Goal: Task Accomplishment & Management: Complete application form

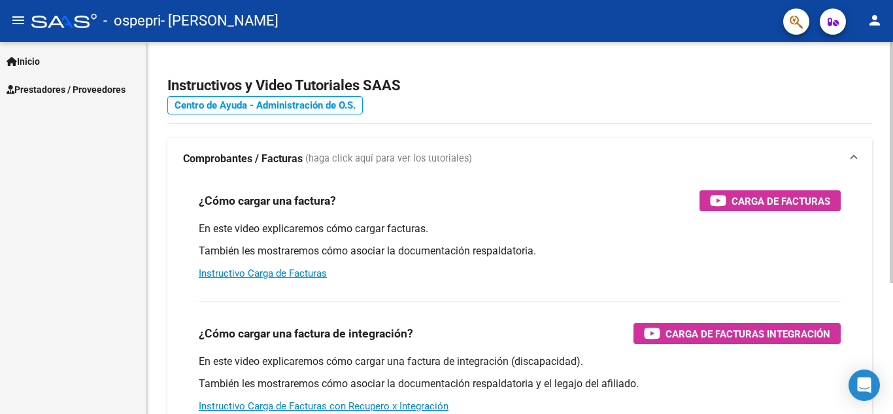
click at [292, 99] on link "Centro de Ayuda - Administración de O.S." at bounding box center [265, 105] width 196 height 18
click at [318, 273] on link "Instructivo Carga de Facturas" at bounding box center [263, 273] width 128 height 12
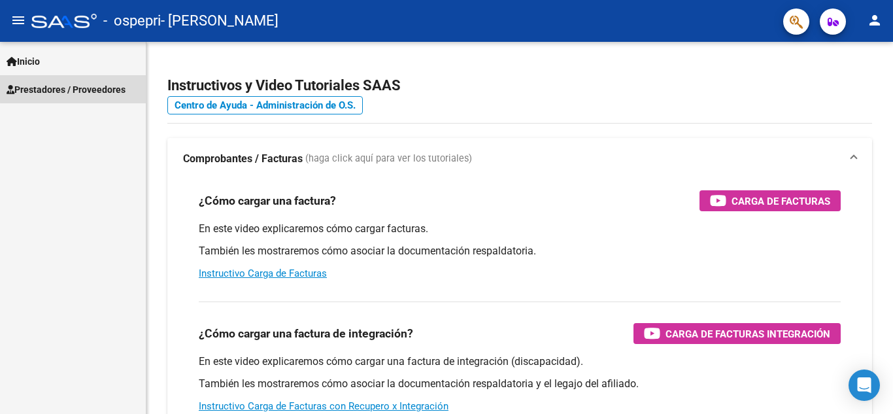
click at [94, 84] on span "Prestadores / Proveedores" at bounding box center [66, 89] width 119 height 14
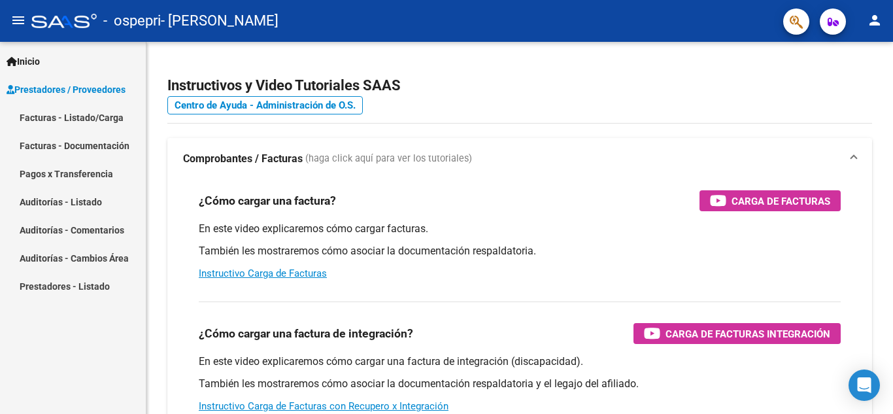
click at [88, 114] on link "Facturas - Listado/Carga" at bounding box center [73, 117] width 146 height 28
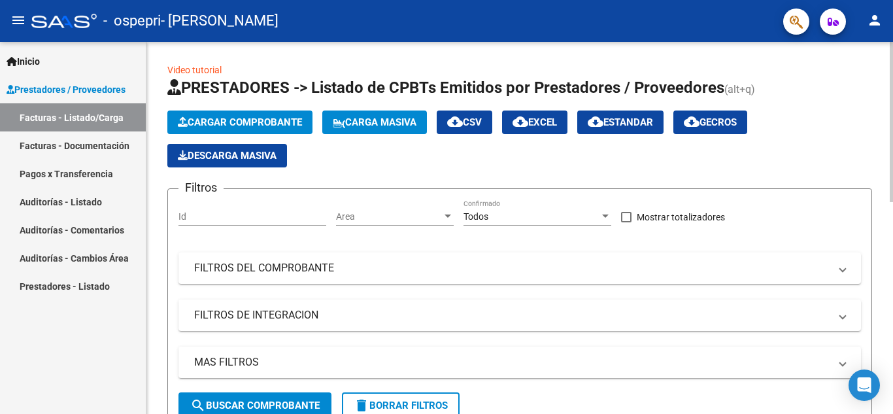
click at [271, 120] on span "Cargar Comprobante" at bounding box center [240, 122] width 124 height 12
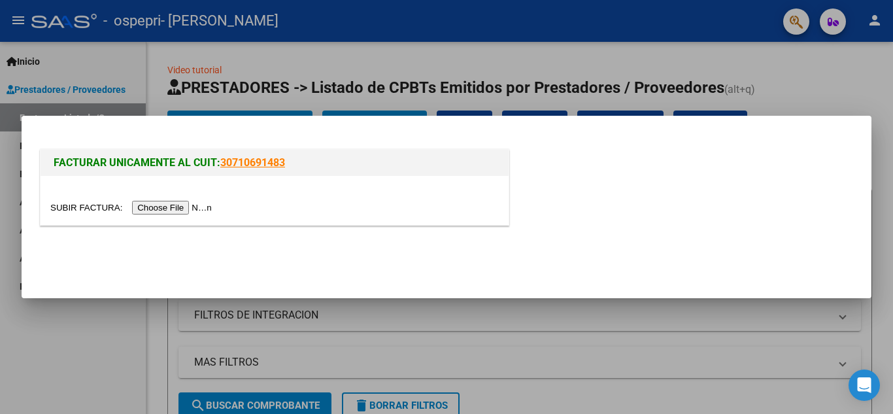
click at [162, 204] on input "file" at bounding box center [132, 208] width 165 height 14
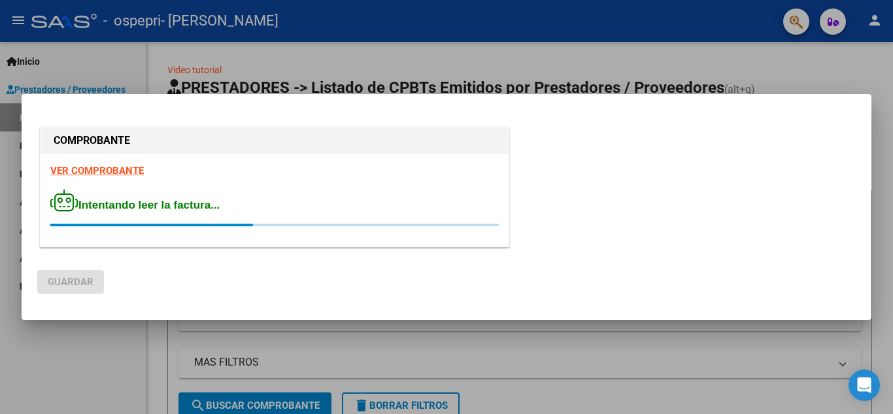
click at [132, 173] on div "VER COMPROBANTE Intentando leer la factura..." at bounding box center [275, 200] width 468 height 93
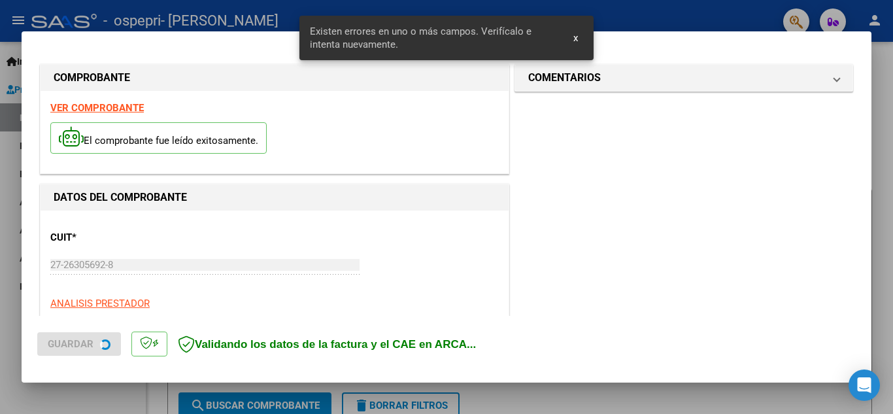
scroll to position [321, 0]
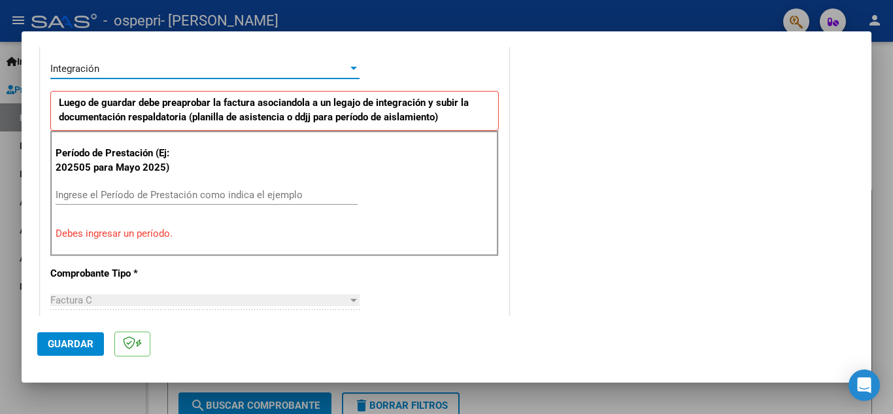
click at [264, 71] on div "Integración" at bounding box center [199, 69] width 298 height 12
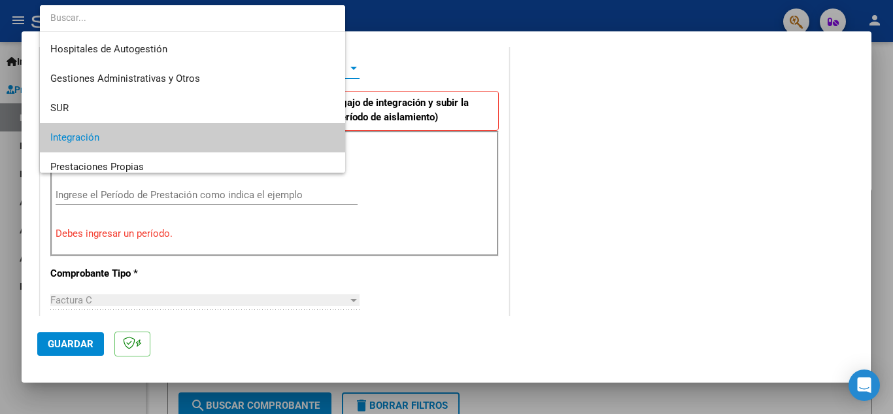
scroll to position [69, 0]
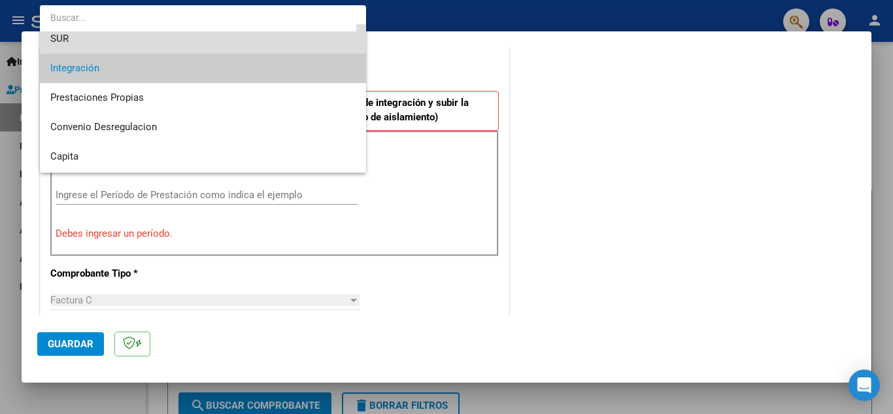
click at [261, 33] on span "SUR" at bounding box center [202, 38] width 305 height 29
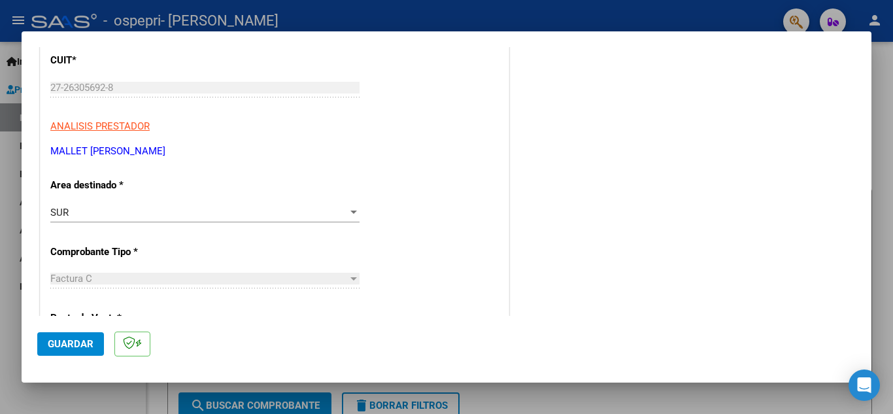
scroll to position [196, 0]
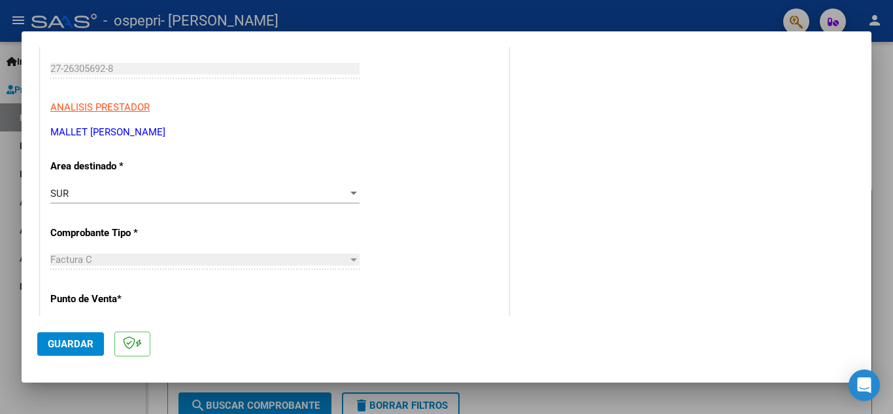
click at [350, 191] on div at bounding box center [354, 193] width 12 height 10
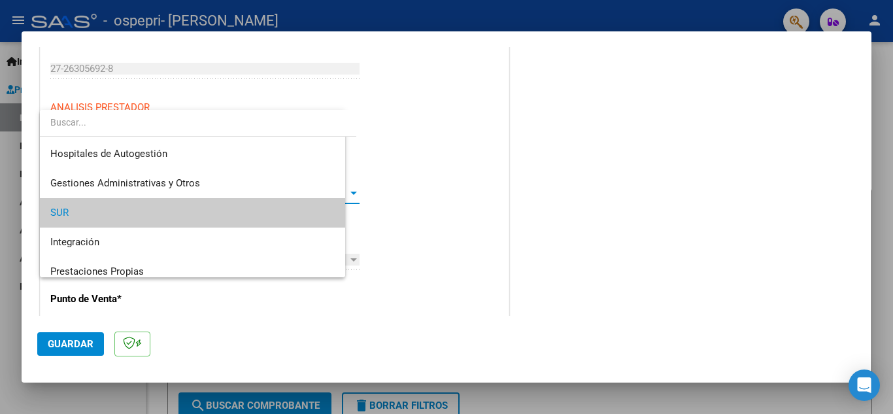
scroll to position [20, 0]
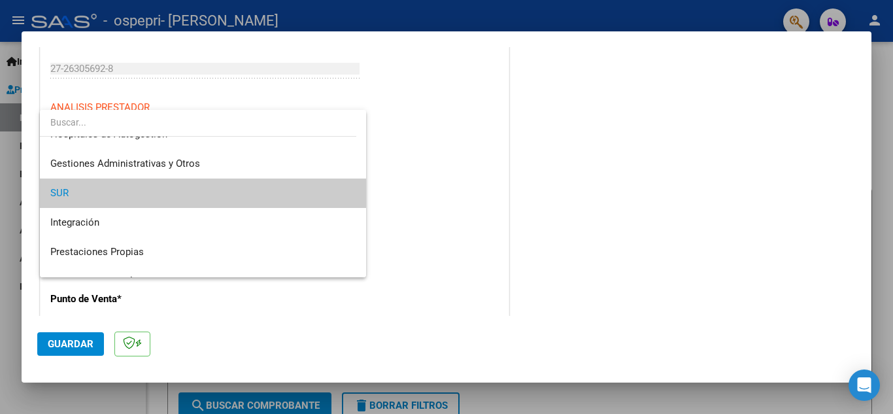
click at [587, 141] on div at bounding box center [446, 207] width 893 height 414
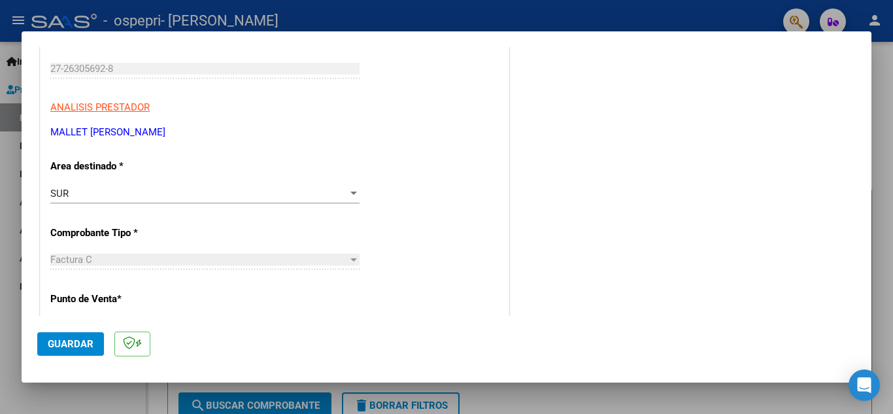
scroll to position [0, 0]
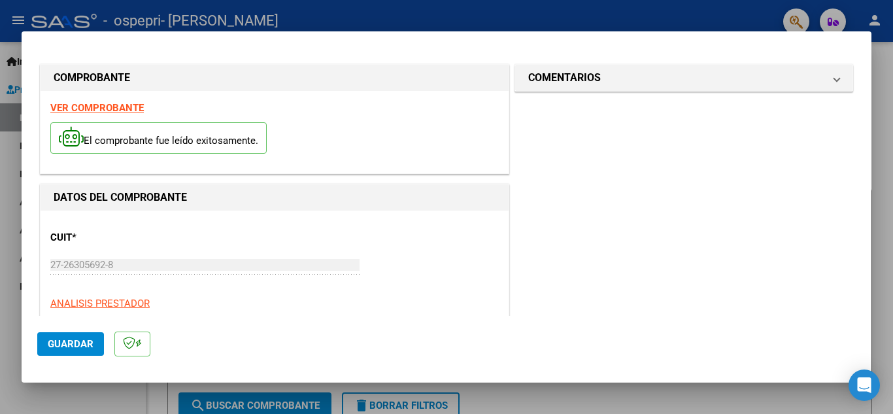
click at [691, 19] on div at bounding box center [446, 207] width 893 height 414
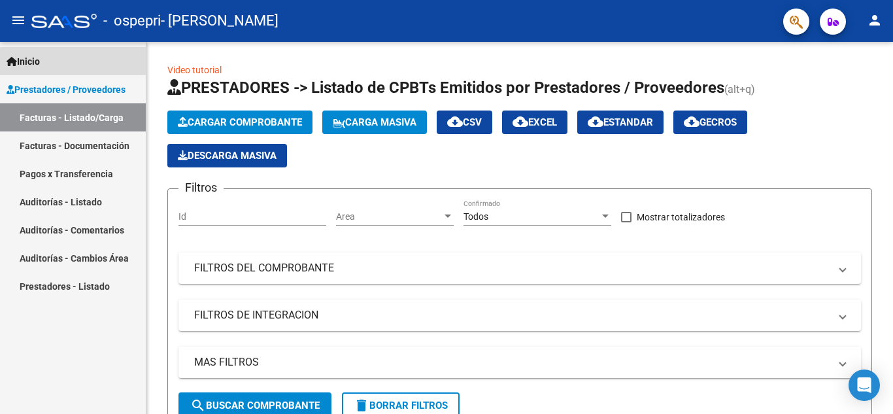
click at [108, 65] on link "Inicio" at bounding box center [73, 61] width 146 height 28
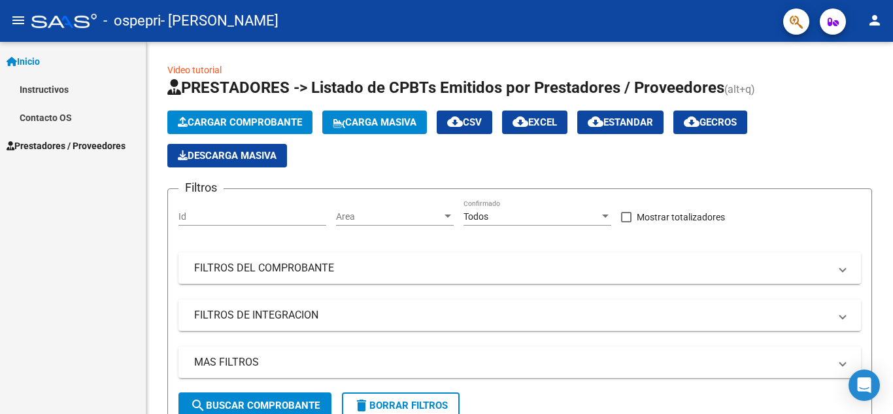
click at [85, 85] on link "Instructivos" at bounding box center [73, 89] width 146 height 28
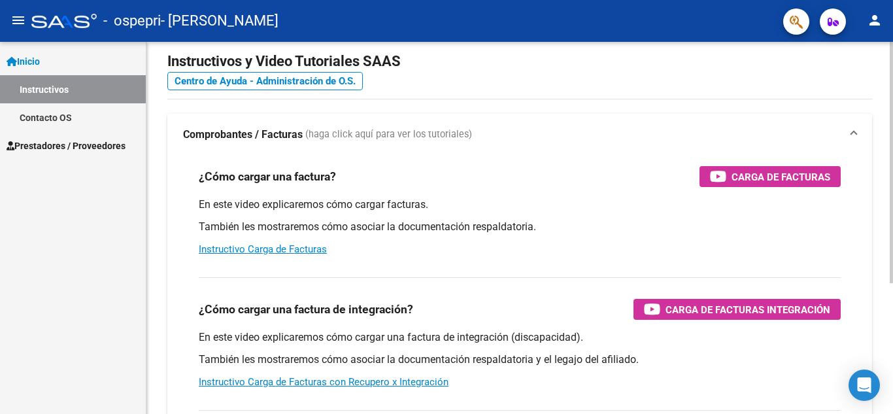
scroll to position [26, 0]
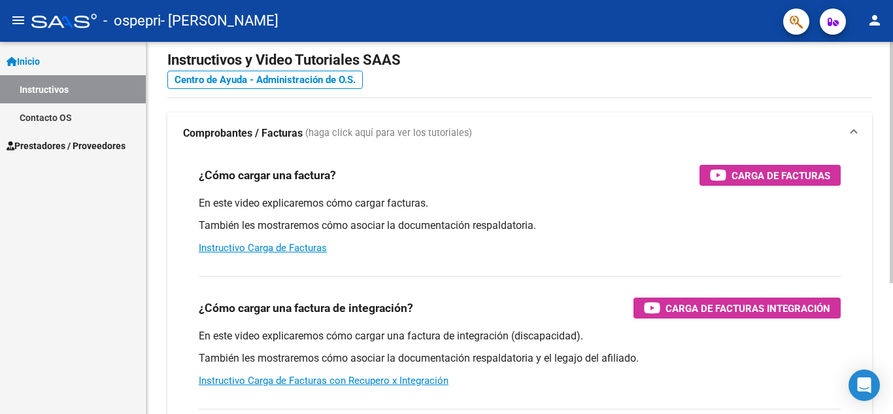
click at [893, 173] on div at bounding box center [891, 178] width 3 height 241
click at [411, 384] on link "Instructivo Carga de Facturas con Recupero x Integración" at bounding box center [324, 381] width 250 height 12
click at [734, 312] on span "Carga de Facturas Integración" at bounding box center [748, 308] width 165 height 16
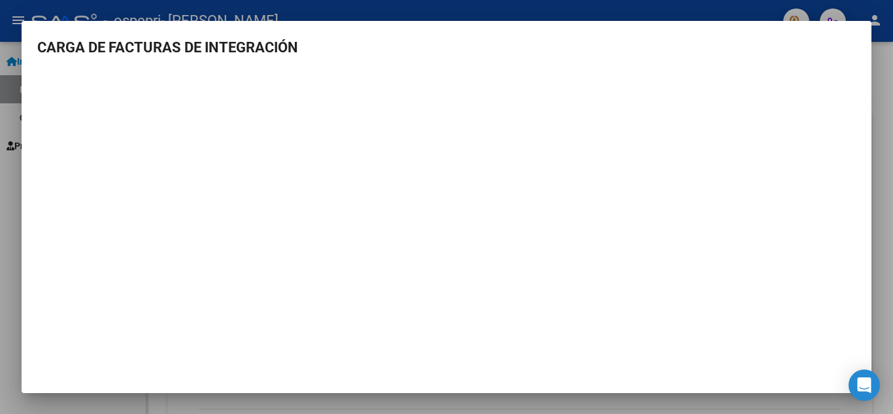
click at [35, 9] on div at bounding box center [446, 207] width 893 height 414
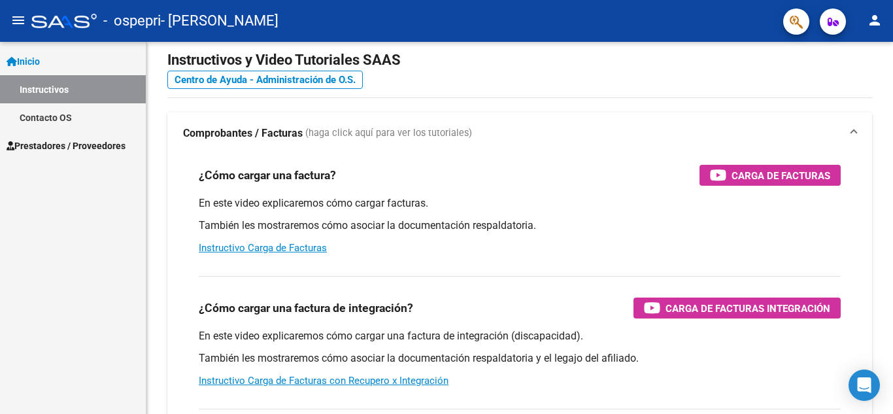
click at [67, 61] on link "Inicio" at bounding box center [73, 61] width 146 height 28
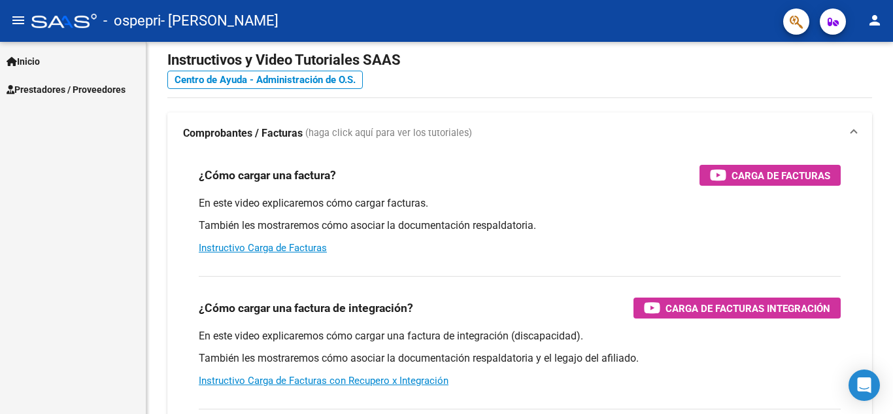
click at [68, 86] on span "Prestadores / Proveedores" at bounding box center [66, 89] width 119 height 14
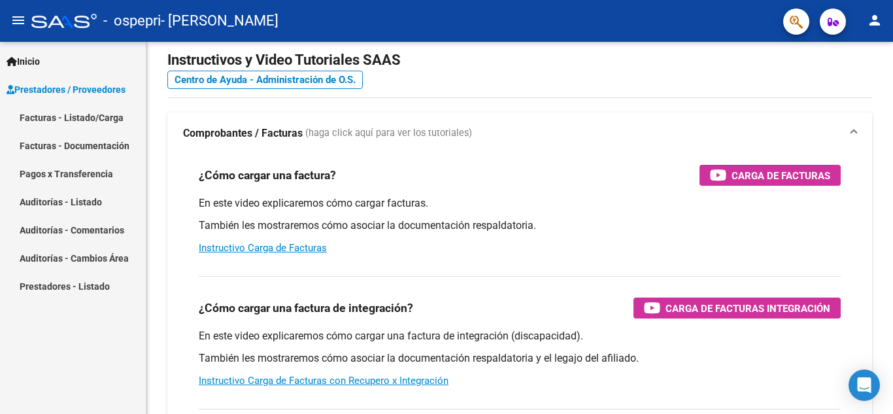
click at [82, 115] on link "Facturas - Listado/Carga" at bounding box center [73, 117] width 146 height 28
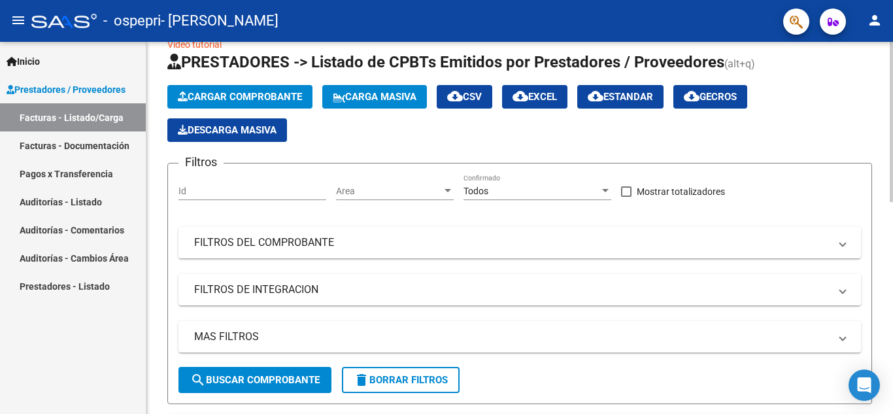
click at [253, 97] on span "Cargar Comprobante" at bounding box center [240, 97] width 124 height 12
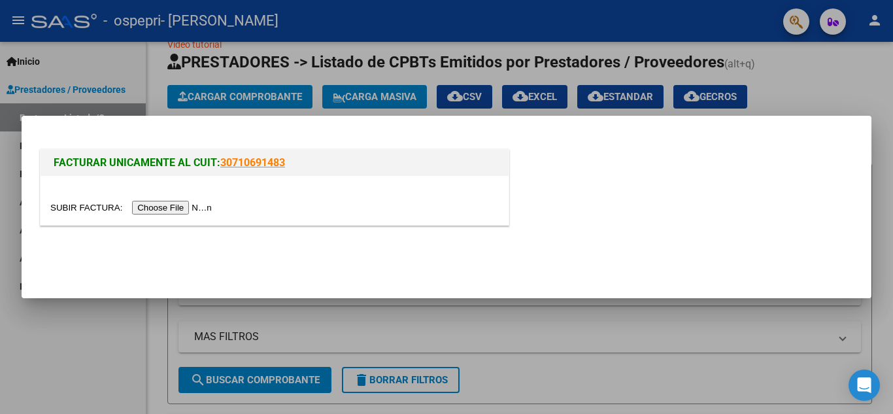
click at [177, 205] on input "file" at bounding box center [132, 208] width 165 height 14
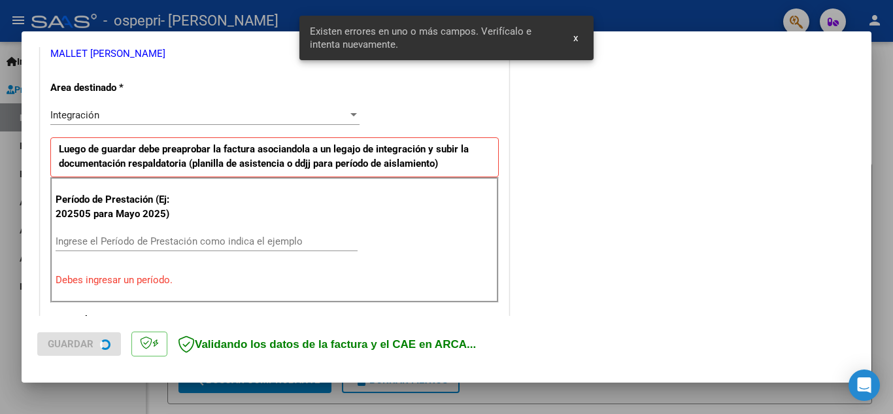
scroll to position [296, 0]
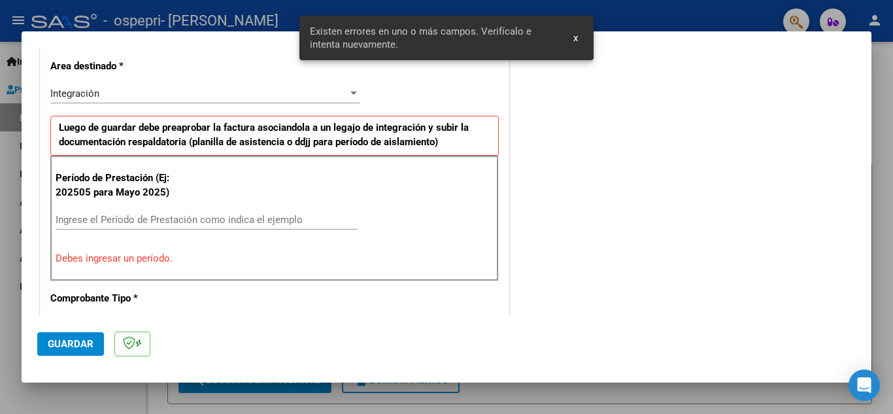
click at [160, 216] on input "Ingrese el Período de Prestación como indica el ejemplo" at bounding box center [207, 220] width 302 height 12
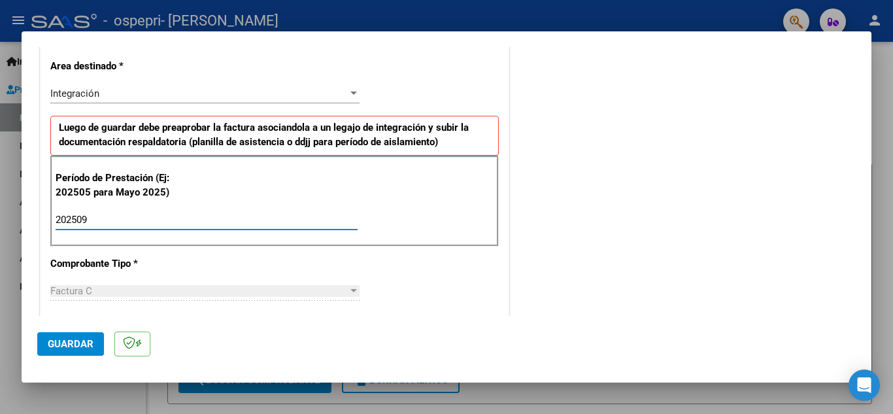
type input "202509"
click at [151, 286] on div "Factura C" at bounding box center [199, 291] width 298 height 12
click at [349, 288] on div at bounding box center [354, 291] width 12 height 10
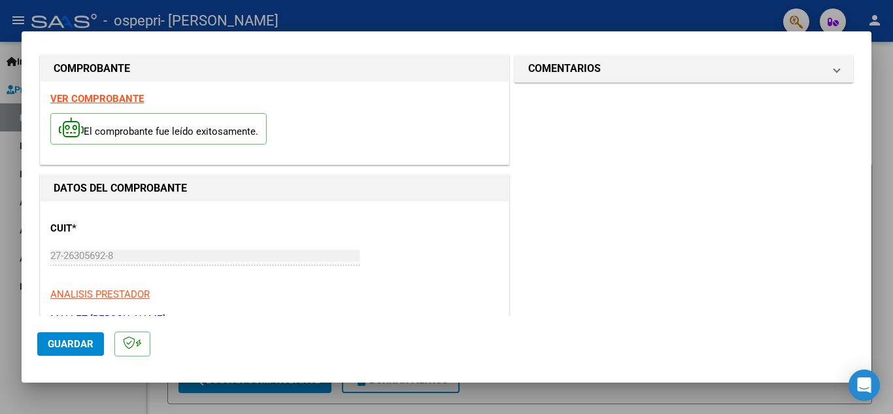
scroll to position [0, 0]
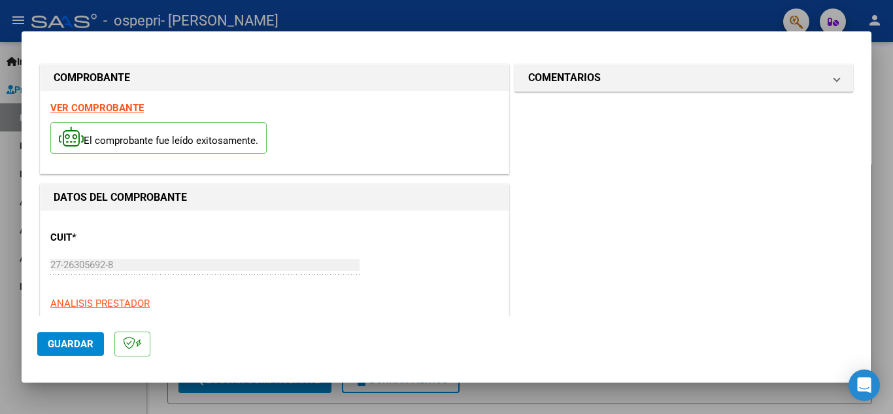
click at [111, 105] on strong "VER COMPROBANTE" at bounding box center [97, 108] width 94 height 12
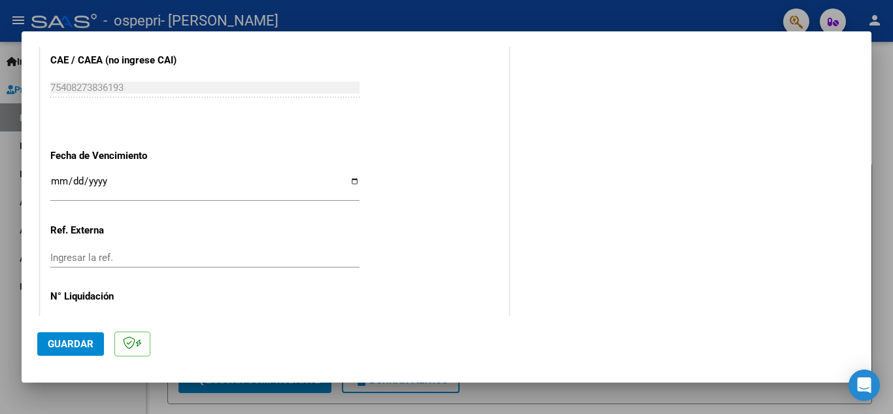
scroll to position [848, 0]
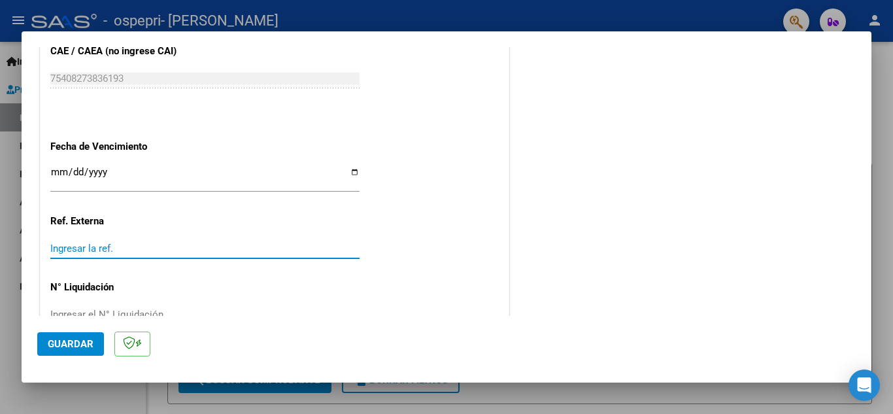
click at [188, 250] on input "Ingresar la ref." at bounding box center [204, 249] width 309 height 12
click at [162, 258] on div "Ingresar la ref." at bounding box center [204, 249] width 309 height 20
type input "2"
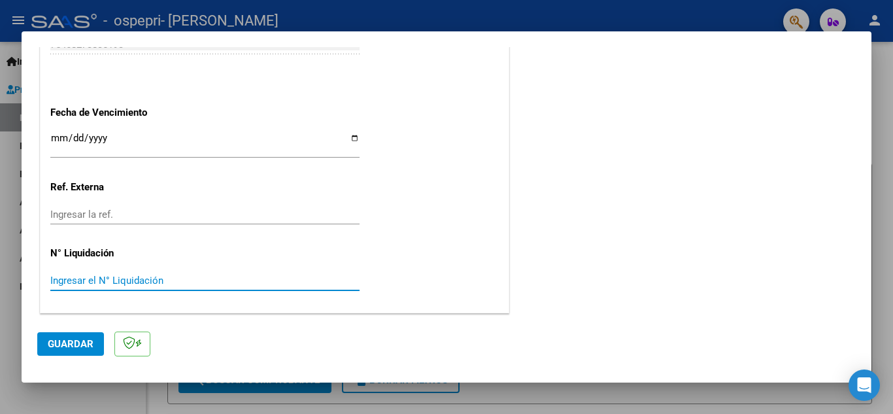
click at [101, 277] on input "Ingresar el N° Liquidación" at bounding box center [204, 281] width 309 height 12
type input "276619"
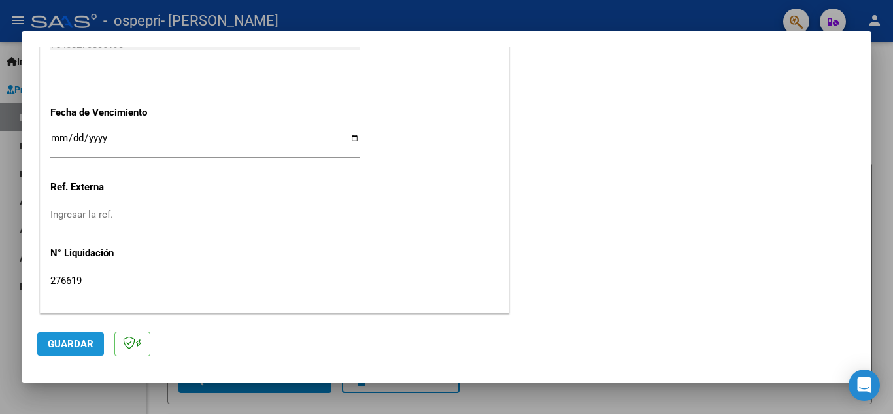
click at [79, 333] on button "Guardar" at bounding box center [70, 344] width 67 height 24
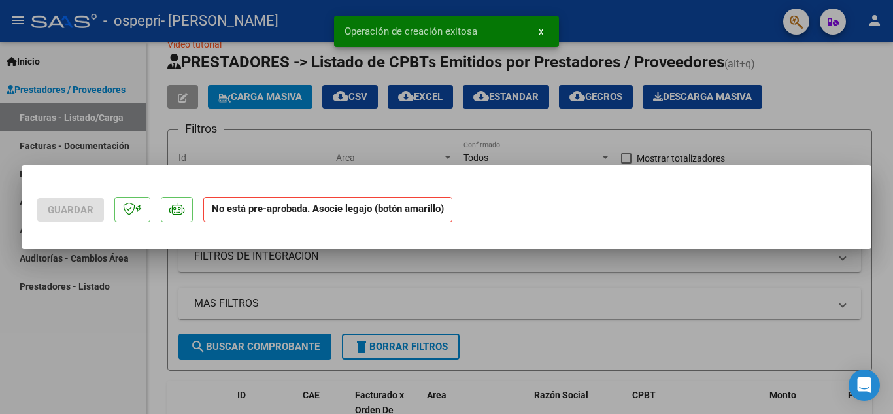
scroll to position [0, 0]
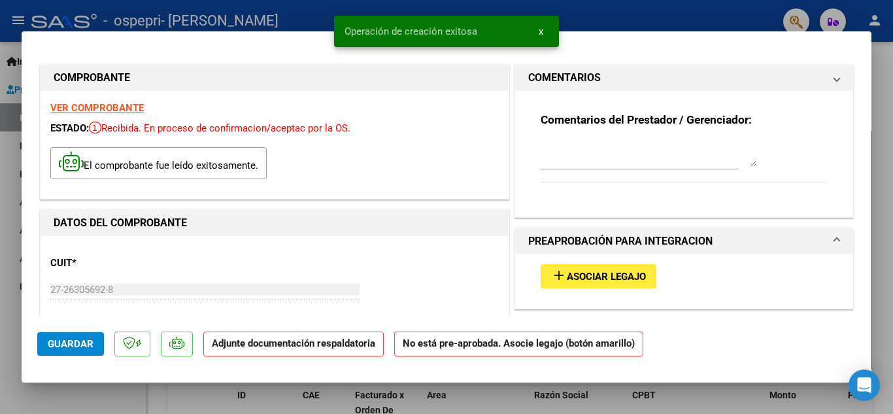
click at [382, 196] on div "VER COMPROBANTE ESTADO: Recibida. En proceso de confirmacion/aceptac por la OS.…" at bounding box center [275, 145] width 468 height 108
click at [376, 213] on div "DATOS DEL COMPROBANTE" at bounding box center [275, 223] width 468 height 26
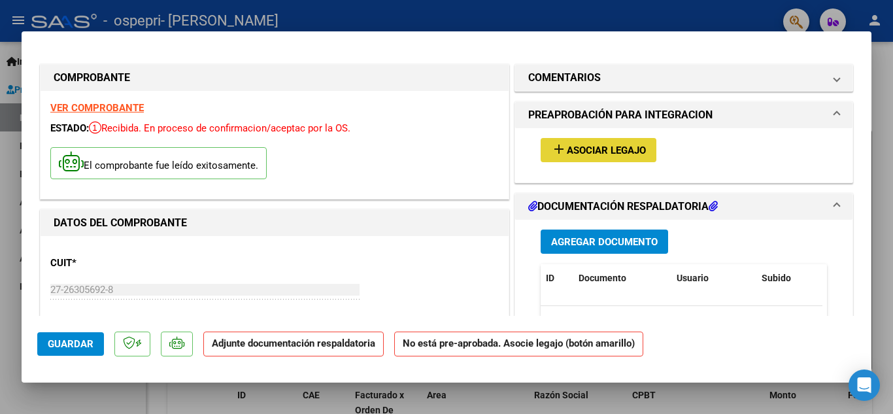
click at [624, 149] on span "Asociar Legajo" at bounding box center [606, 151] width 79 height 12
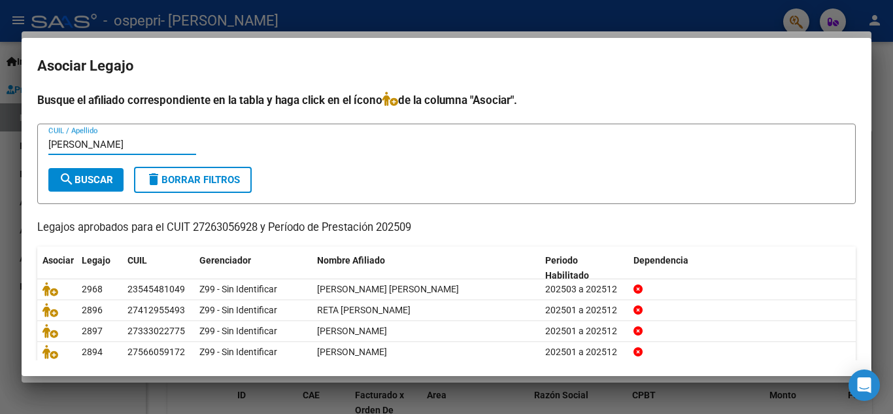
type input "[PERSON_NAME]"
click at [97, 176] on span "search Buscar" at bounding box center [86, 180] width 54 height 12
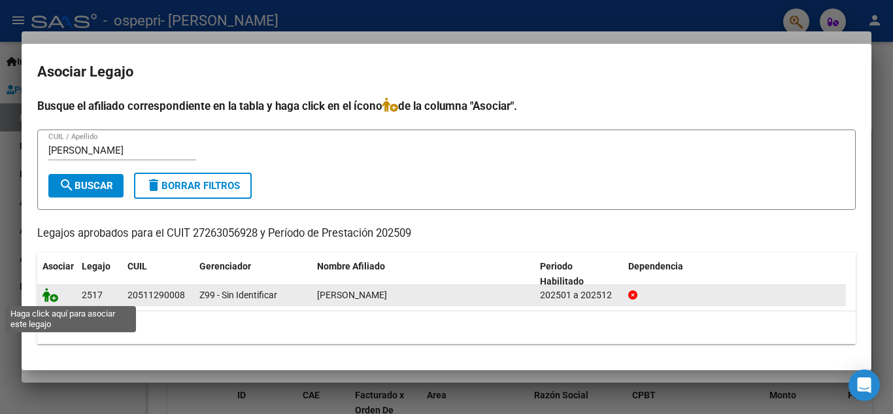
click at [50, 295] on icon at bounding box center [51, 295] width 16 height 14
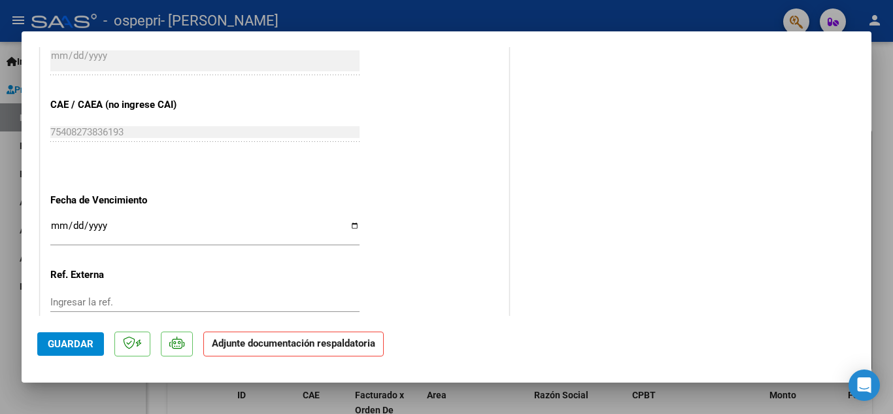
scroll to position [880, 0]
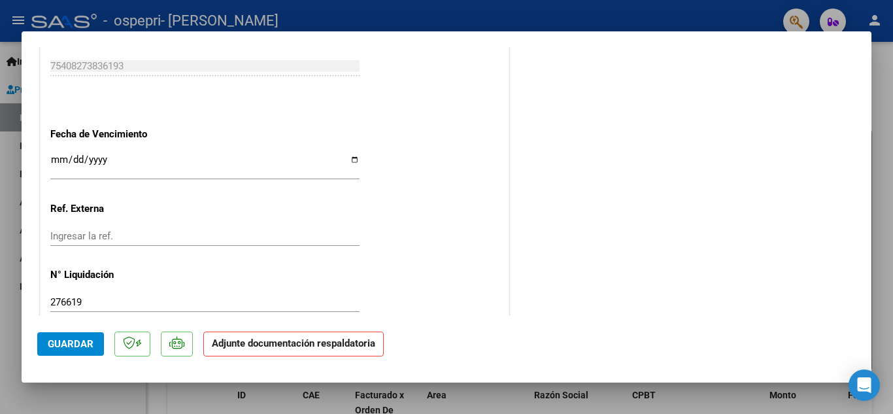
click at [340, 346] on strong "Adjunte documentación respaldatoria" at bounding box center [293, 343] width 163 height 12
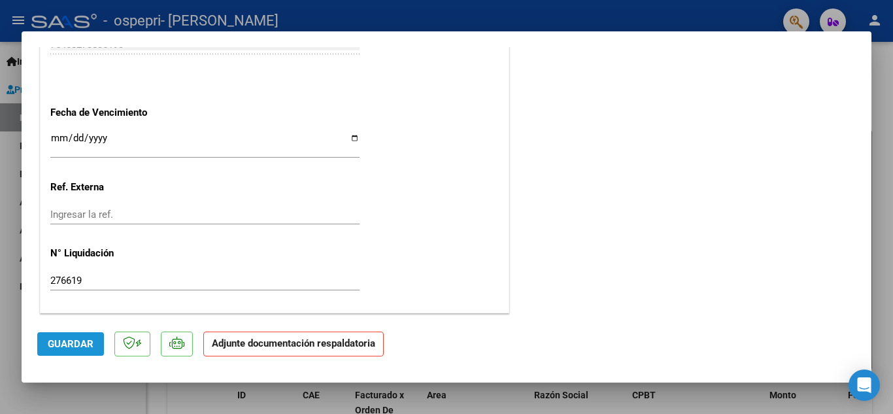
click at [85, 348] on span "Guardar" at bounding box center [71, 344] width 46 height 12
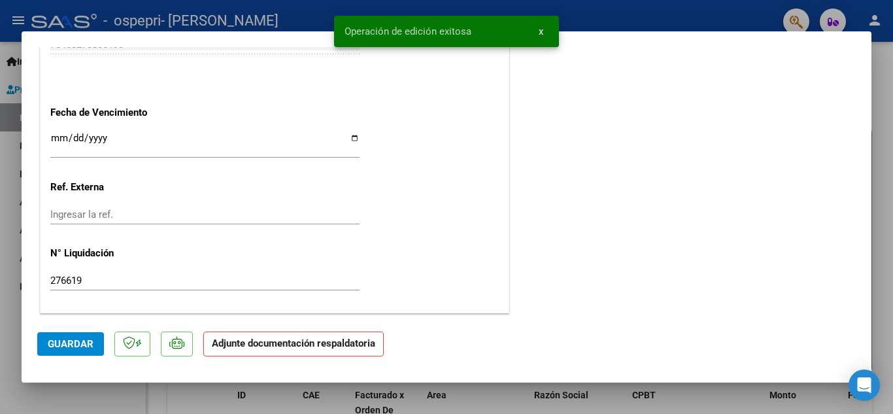
click at [250, 343] on strong "Adjunte documentación respaldatoria" at bounding box center [293, 343] width 163 height 12
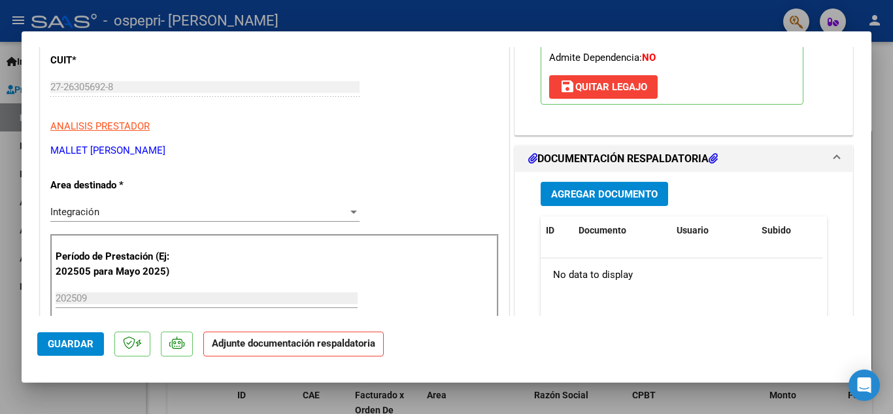
scroll to position [194, 0]
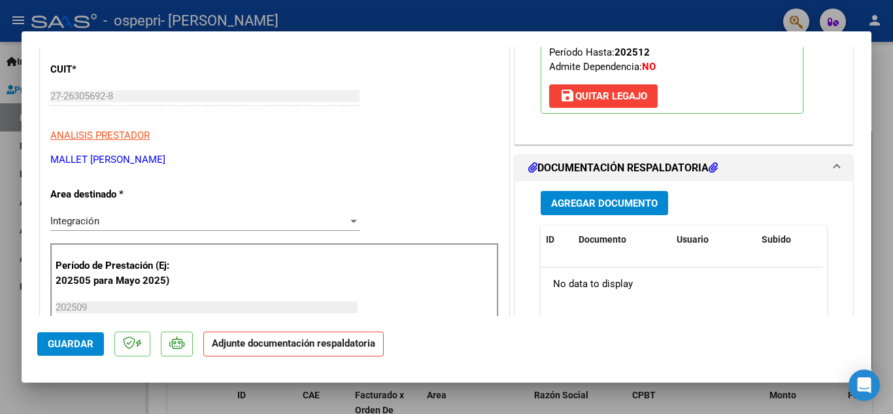
click at [707, 163] on h1 "DOCUMENTACIÓN RESPALDATORIA" at bounding box center [623, 168] width 190 height 16
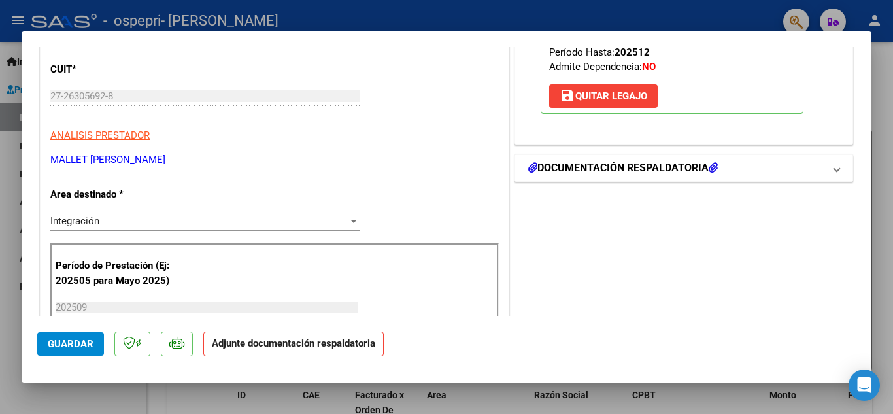
click at [658, 161] on h1 "DOCUMENTACIÓN RESPALDATORIA" at bounding box center [623, 168] width 190 height 16
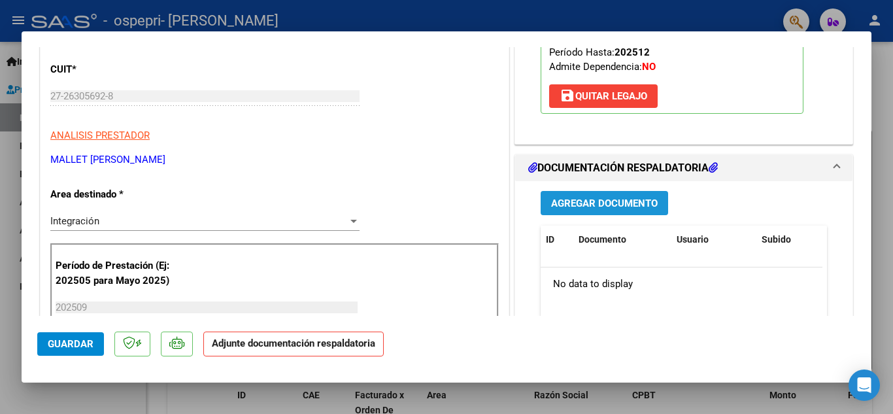
click at [609, 208] on span "Agregar Documento" at bounding box center [604, 204] width 107 height 12
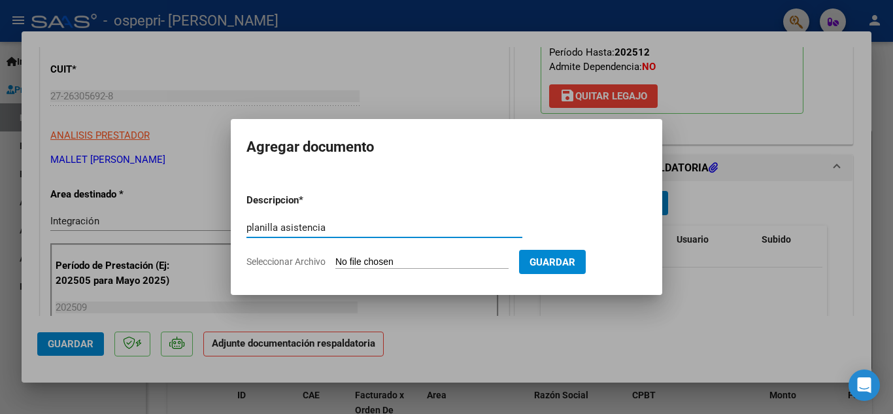
type input "planilla asistencia"
click at [436, 261] on input "Seleccionar Archivo" at bounding box center [421, 262] width 173 height 12
type input "C:\fakepath\CamScanner [DATE] 00.52_1.pdf"
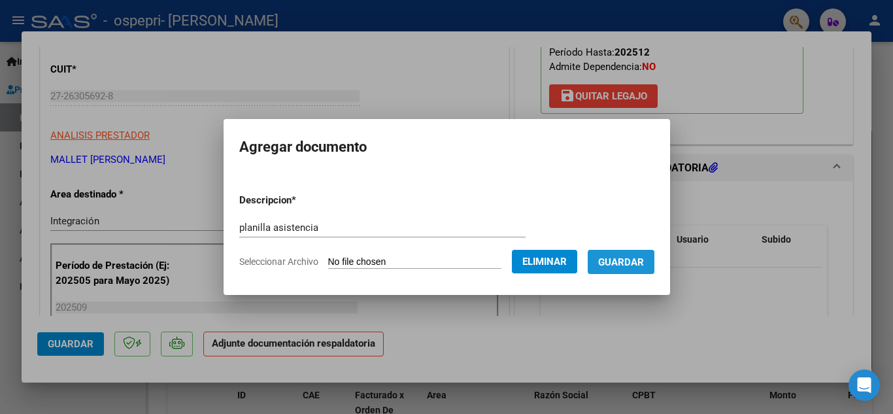
click at [635, 265] on span "Guardar" at bounding box center [621, 262] width 46 height 12
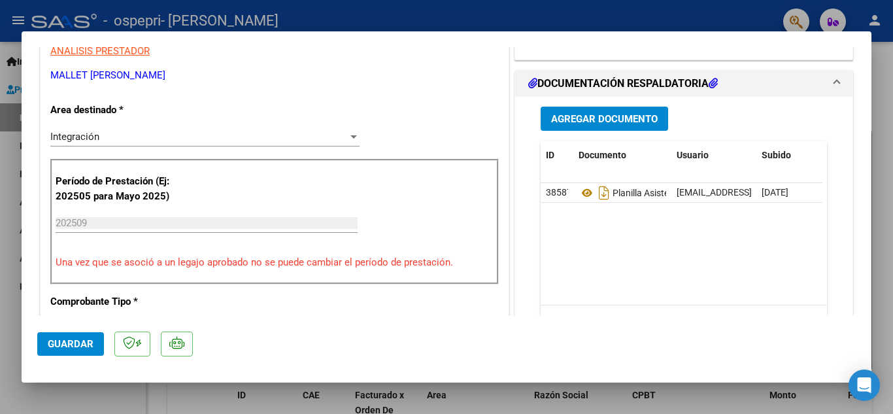
scroll to position [275, 0]
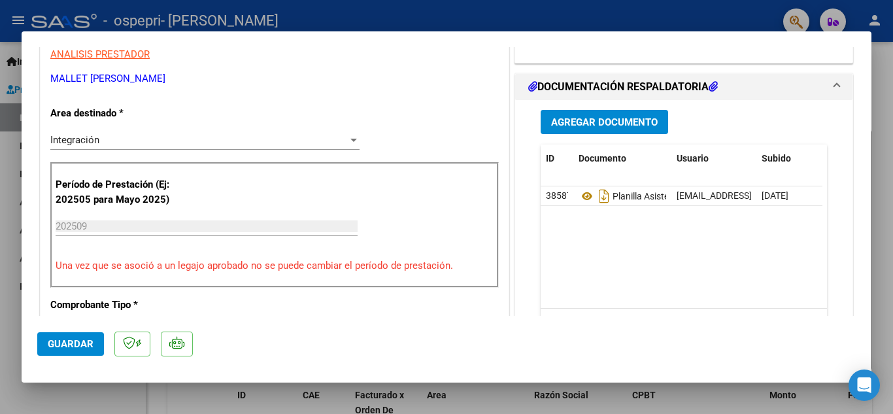
click at [68, 345] on span "Guardar" at bounding box center [71, 344] width 46 height 12
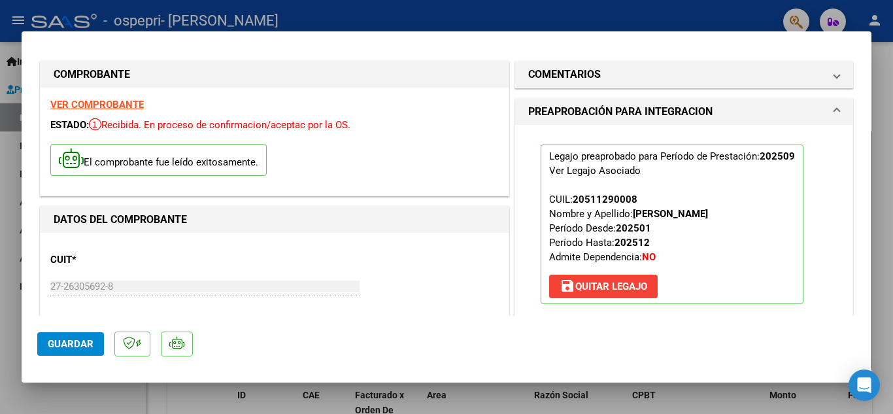
scroll to position [0, 0]
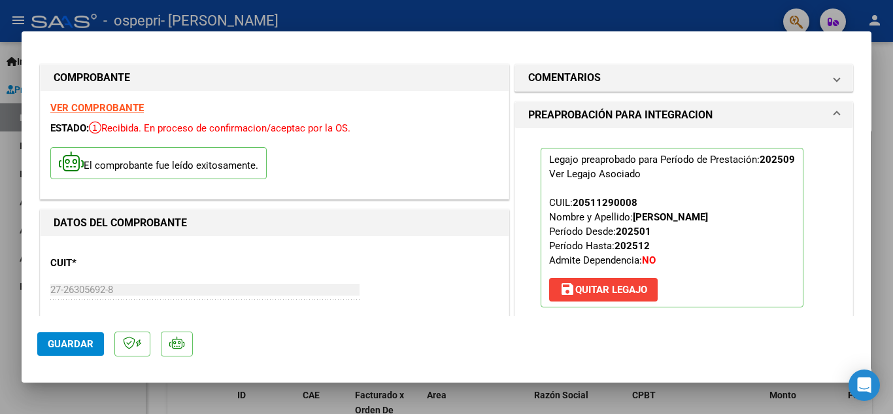
click at [646, 11] on div at bounding box center [446, 207] width 893 height 414
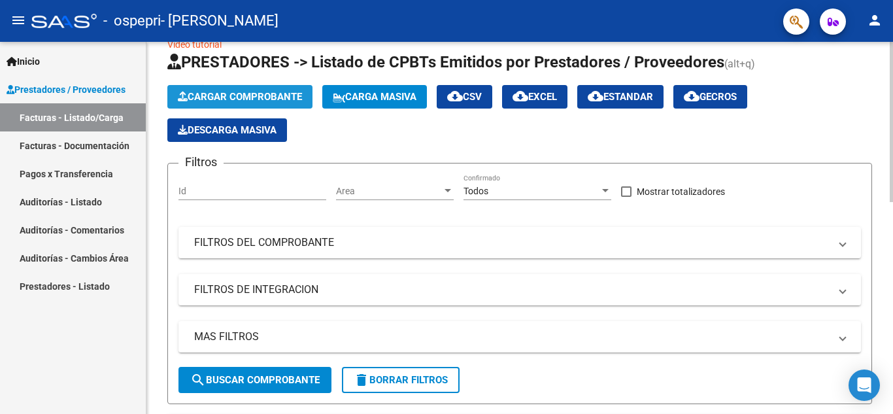
click at [281, 94] on span "Cargar Comprobante" at bounding box center [240, 97] width 124 height 12
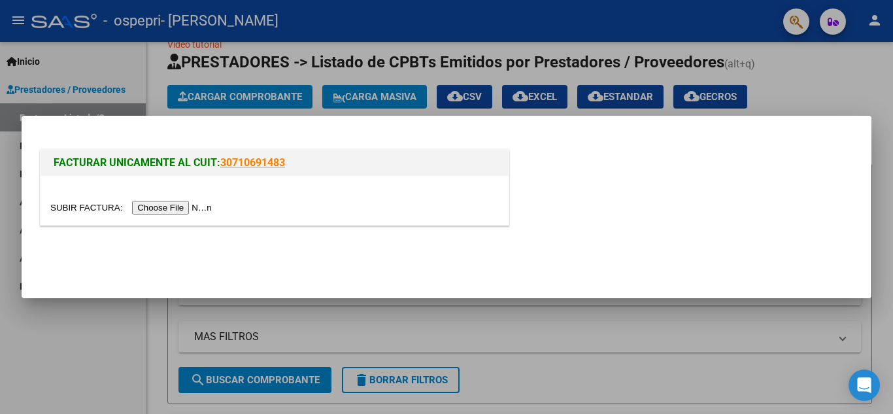
click at [171, 209] on input "file" at bounding box center [132, 208] width 165 height 14
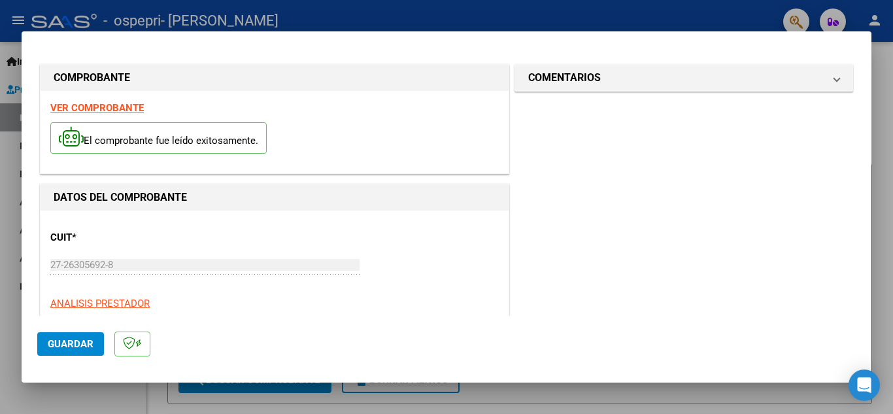
click at [134, 107] on strong "VER COMPROBANTE" at bounding box center [97, 108] width 94 height 12
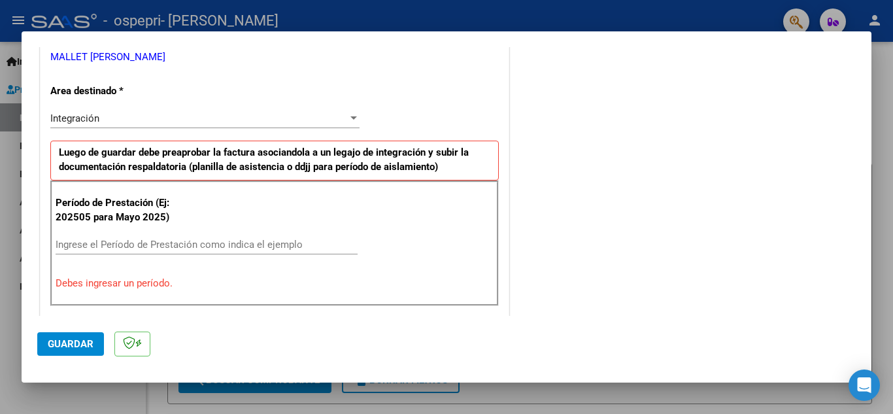
scroll to position [275, 0]
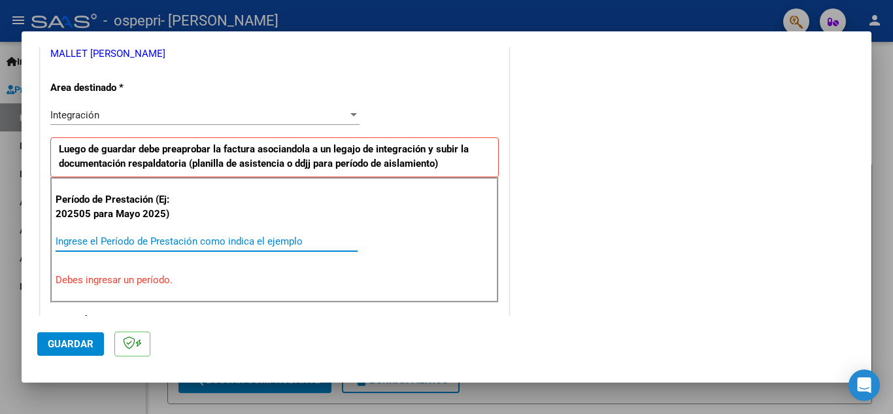
click at [236, 236] on input "Ingrese el Período de Prestación como indica el ejemplo" at bounding box center [207, 241] width 302 height 12
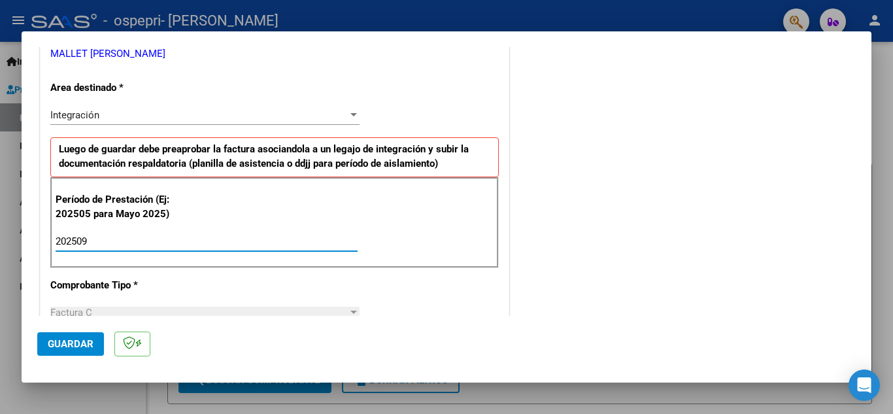
type input "202509"
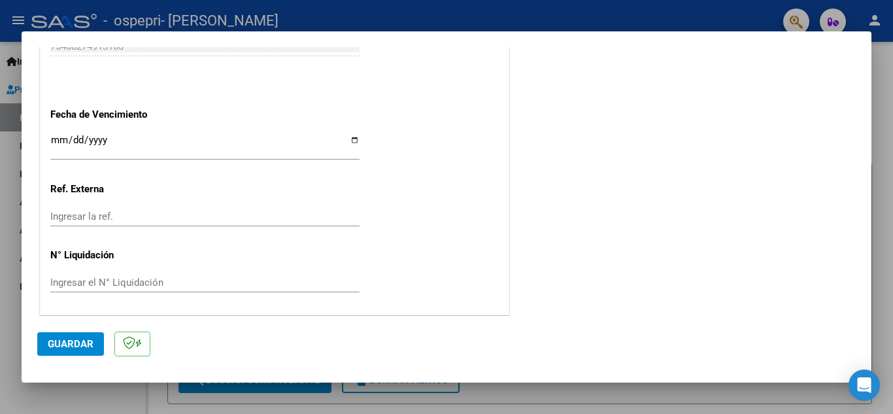
scroll to position [882, 0]
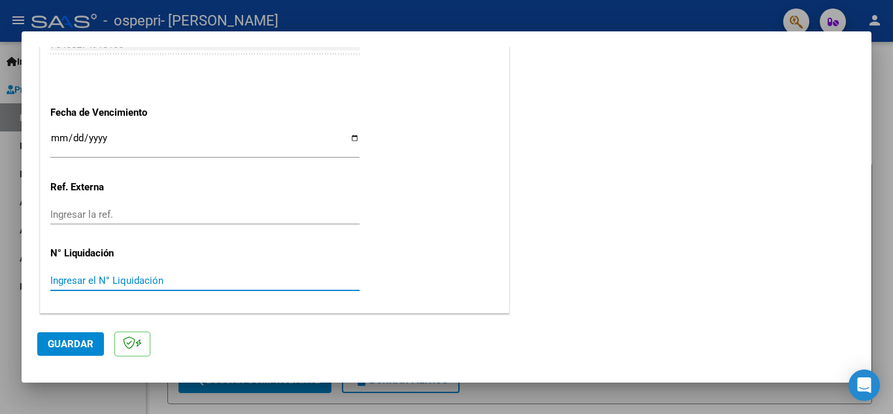
click at [178, 282] on input "Ingresar el N° Liquidación" at bounding box center [204, 281] width 309 height 12
type input "276629"
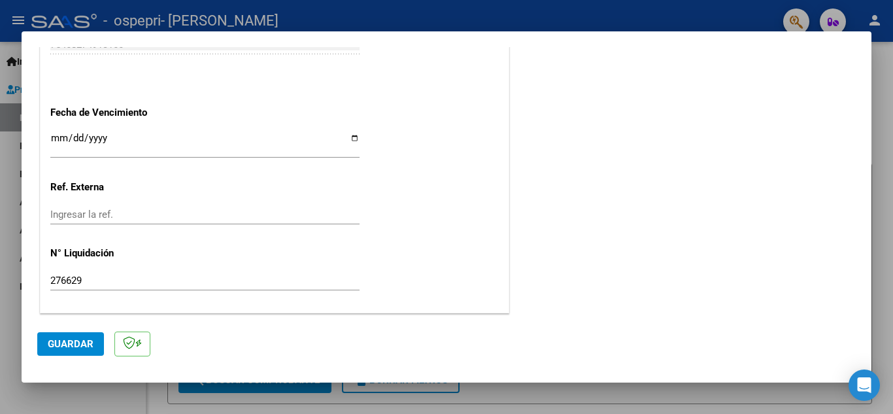
click at [79, 345] on span "Guardar" at bounding box center [71, 344] width 46 height 12
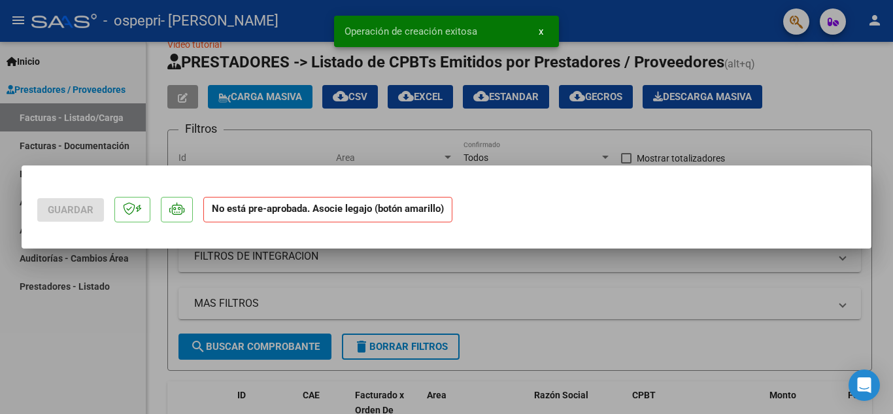
scroll to position [0, 0]
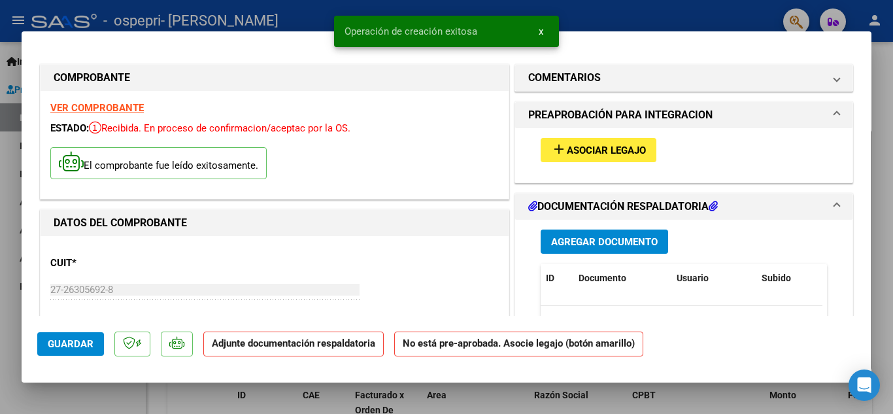
click at [599, 151] on span "Asociar Legajo" at bounding box center [606, 151] width 79 height 12
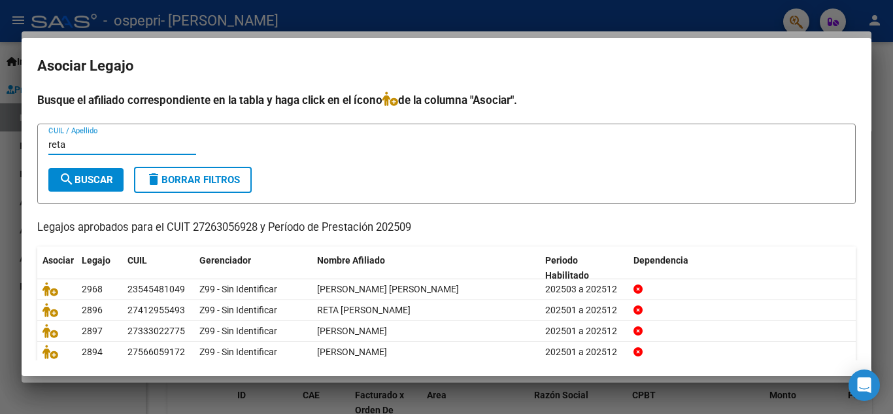
type input "reta"
click at [109, 177] on span "search Buscar" at bounding box center [86, 180] width 54 height 12
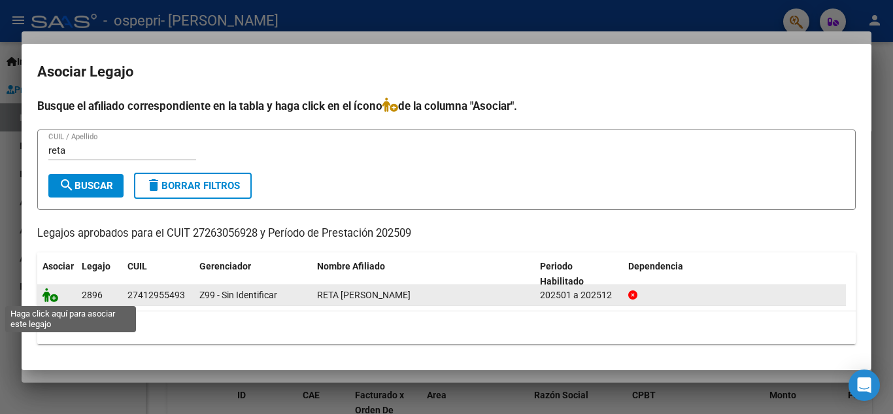
click at [48, 296] on icon at bounding box center [51, 295] width 16 height 14
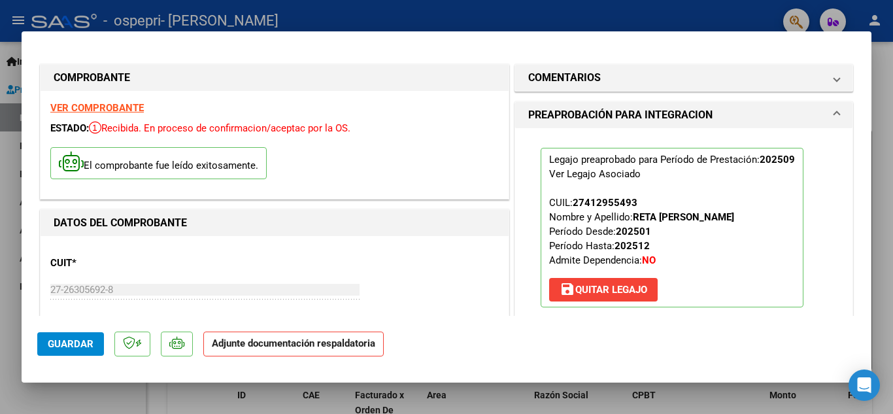
click at [872, 101] on div at bounding box center [446, 207] width 893 height 414
type input "$ 0,00"
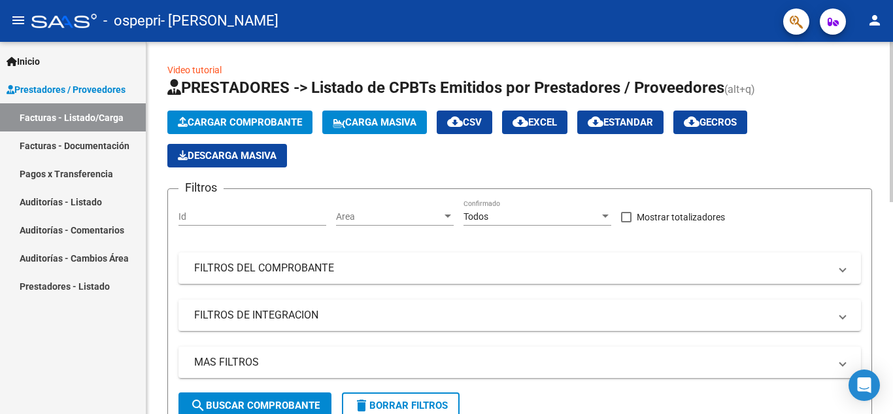
click at [893, 175] on div at bounding box center [891, 122] width 3 height 160
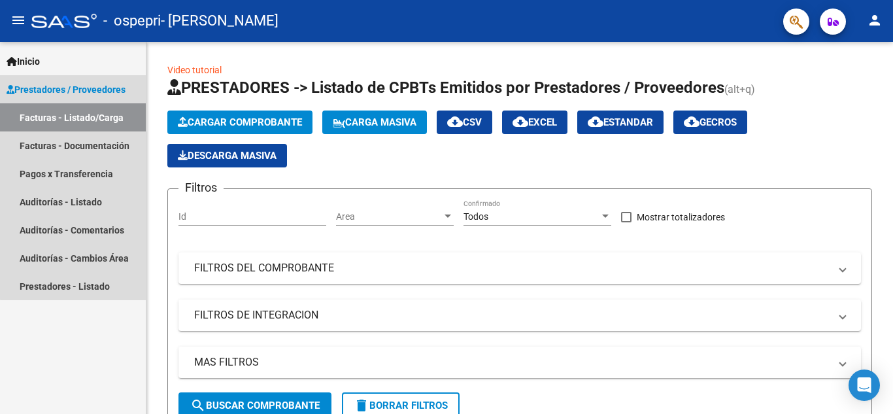
click at [87, 120] on link "Facturas - Listado/Carga" at bounding box center [73, 117] width 146 height 28
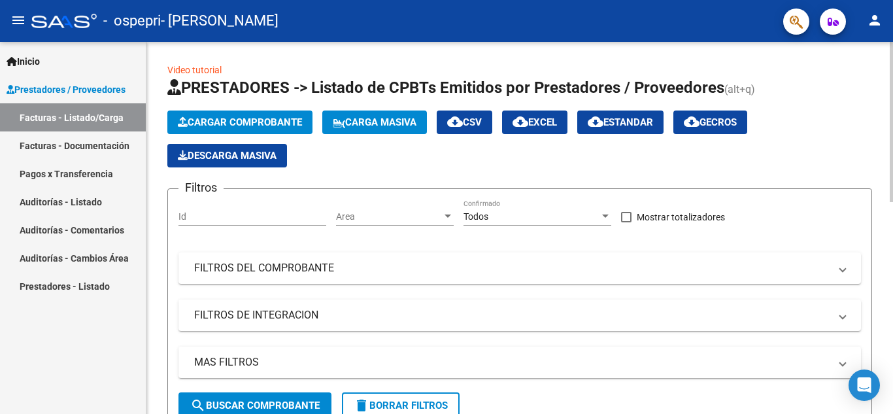
click at [206, 118] on span "Cargar Comprobante" at bounding box center [240, 122] width 124 height 12
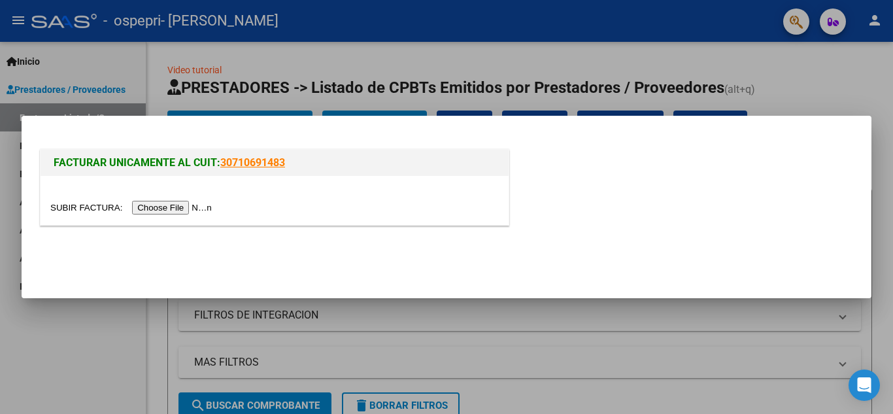
click at [182, 205] on input "file" at bounding box center [132, 208] width 165 height 14
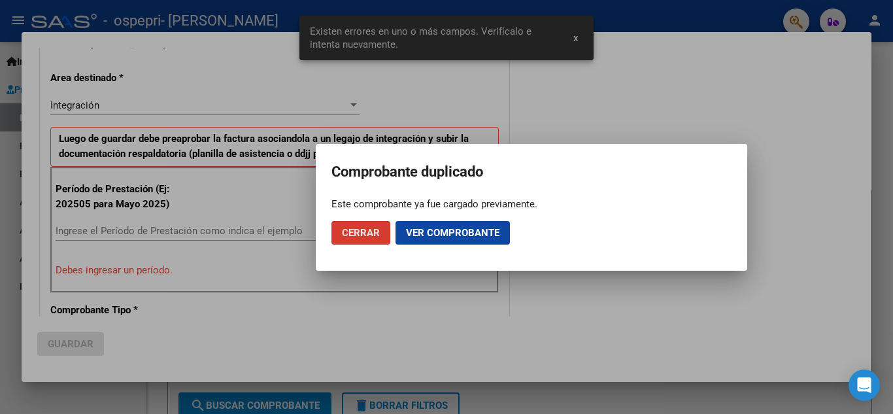
scroll to position [296, 0]
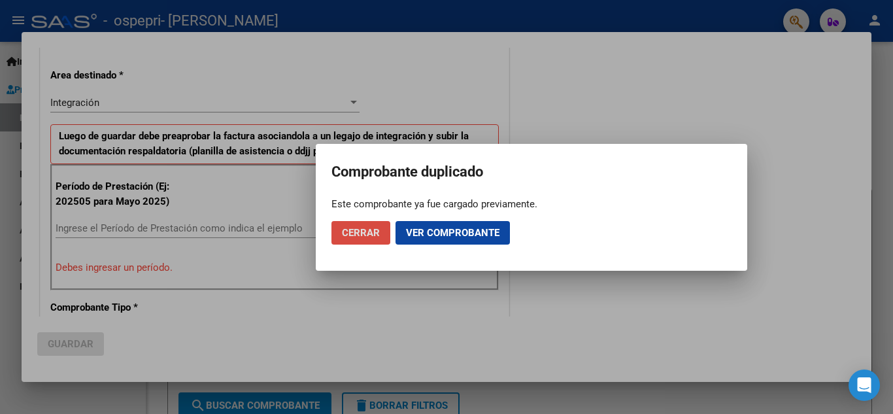
click at [352, 232] on span "Cerrar" at bounding box center [361, 233] width 38 height 12
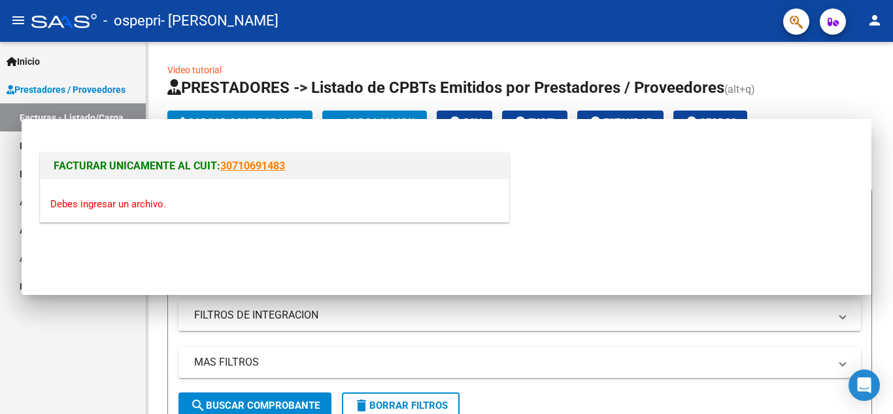
scroll to position [0, 0]
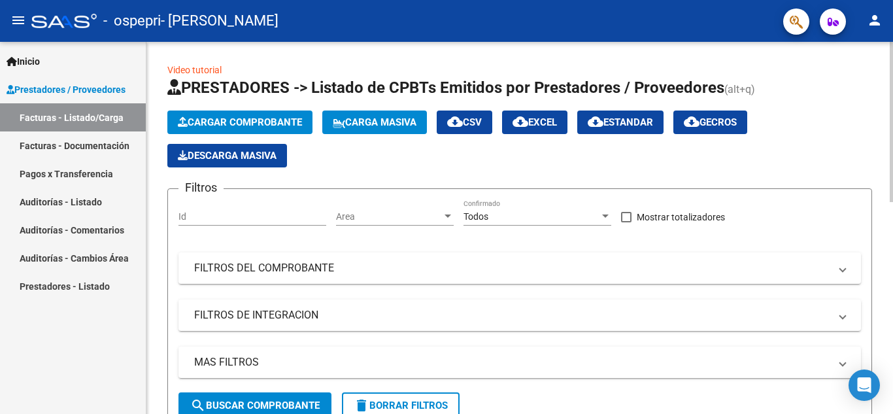
click at [311, 402] on span "search Buscar Comprobante" at bounding box center [254, 406] width 129 height 12
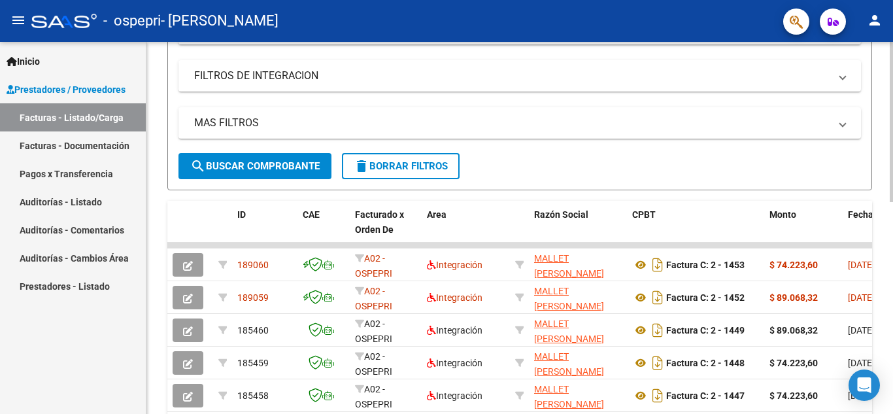
scroll to position [241, 0]
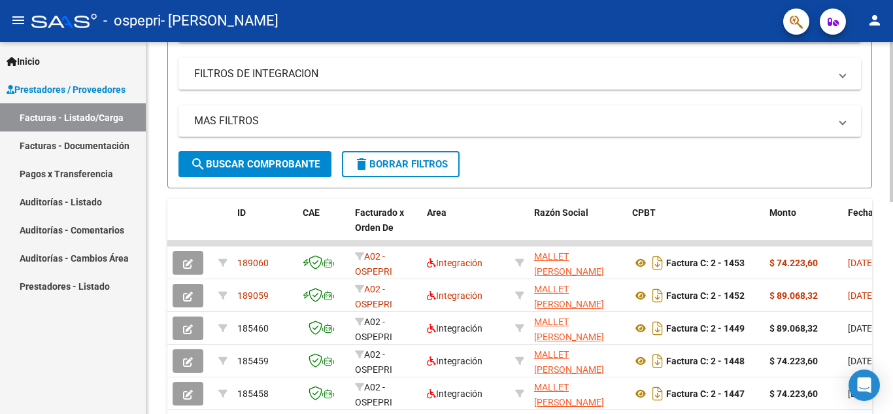
click at [893, 302] on div at bounding box center [891, 228] width 3 height 160
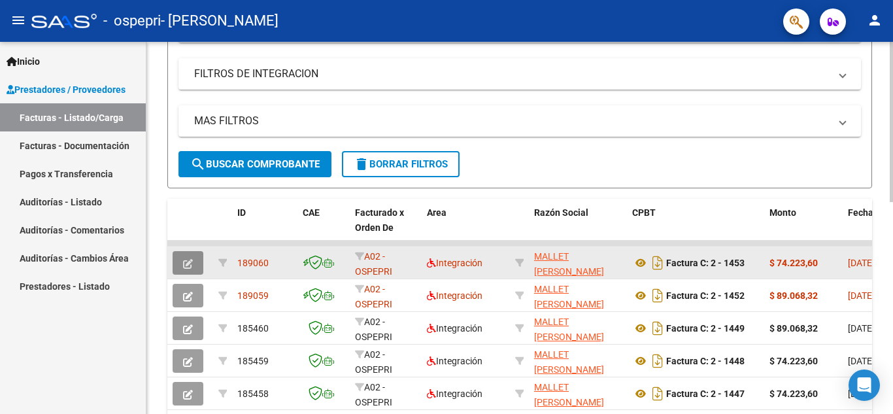
click at [187, 263] on icon "button" at bounding box center [188, 264] width 10 height 10
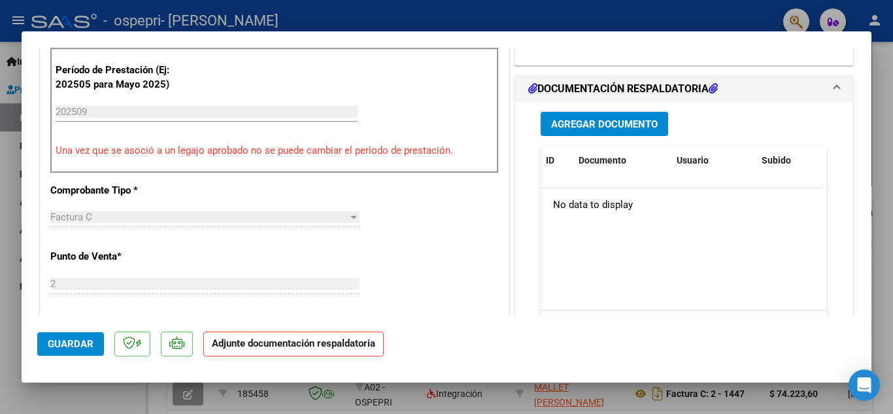
scroll to position [356, 0]
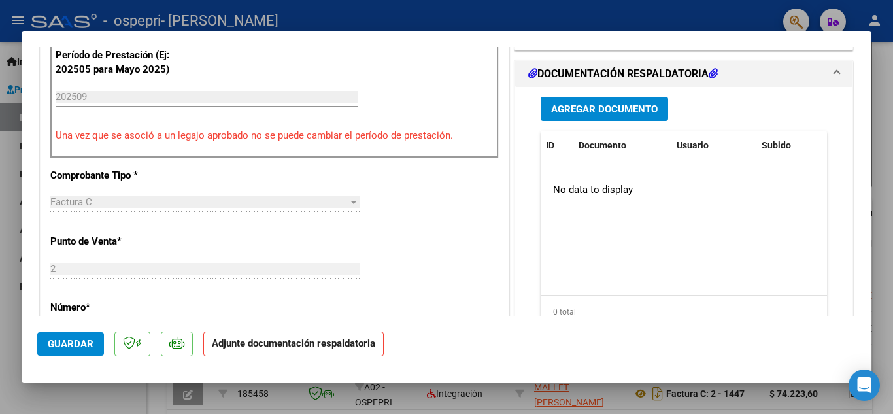
click at [644, 108] on span "Agregar Documento" at bounding box center [604, 109] width 107 height 12
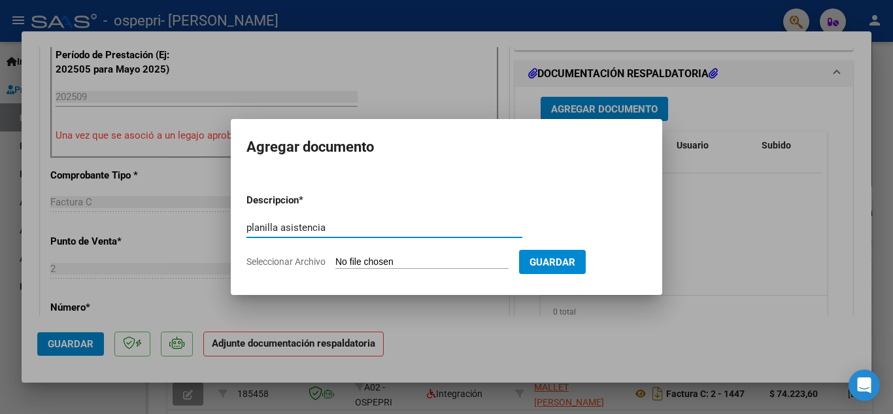
type input "planilla asistencia"
click at [361, 261] on input "Seleccionar Archivo" at bounding box center [421, 262] width 173 height 12
type input "C:\fakepath\CamScanner [DATE] 00.52_2.pdf"
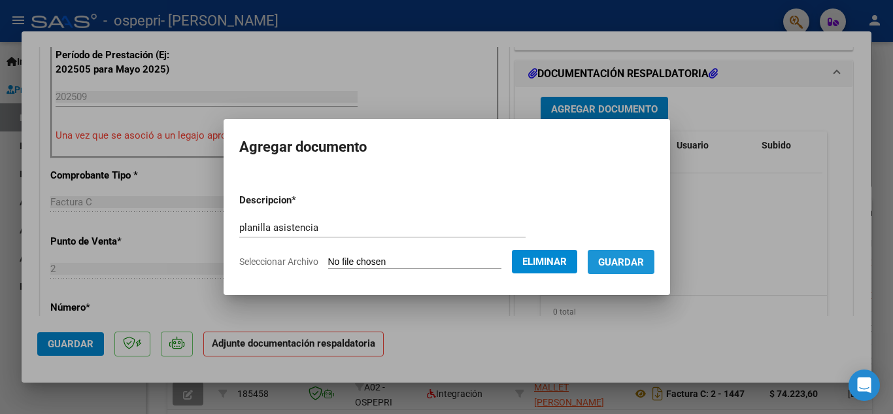
click at [612, 256] on span "Guardar" at bounding box center [621, 262] width 46 height 12
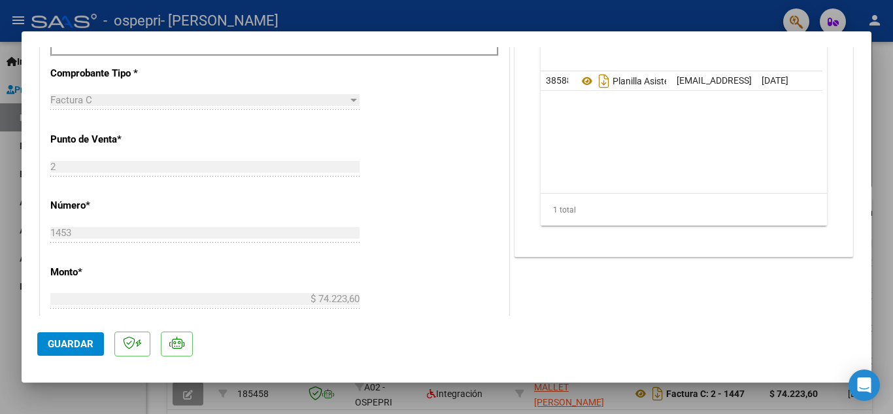
scroll to position [462, 0]
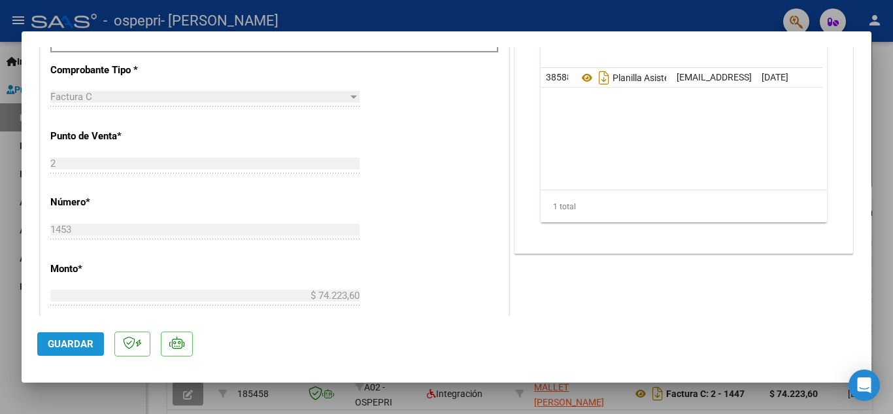
click at [75, 343] on span "Guardar" at bounding box center [71, 344] width 46 height 12
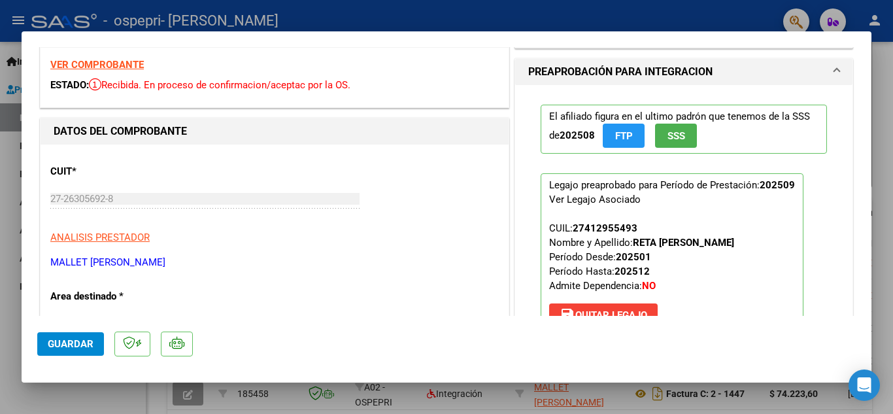
scroll to position [0, 0]
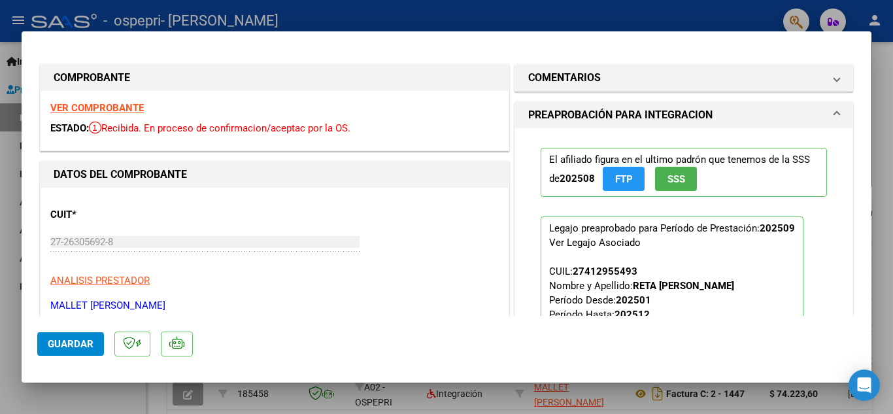
click at [464, 16] on div at bounding box center [446, 207] width 893 height 414
type input "$ 0,00"
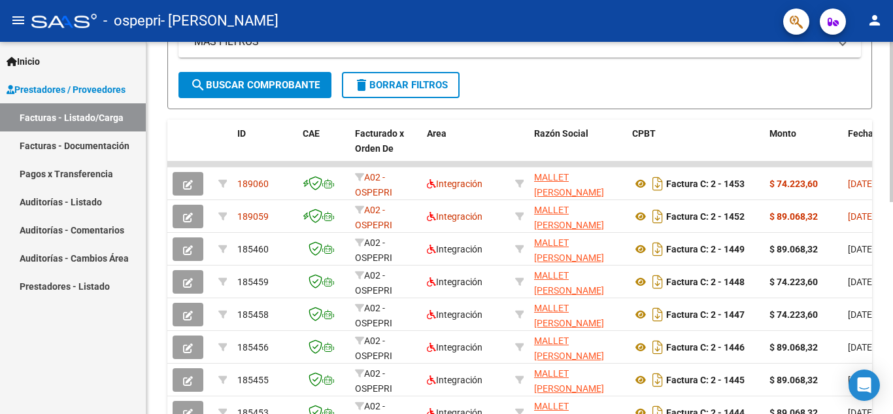
scroll to position [324, 0]
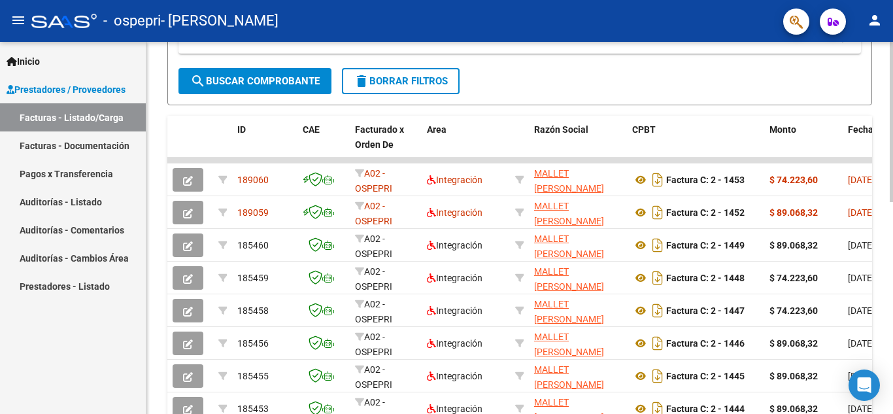
click at [893, 259] on div at bounding box center [891, 265] width 3 height 160
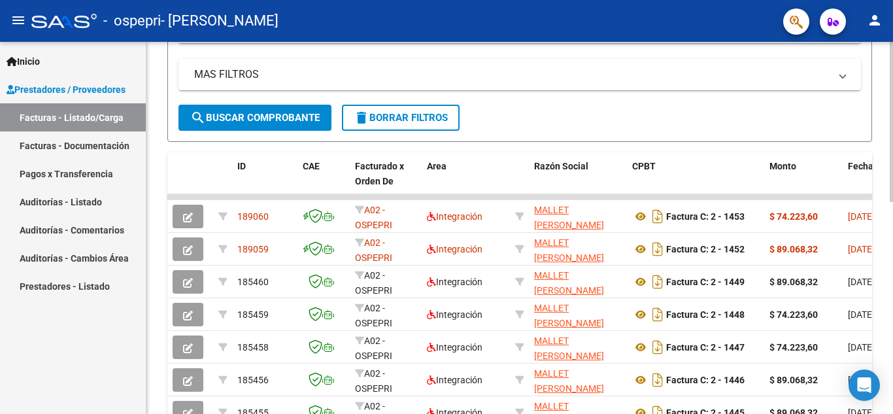
scroll to position [286, 0]
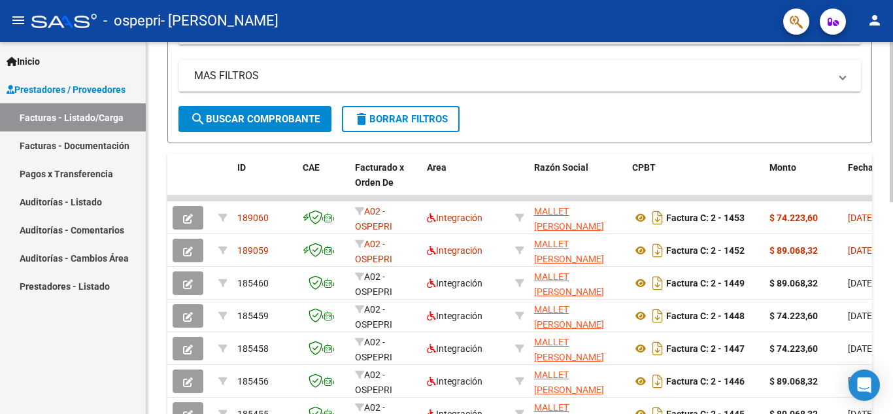
click at [893, 188] on div at bounding box center [891, 248] width 3 height 160
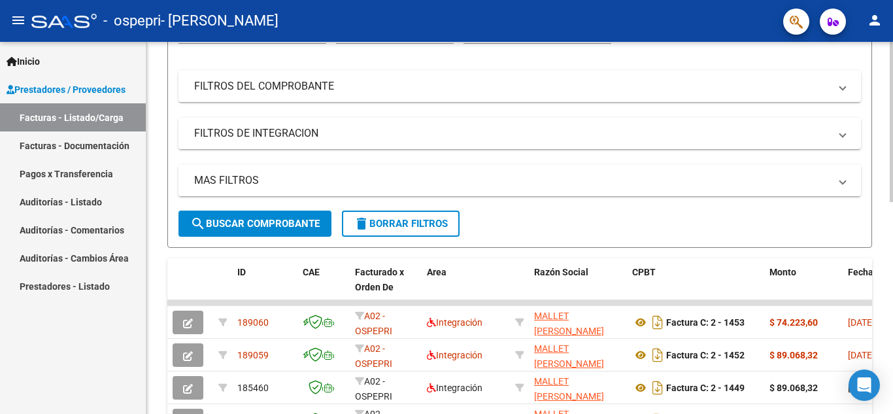
scroll to position [56, 0]
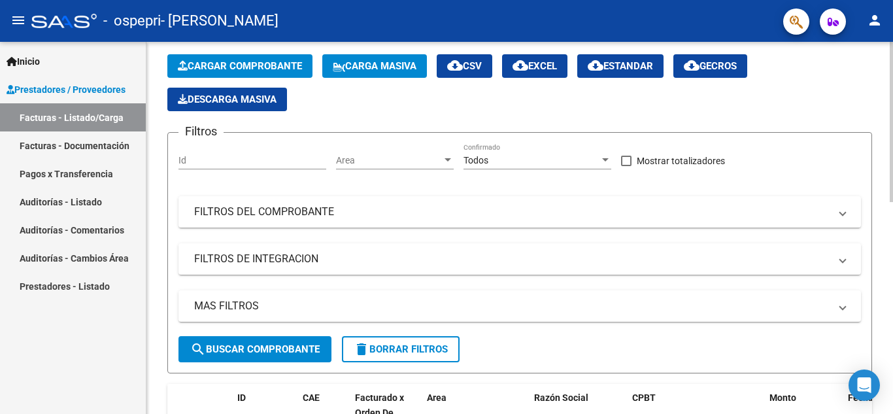
click at [893, 89] on div at bounding box center [891, 147] width 3 height 160
click at [269, 65] on span "Cargar Comprobante" at bounding box center [240, 66] width 124 height 12
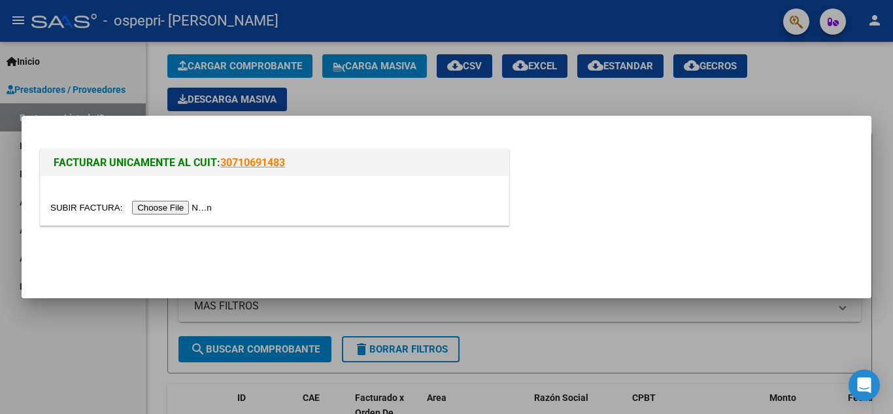
click at [173, 211] on input "file" at bounding box center [132, 208] width 165 height 14
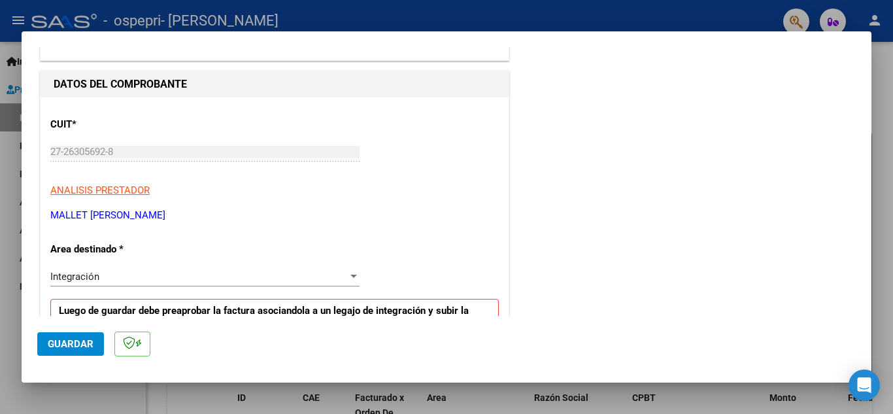
scroll to position [0, 0]
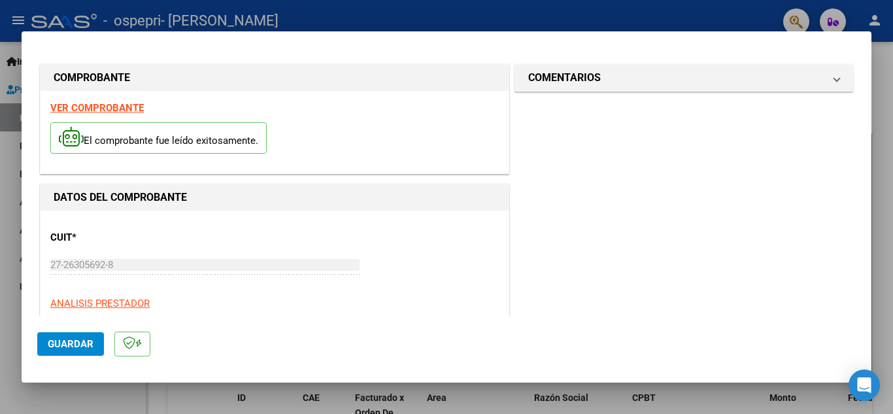
click at [133, 105] on strong "VER COMPROBANTE" at bounding box center [97, 108] width 94 height 12
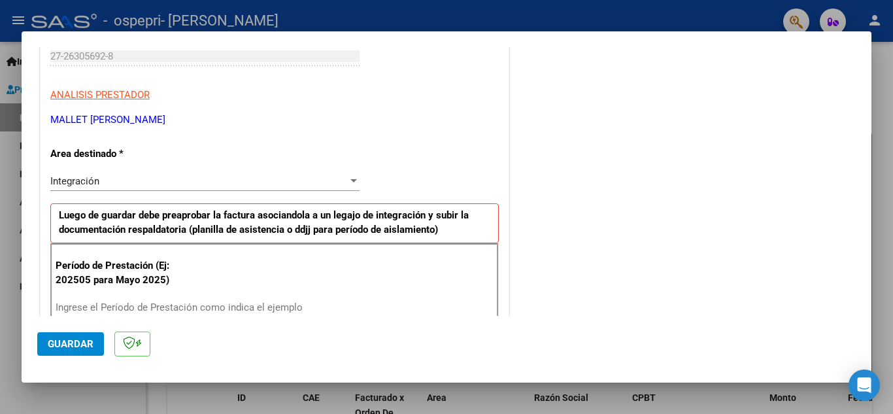
scroll to position [221, 0]
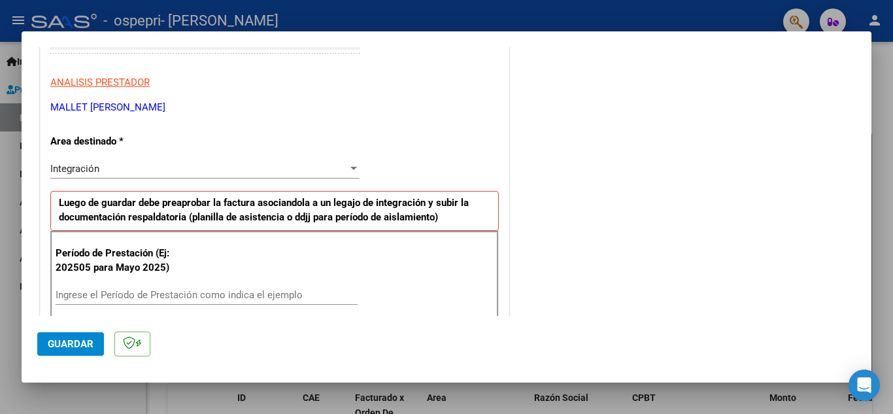
click at [245, 287] on div "Ingrese el Período de Prestación como indica el ejemplo" at bounding box center [207, 295] width 302 height 20
type input "202509"
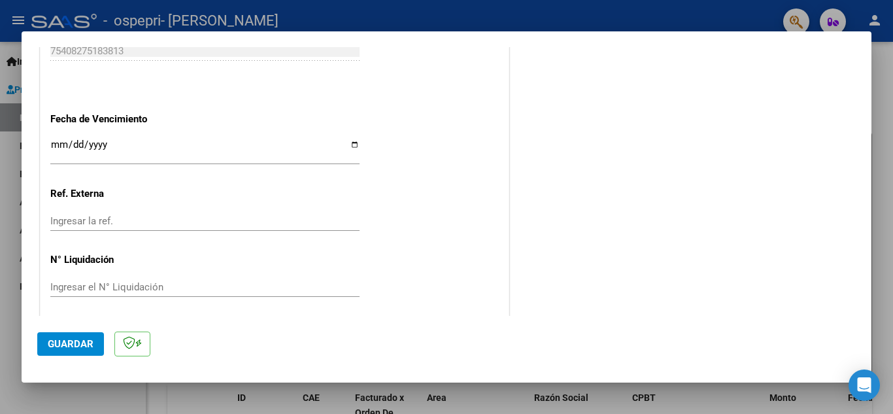
scroll to position [882, 0]
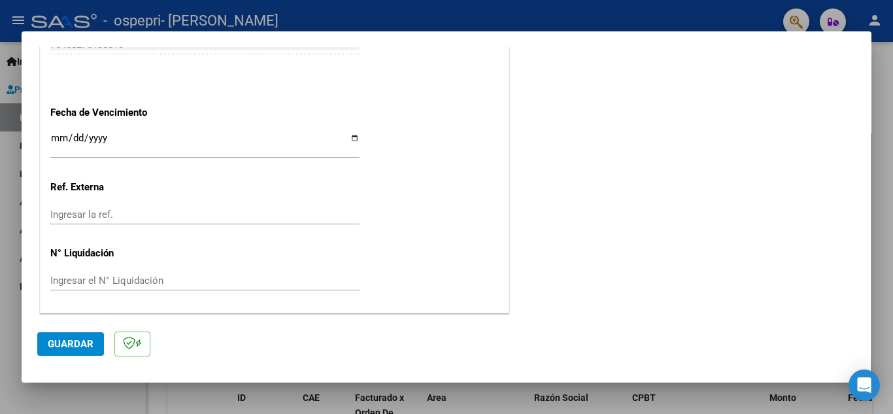
click at [173, 280] on input "Ingresar el N° Liquidación" at bounding box center [204, 281] width 309 height 12
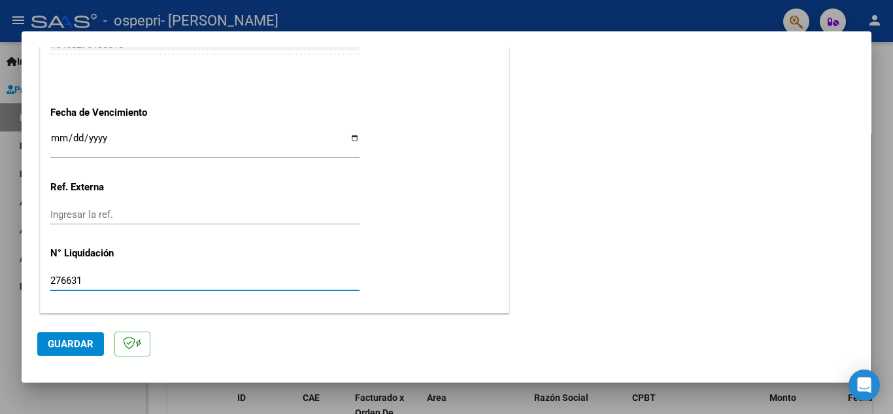
type input "276631"
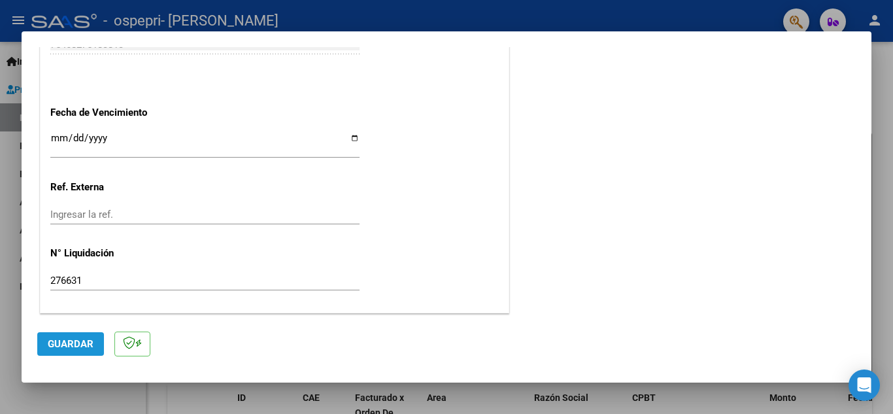
click at [89, 341] on span "Guardar" at bounding box center [71, 344] width 46 height 12
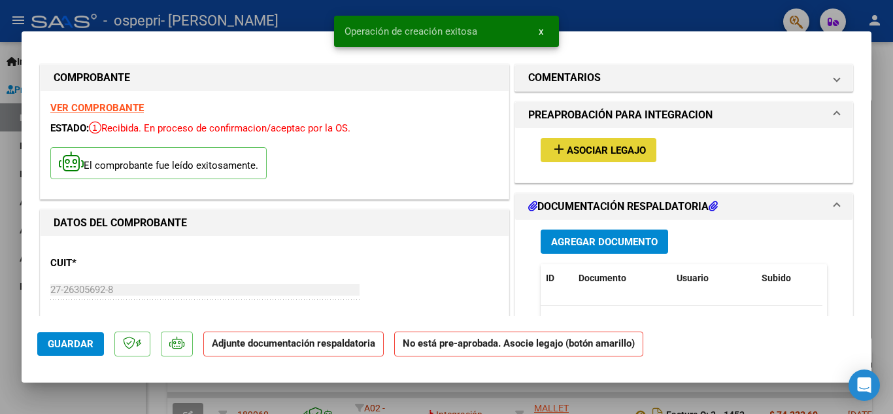
click at [577, 143] on button "add Asociar Legajo" at bounding box center [599, 150] width 116 height 24
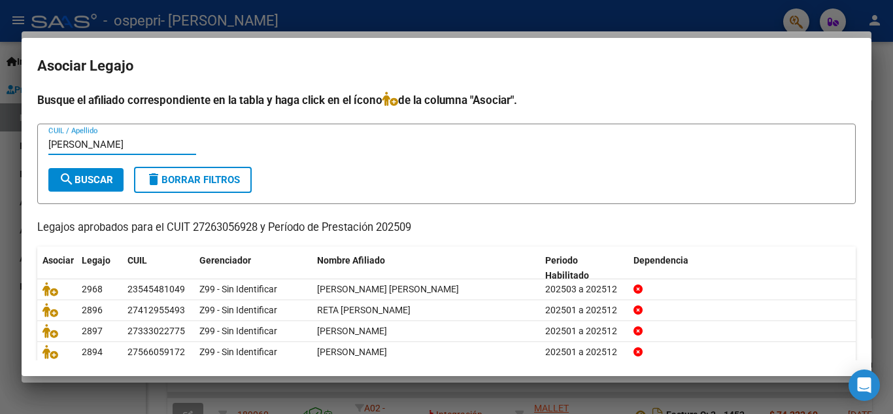
type input "[PERSON_NAME]"
click at [92, 182] on span "search Buscar" at bounding box center [86, 180] width 54 height 12
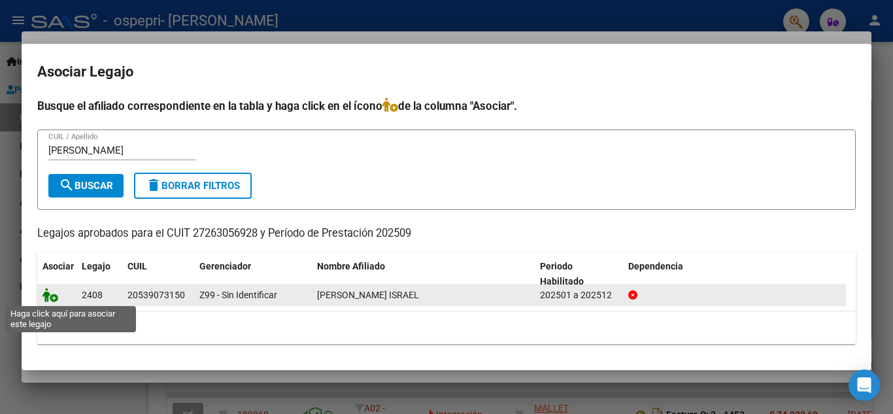
click at [46, 292] on icon at bounding box center [51, 295] width 16 height 14
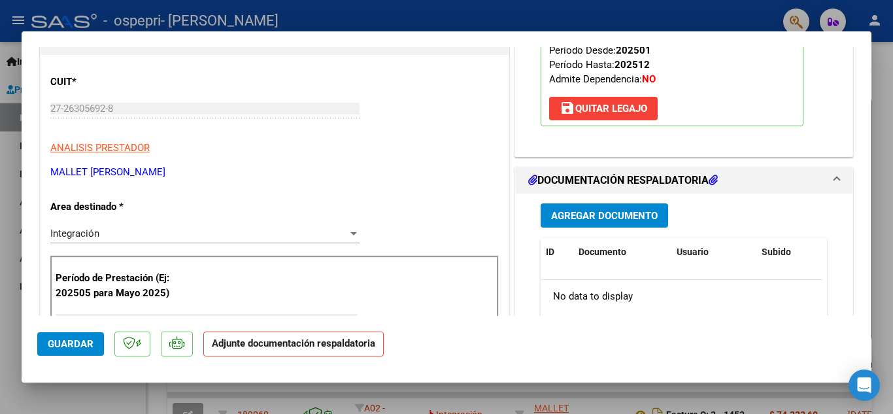
scroll to position [212, 0]
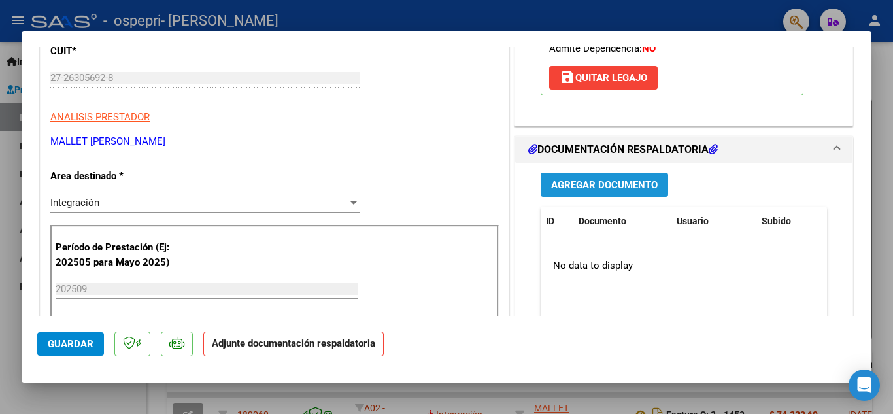
click at [642, 182] on span "Agregar Documento" at bounding box center [604, 185] width 107 height 12
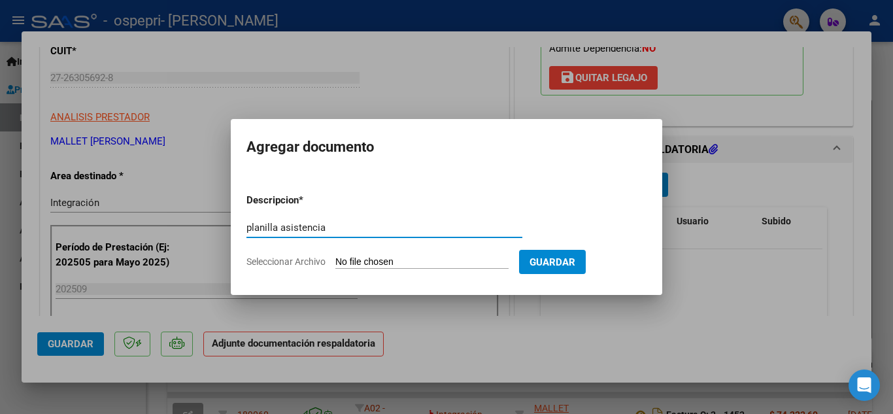
type input "planilla asistencia"
click at [432, 258] on input "Seleccionar Archivo" at bounding box center [421, 262] width 173 height 12
type input "C:\fakepath\CamScanner [DATE] 00.52_3.pdf"
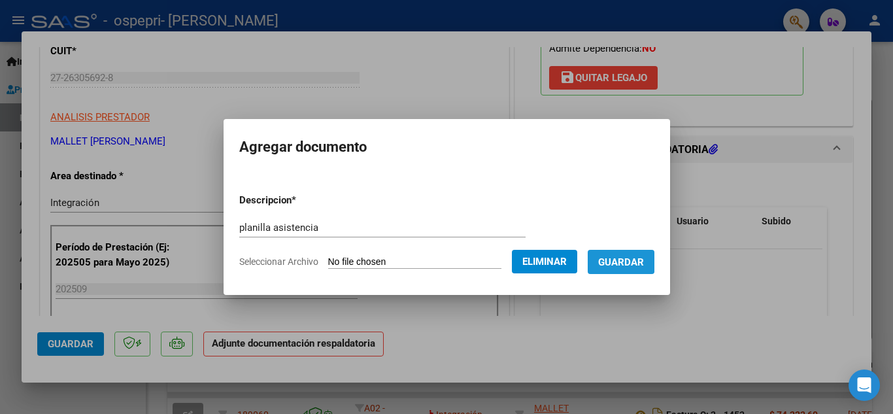
click at [632, 259] on span "Guardar" at bounding box center [621, 262] width 46 height 12
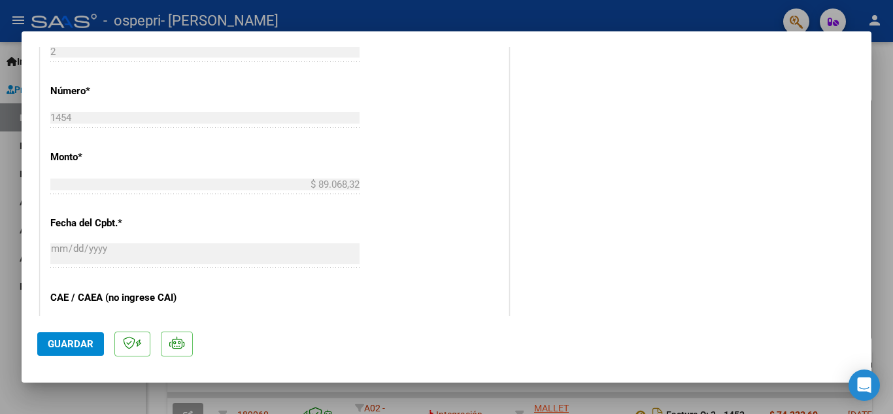
scroll to position [634, 0]
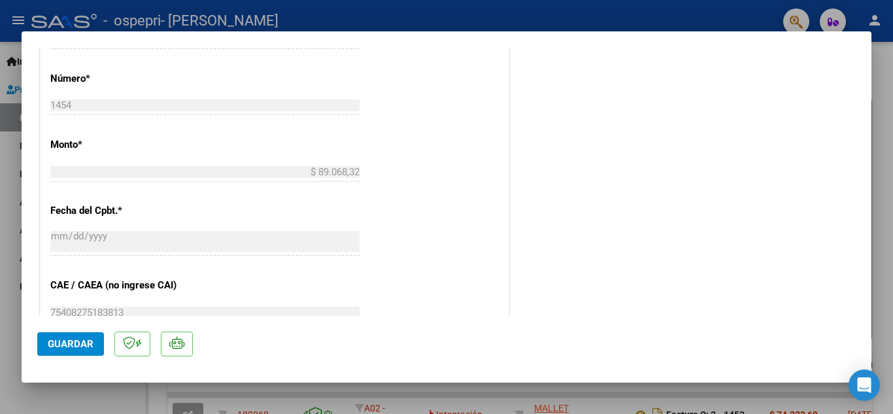
click at [77, 337] on button "Guardar" at bounding box center [70, 344] width 67 height 24
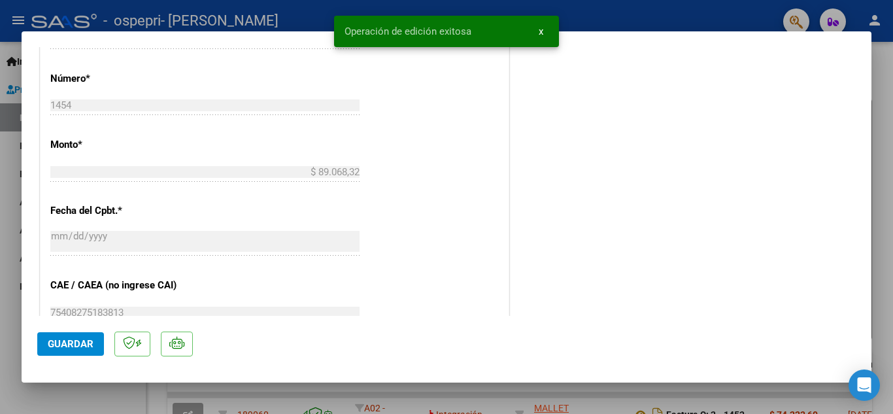
click at [650, 23] on div at bounding box center [446, 207] width 893 height 414
type input "$ 0,00"
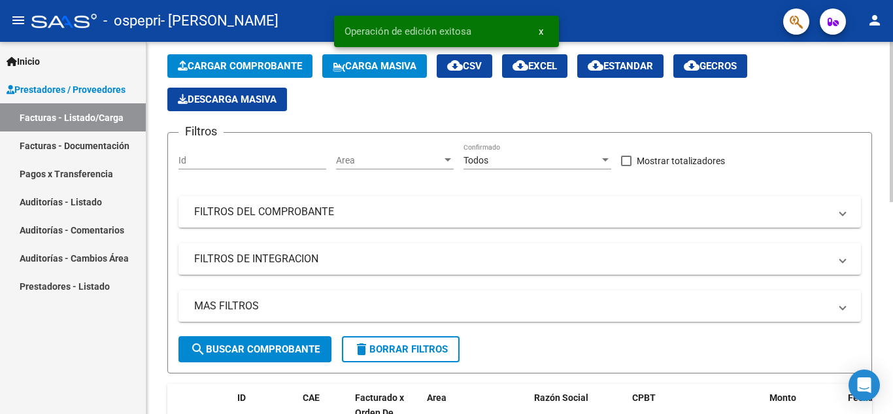
click at [267, 64] on span "Cargar Comprobante" at bounding box center [240, 66] width 124 height 12
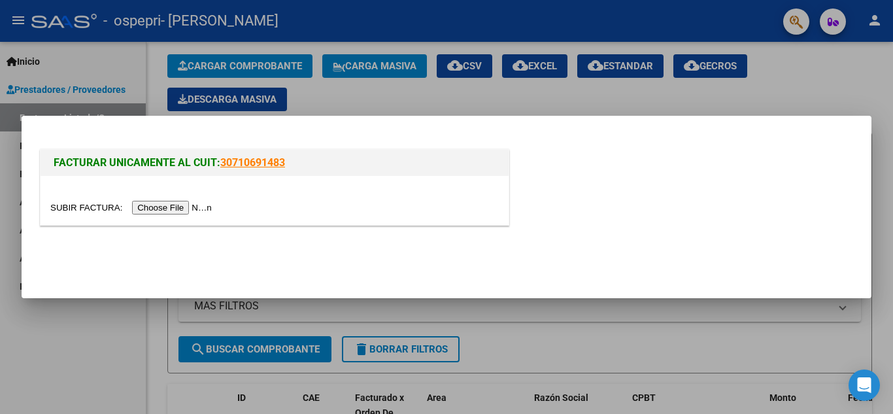
click at [173, 206] on input "file" at bounding box center [132, 208] width 165 height 14
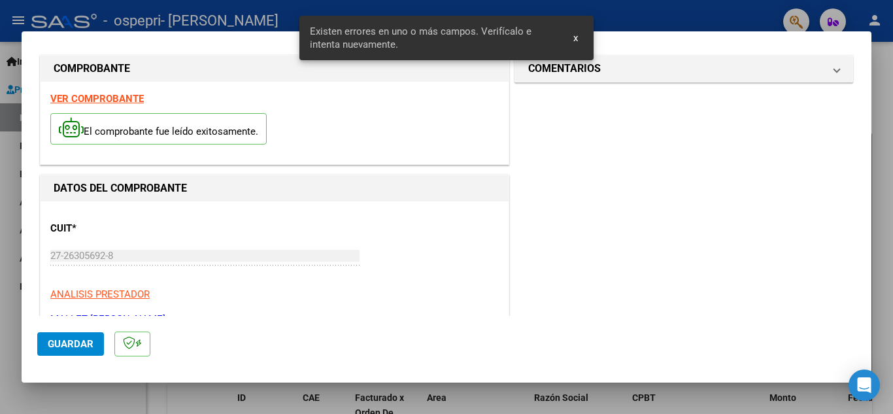
scroll to position [0, 0]
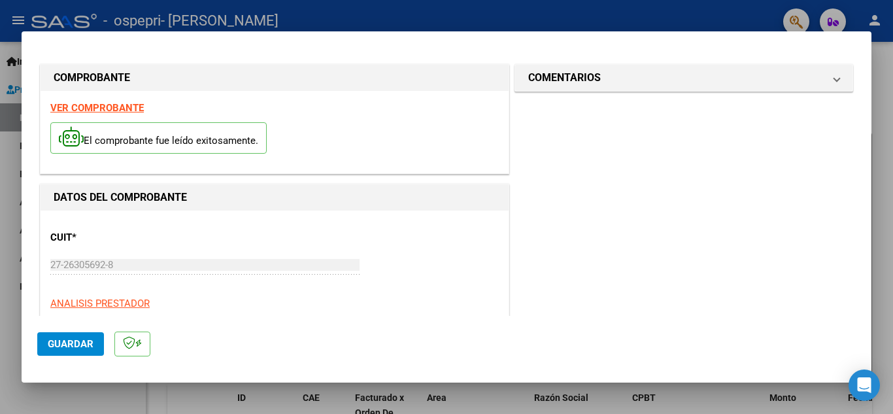
click at [102, 107] on strong "VER COMPROBANTE" at bounding box center [97, 108] width 94 height 12
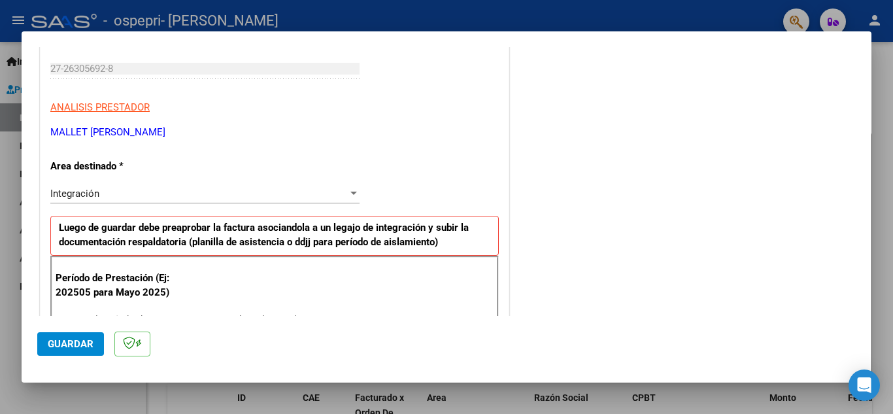
scroll to position [231, 0]
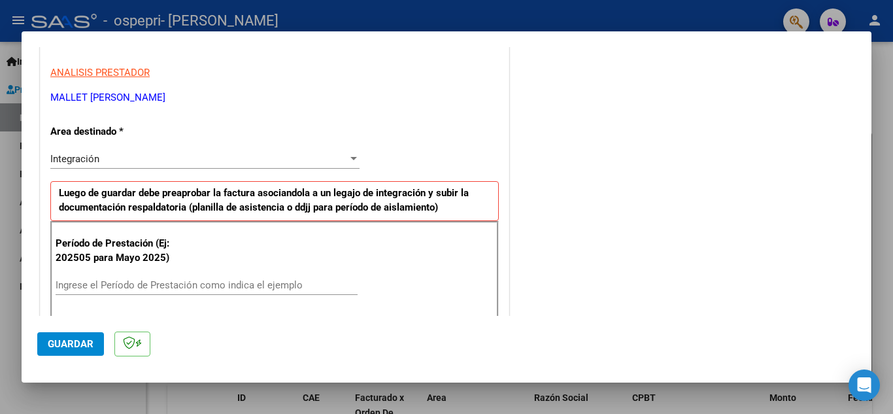
click at [275, 281] on input "Ingrese el Período de Prestación como indica el ejemplo" at bounding box center [207, 285] width 302 height 12
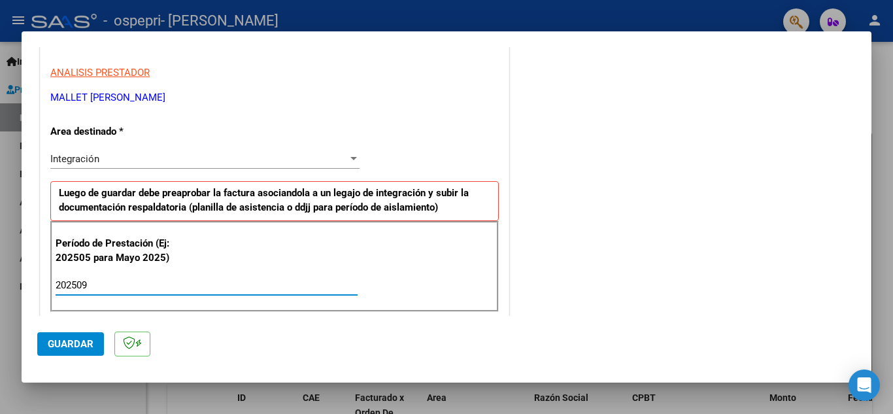
type input "202509"
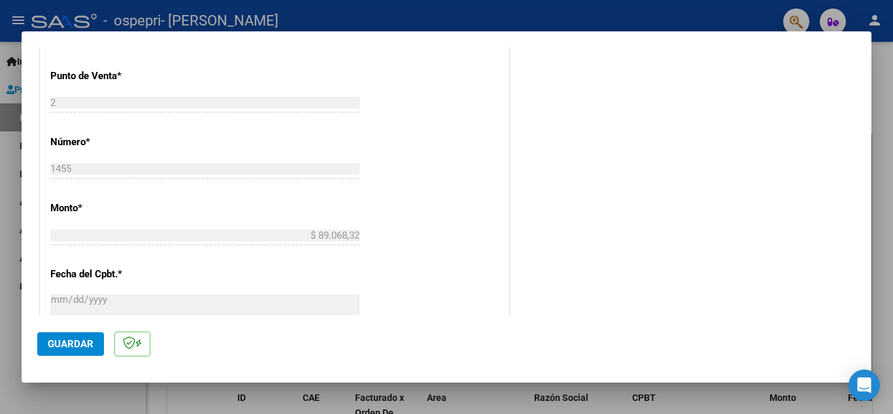
scroll to position [882, 0]
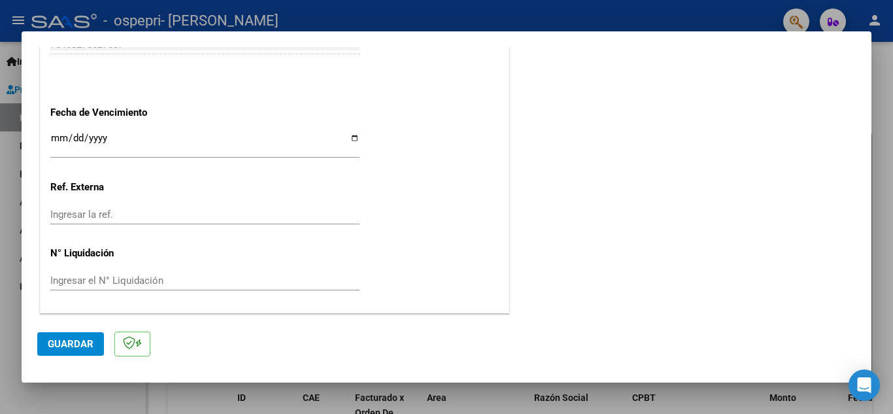
click at [105, 277] on input "Ingresar el N° Liquidación" at bounding box center [204, 281] width 309 height 12
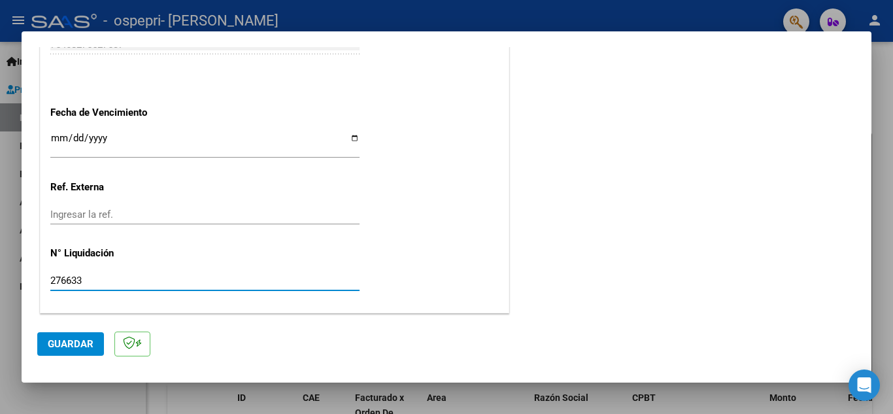
type input "276633"
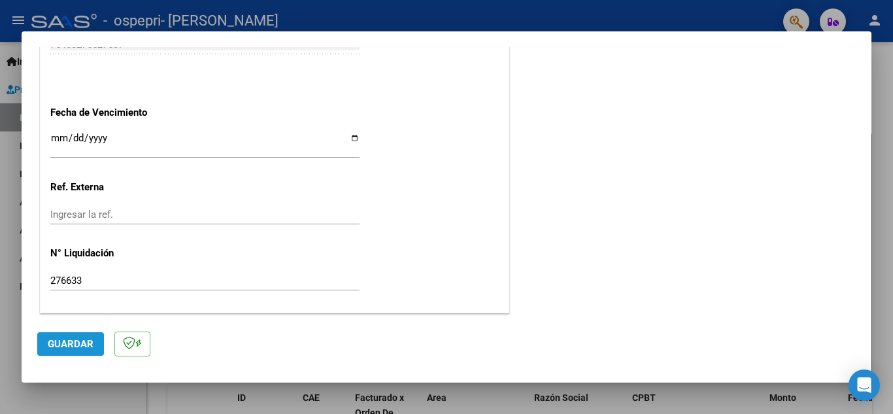
click at [78, 347] on span "Guardar" at bounding box center [71, 344] width 46 height 12
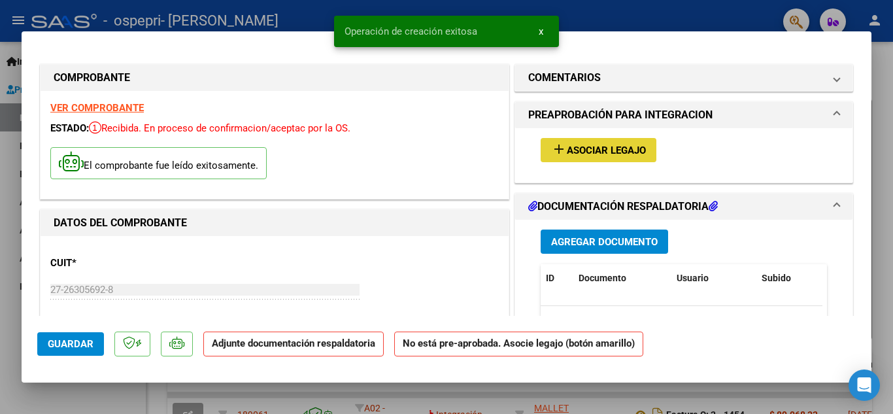
click at [581, 146] on span "Asociar Legajo" at bounding box center [606, 151] width 79 height 12
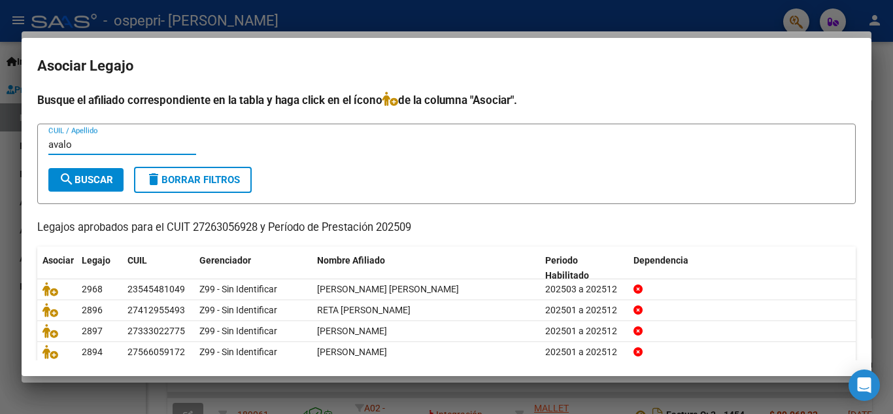
type input "avalo"
click at [86, 180] on span "search Buscar" at bounding box center [86, 180] width 54 height 12
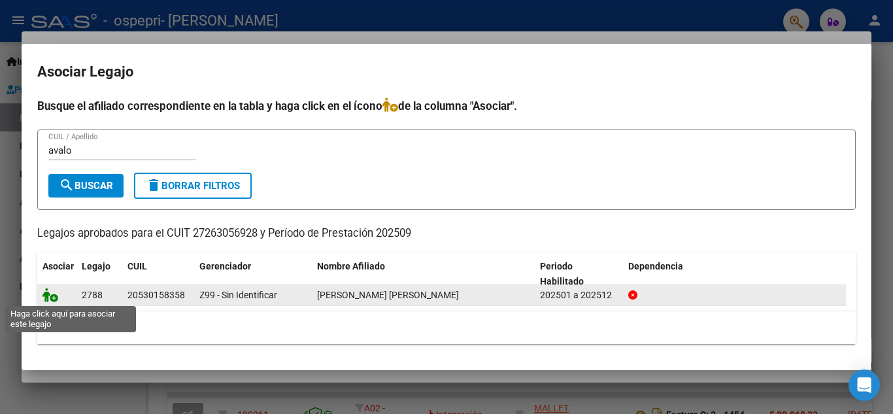
click at [47, 295] on icon at bounding box center [51, 295] width 16 height 14
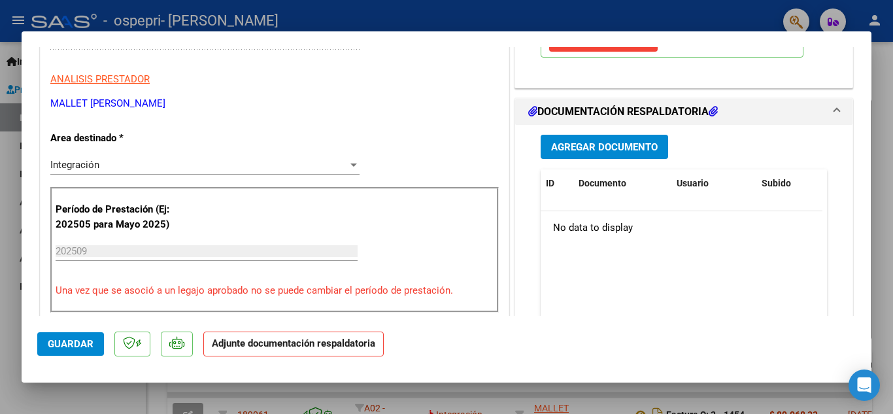
scroll to position [290, 0]
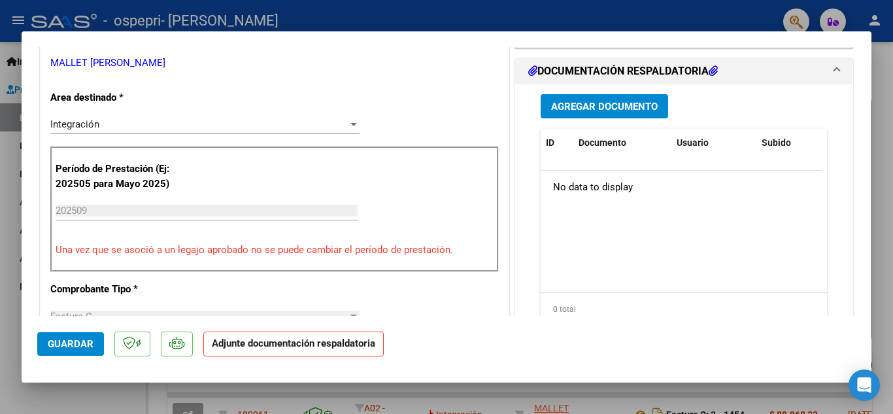
click at [617, 112] on span "Agregar Documento" at bounding box center [604, 107] width 107 height 12
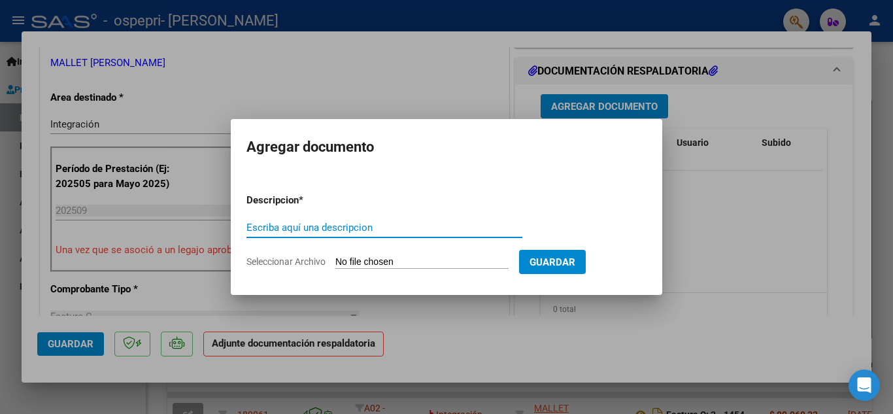
click at [356, 222] on input "Escriba aquí una descripcion" at bounding box center [385, 228] width 276 height 12
type input "planilla asistencia"
click at [404, 262] on input "Seleccionar Archivo" at bounding box center [421, 262] width 173 height 12
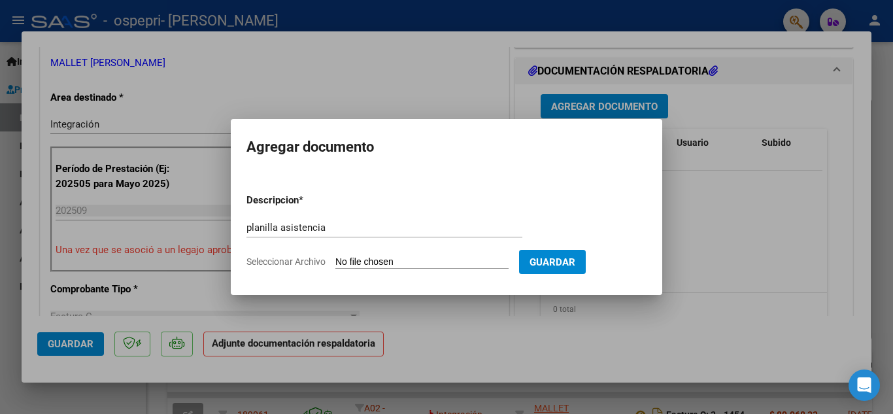
type input "C:\fakepath\CamScanner [DATE] 00.52_4.pdf"
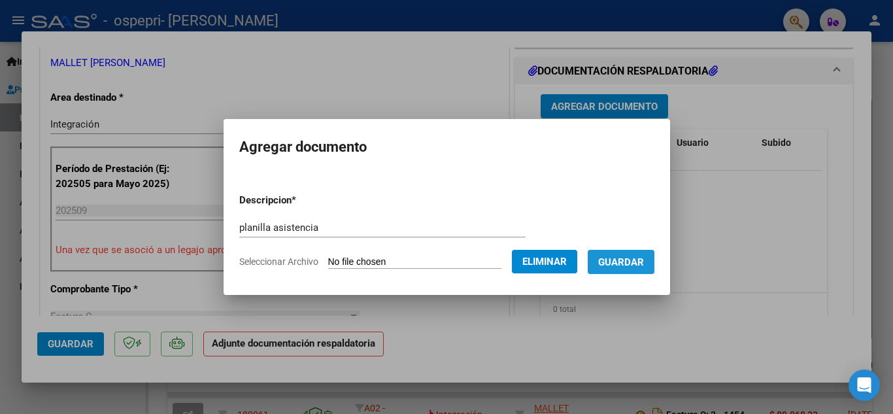
click at [644, 257] on span "Guardar" at bounding box center [621, 262] width 46 height 12
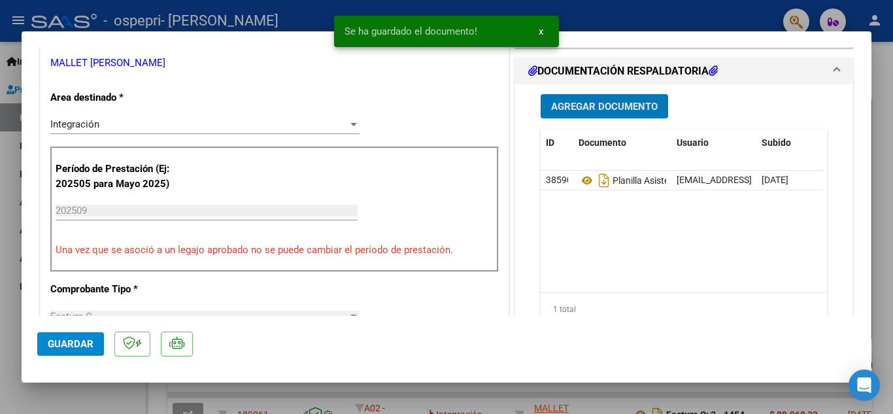
click at [78, 343] on span "Guardar" at bounding box center [71, 344] width 46 height 12
click at [631, 19] on div at bounding box center [446, 207] width 893 height 414
type input "$ 0,00"
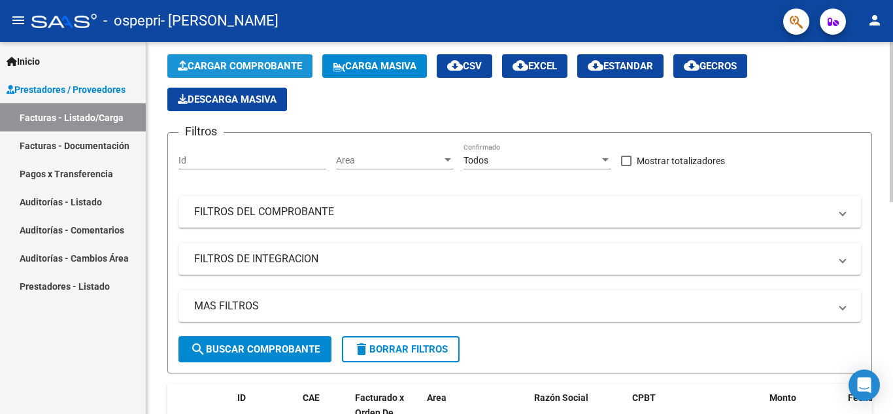
click at [295, 70] on span "Cargar Comprobante" at bounding box center [240, 66] width 124 height 12
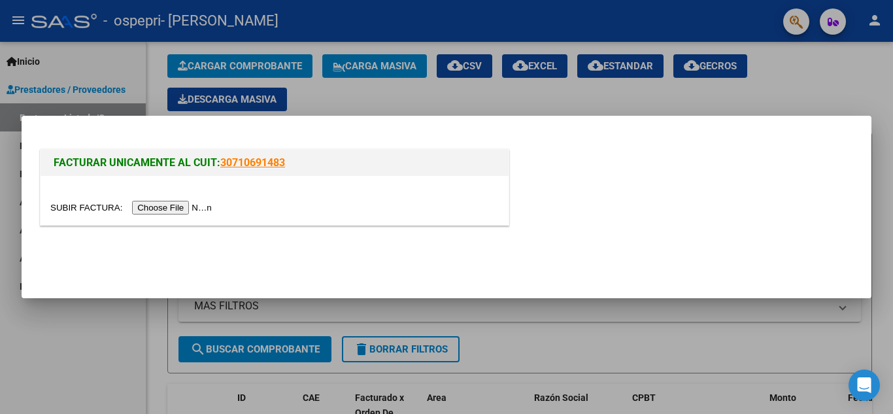
click at [190, 205] on input "file" at bounding box center [132, 208] width 165 height 14
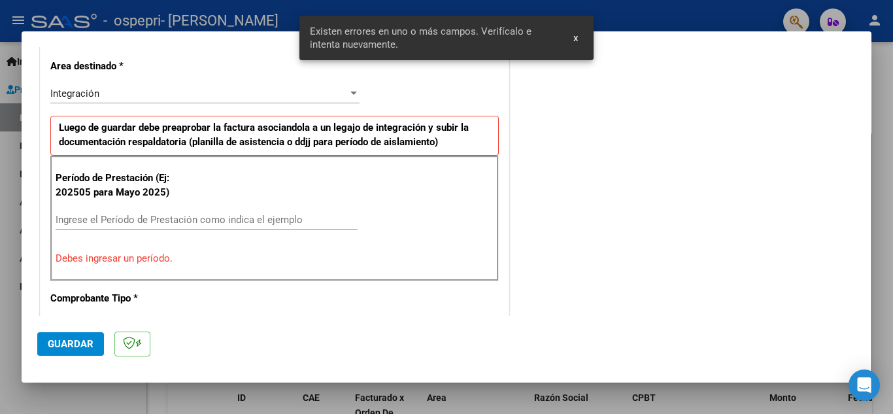
scroll to position [0, 0]
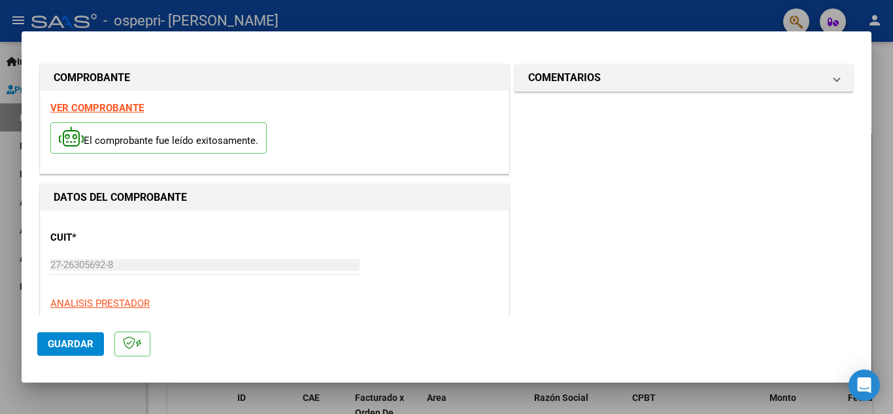
click at [118, 112] on strong "VER COMPROBANTE" at bounding box center [97, 108] width 94 height 12
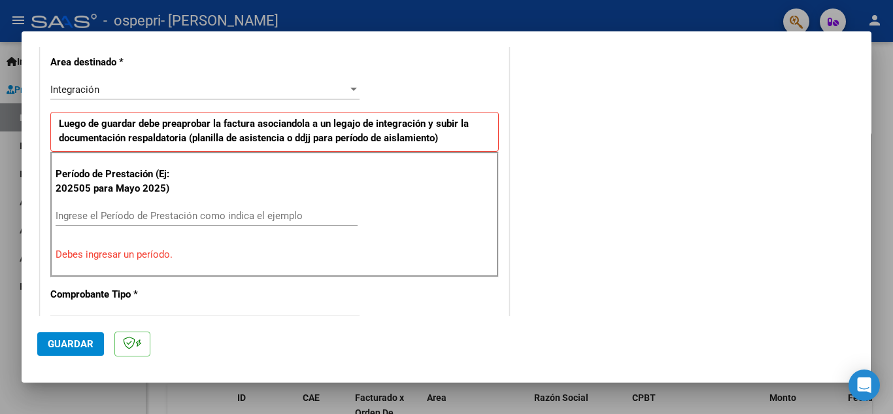
scroll to position [307, 0]
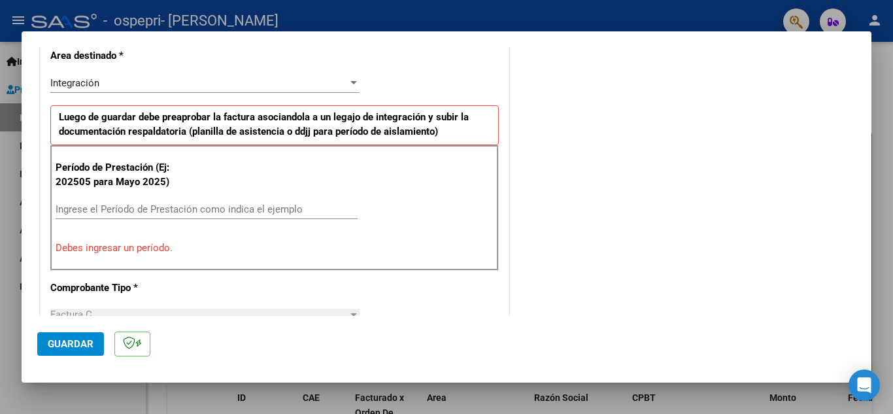
click at [209, 209] on input "Ingrese el Período de Prestación como indica el ejemplo" at bounding box center [207, 209] width 302 height 12
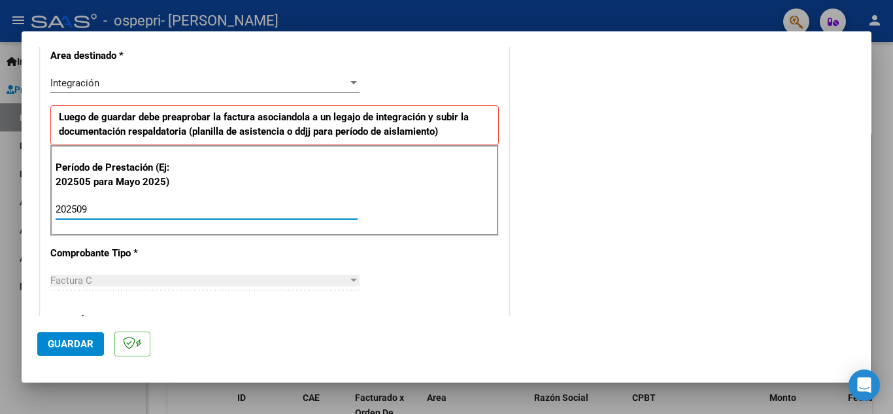
type input "202509"
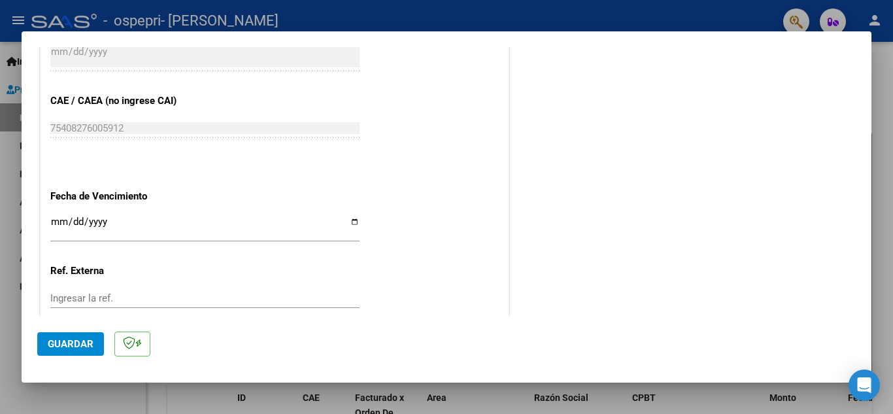
scroll to position [882, 0]
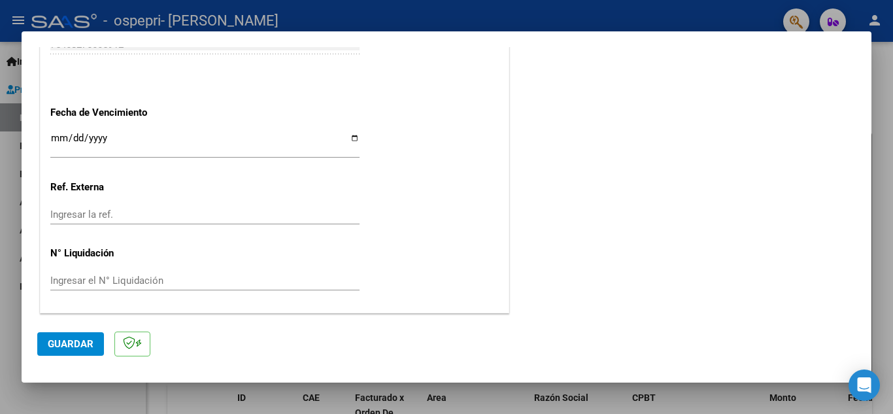
click at [114, 284] on input "Ingresar el N° Liquidación" at bounding box center [204, 281] width 309 height 12
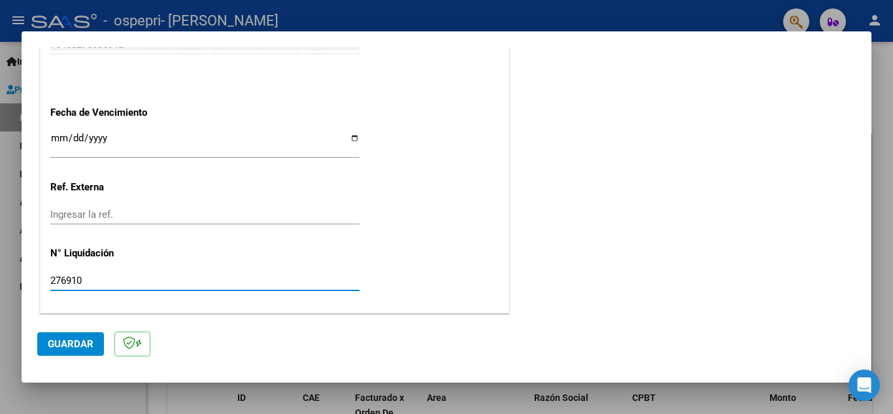
type input "276910"
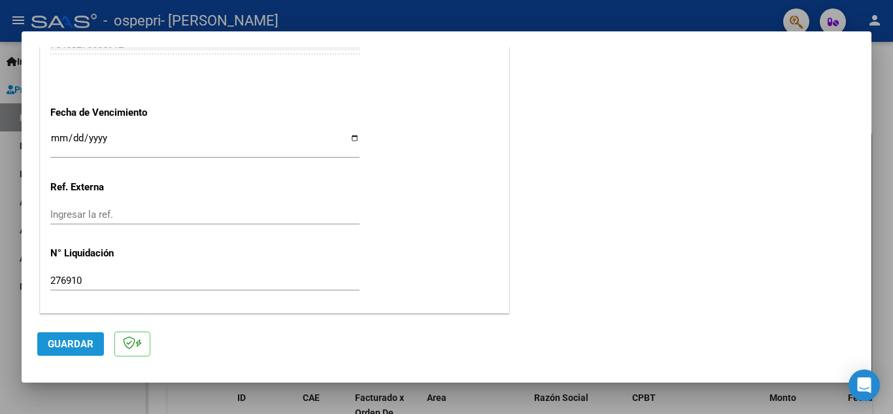
click at [78, 343] on span "Guardar" at bounding box center [71, 344] width 46 height 12
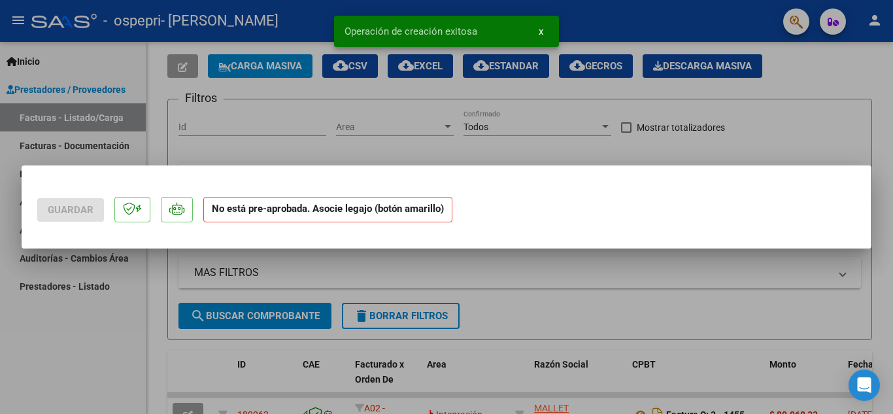
scroll to position [0, 0]
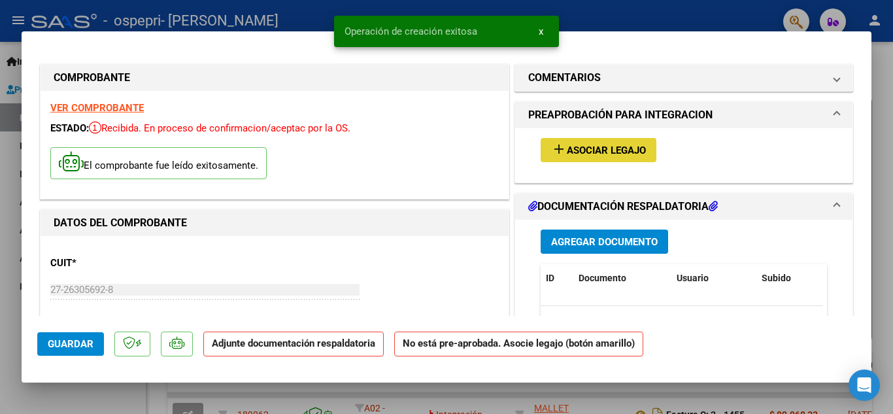
click at [620, 152] on span "Asociar Legajo" at bounding box center [606, 151] width 79 height 12
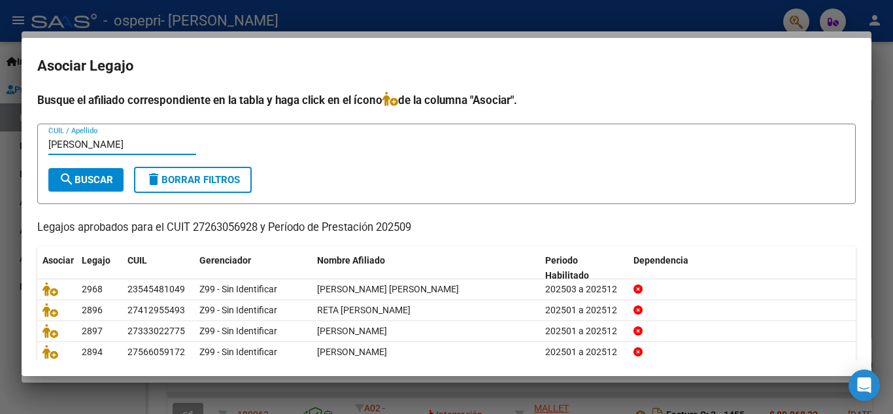
type input "[PERSON_NAME]"
click at [101, 186] on button "search Buscar" at bounding box center [85, 180] width 75 height 24
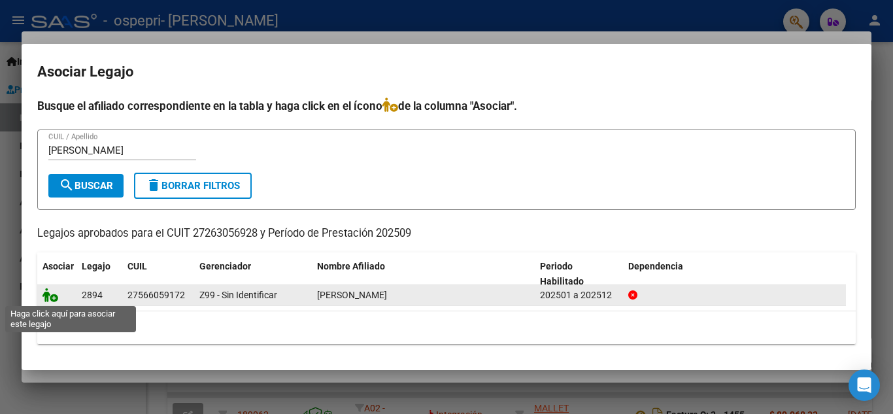
click at [44, 296] on icon at bounding box center [51, 295] width 16 height 14
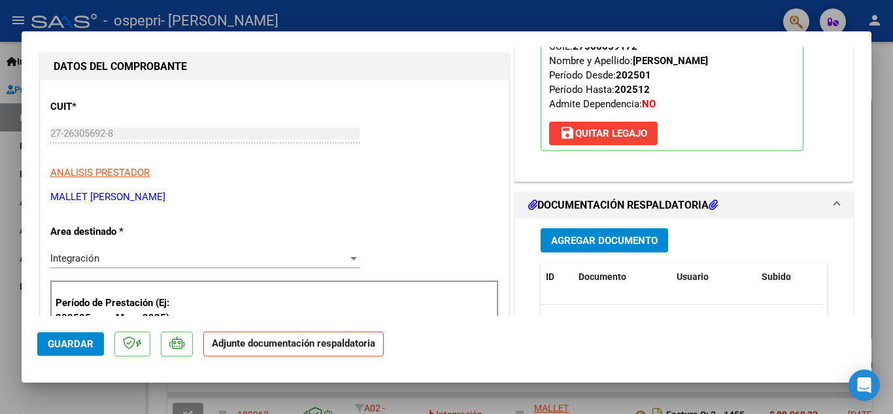
scroll to position [197, 0]
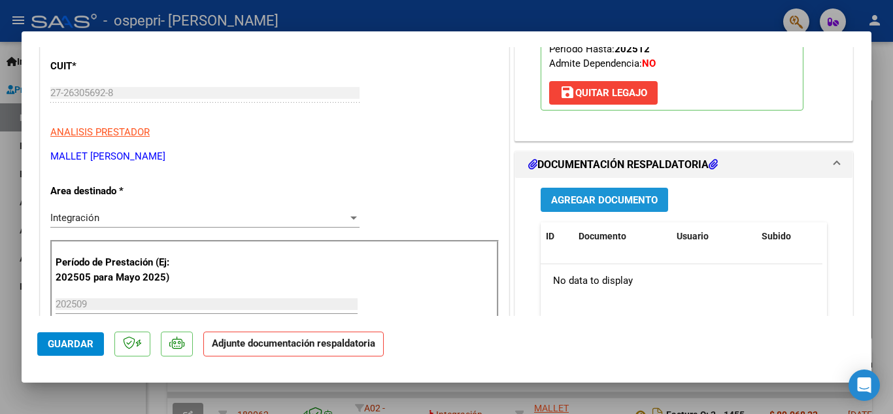
click at [632, 205] on span "Agregar Documento" at bounding box center [604, 200] width 107 height 12
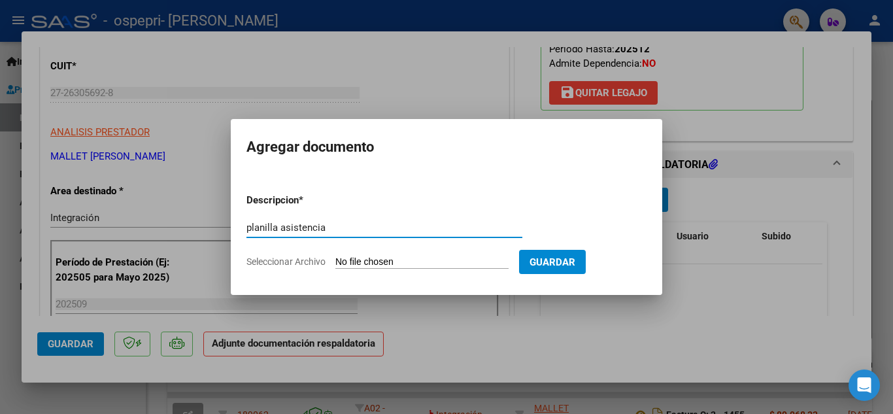
type input "planilla asistencia"
click at [439, 263] on input "Seleccionar Archivo" at bounding box center [421, 262] width 173 height 12
type input "C:\fakepath\CamScanner [DATE] 00.52_5.pdf"
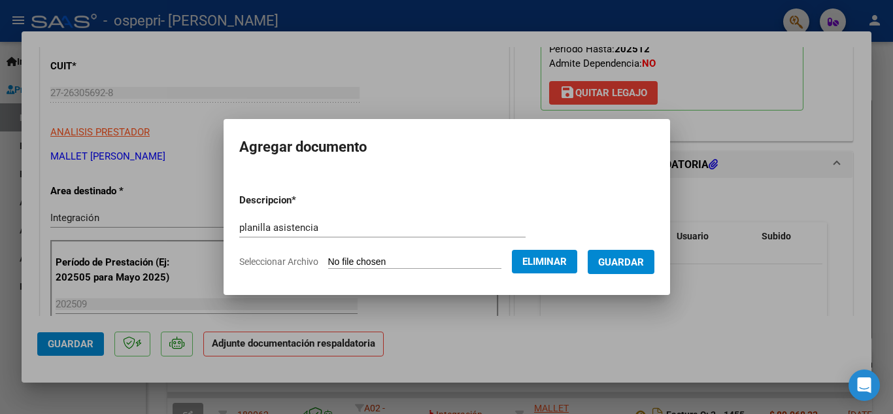
click at [629, 258] on span "Guardar" at bounding box center [621, 262] width 46 height 12
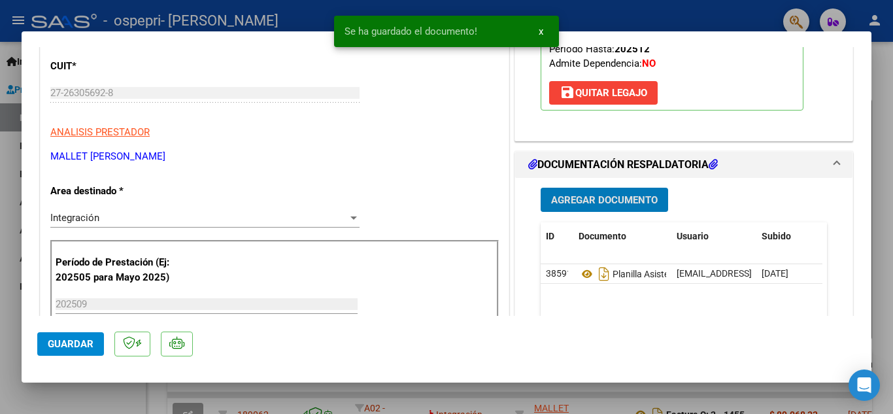
click at [65, 345] on span "Guardar" at bounding box center [71, 344] width 46 height 12
click at [615, 21] on div at bounding box center [446, 207] width 893 height 414
type input "$ 0,00"
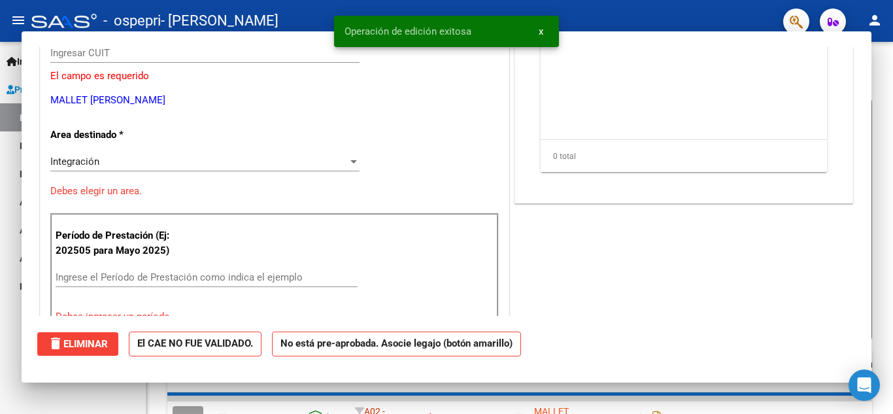
scroll to position [157, 0]
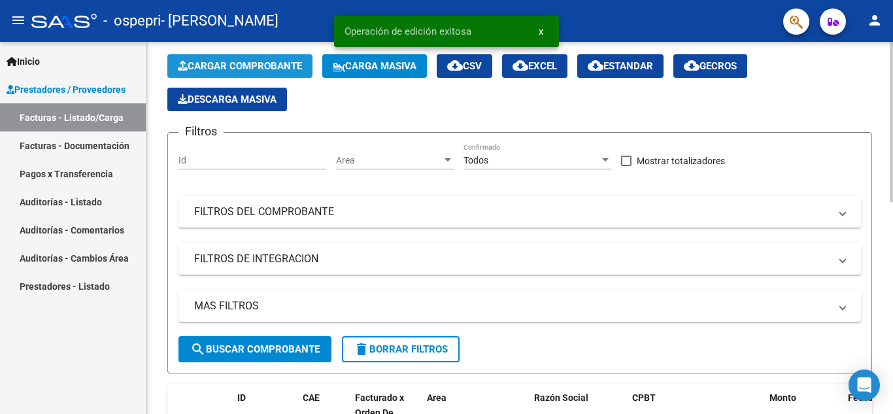
click at [293, 60] on button "Cargar Comprobante" at bounding box center [239, 66] width 145 height 24
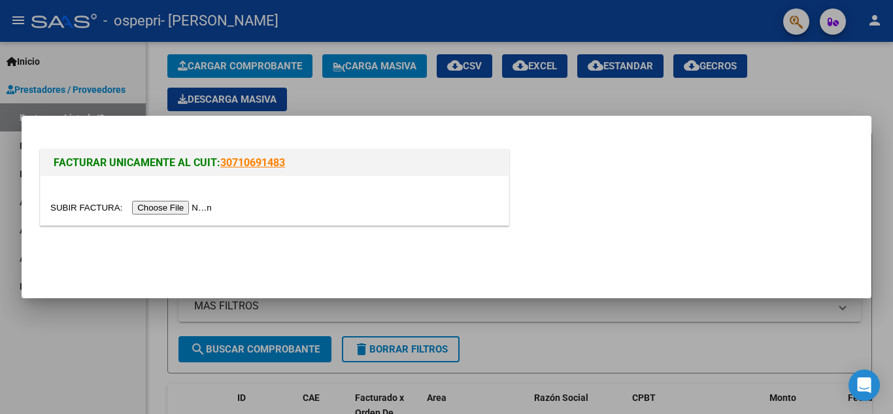
click at [173, 206] on input "file" at bounding box center [132, 208] width 165 height 14
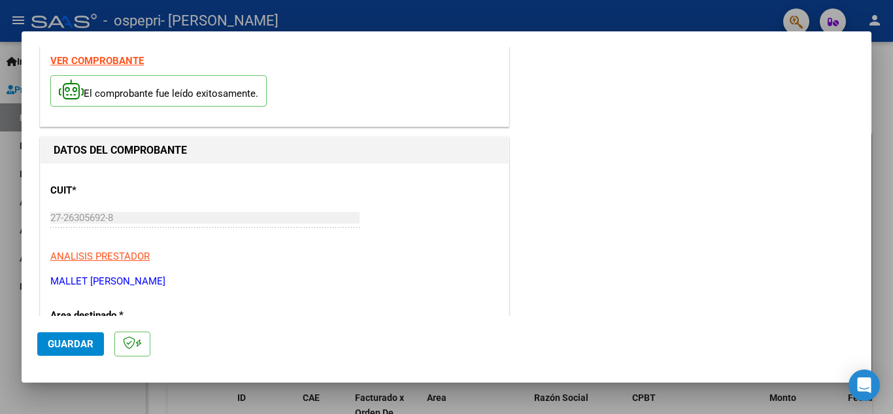
scroll to position [31, 0]
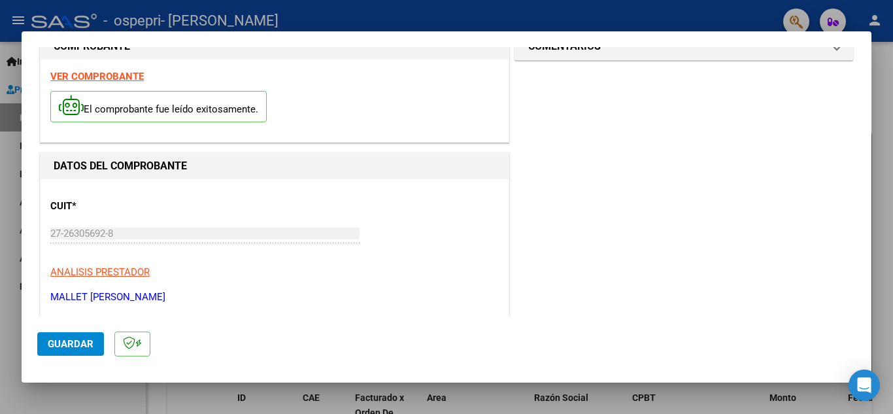
click at [106, 77] on strong "VER COMPROBANTE" at bounding box center [97, 77] width 94 height 12
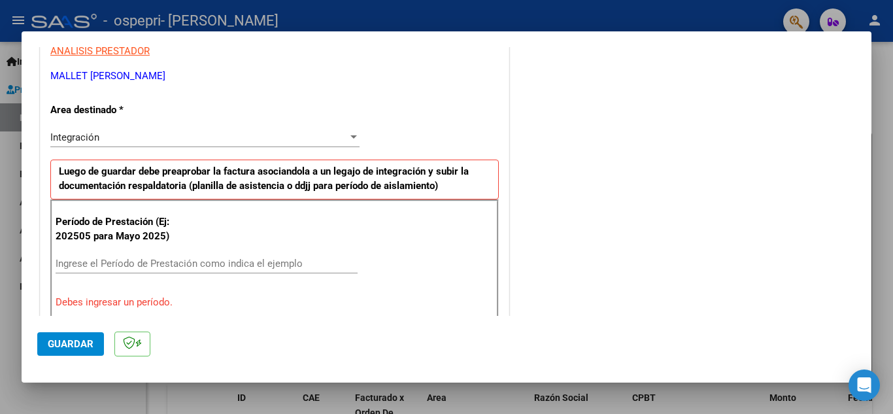
scroll to position [271, 0]
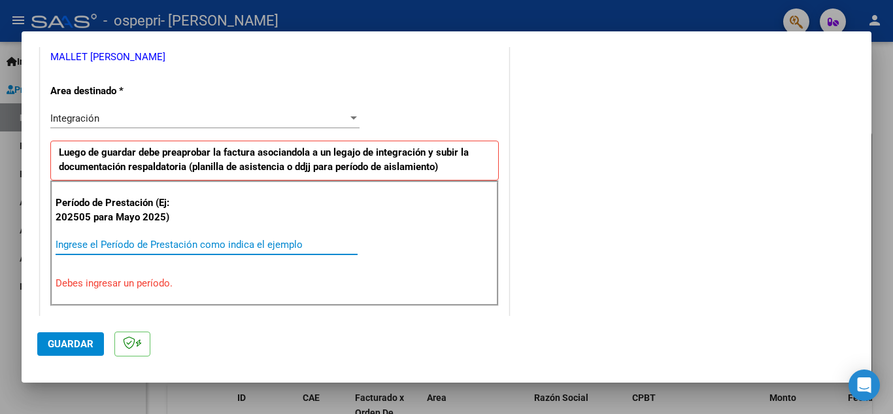
click at [116, 244] on input "Ingrese el Período de Prestación como indica el ejemplo" at bounding box center [207, 245] width 302 height 12
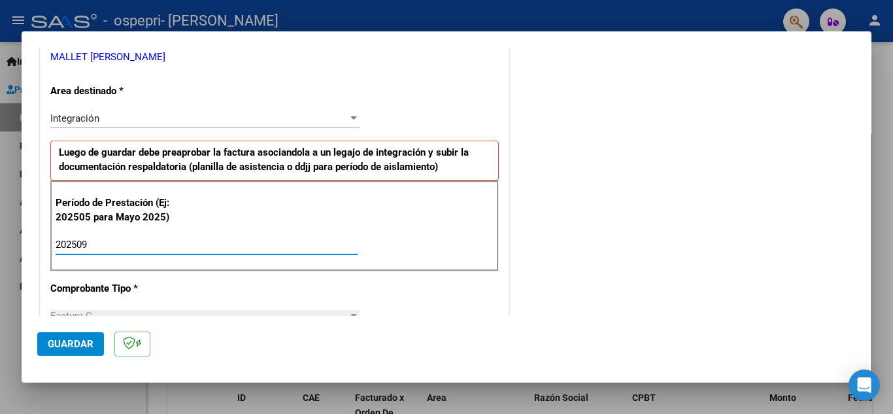
type input "202509"
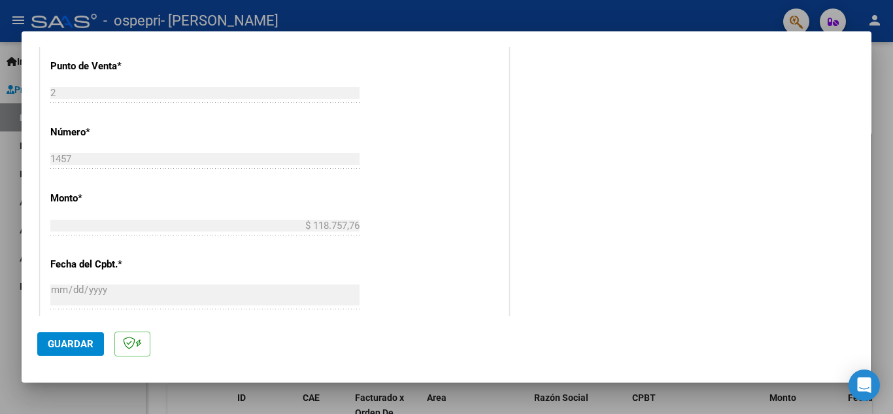
scroll to position [600, 0]
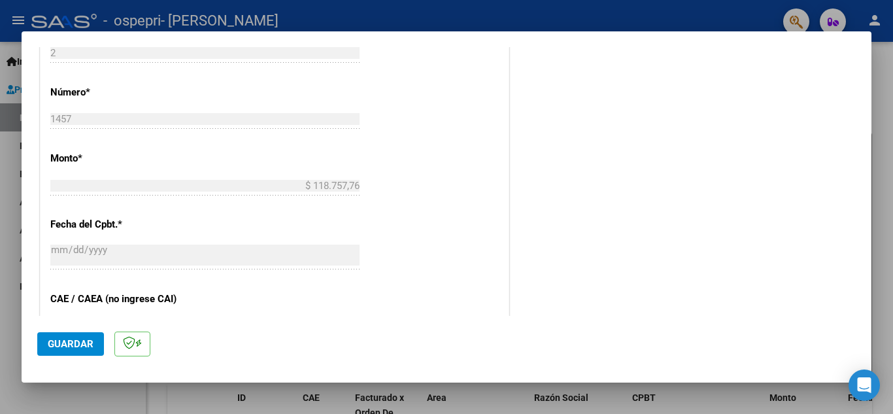
drag, startPoint x: 876, startPoint y: 224, endPoint x: 869, endPoint y: 216, distance: 10.6
click at [869, 216] on div "COMPROBANTE VER COMPROBANTE El comprobante fue leído exitosamente. DATOS DEL CO…" at bounding box center [446, 207] width 893 height 414
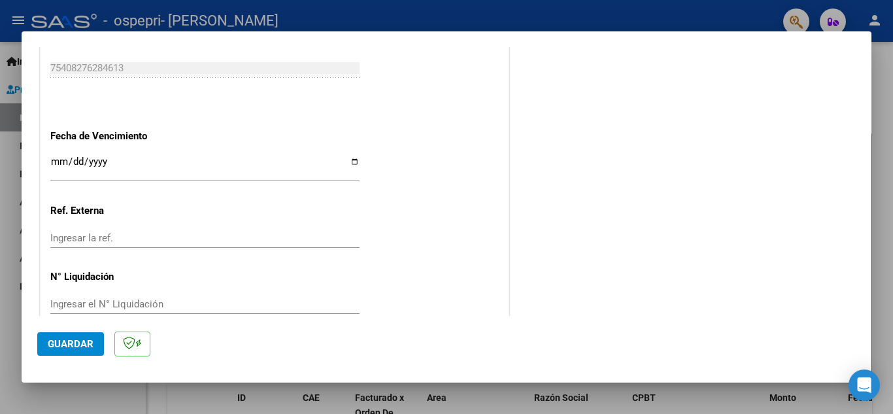
scroll to position [882, 0]
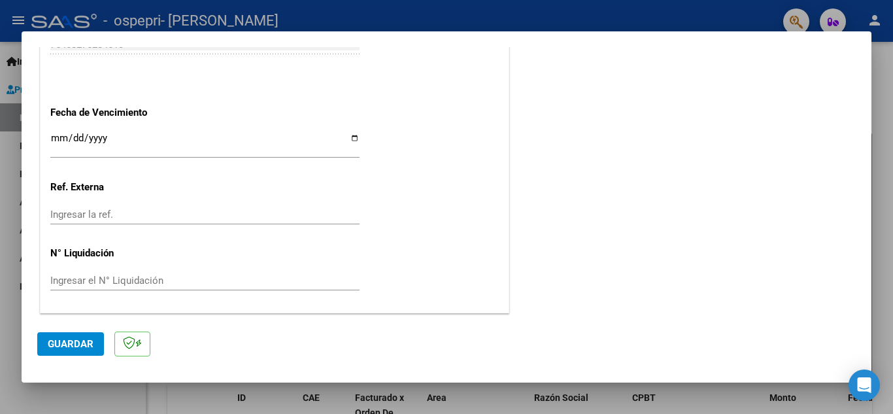
click at [180, 277] on input "Ingresar el N° Liquidación" at bounding box center [204, 281] width 309 height 12
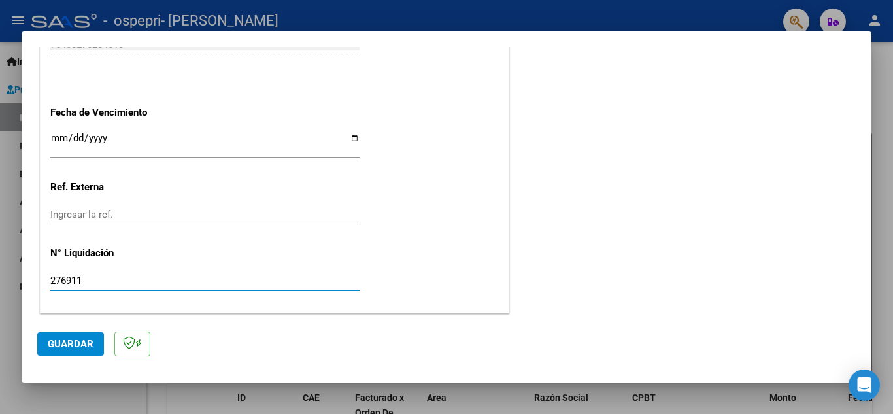
type input "276911"
click at [84, 347] on span "Guardar" at bounding box center [71, 344] width 46 height 12
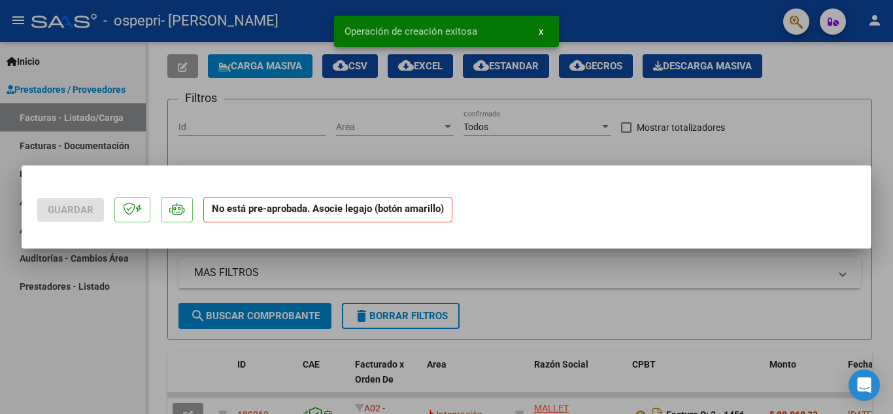
scroll to position [0, 0]
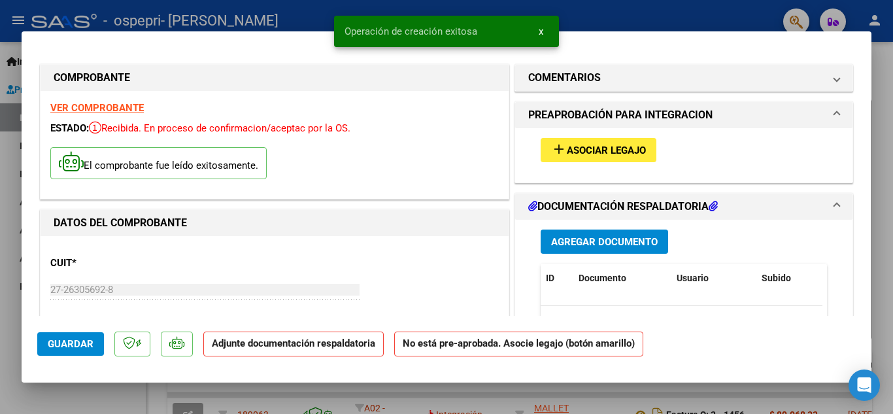
click at [585, 148] on span "Asociar Legajo" at bounding box center [606, 151] width 79 height 12
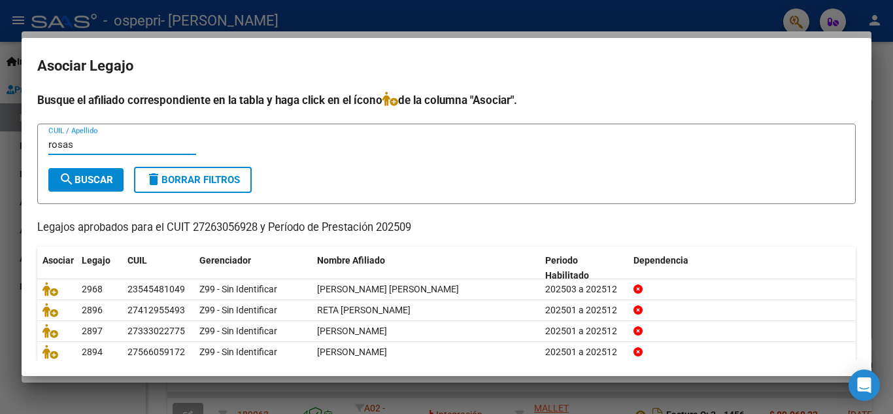
type input "rosas"
click at [91, 168] on button "search Buscar" at bounding box center [85, 180] width 75 height 24
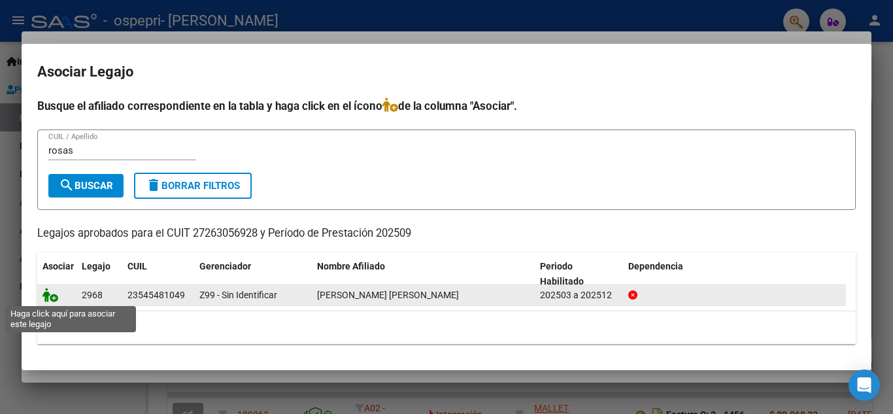
click at [47, 289] on icon at bounding box center [51, 295] width 16 height 14
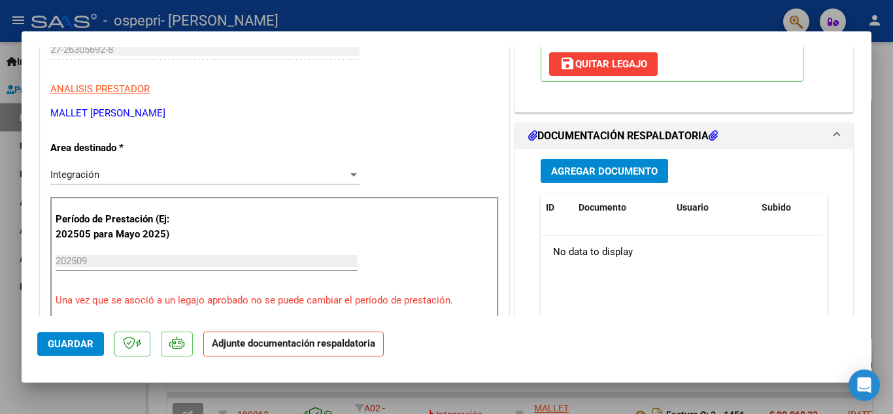
scroll to position [247, 0]
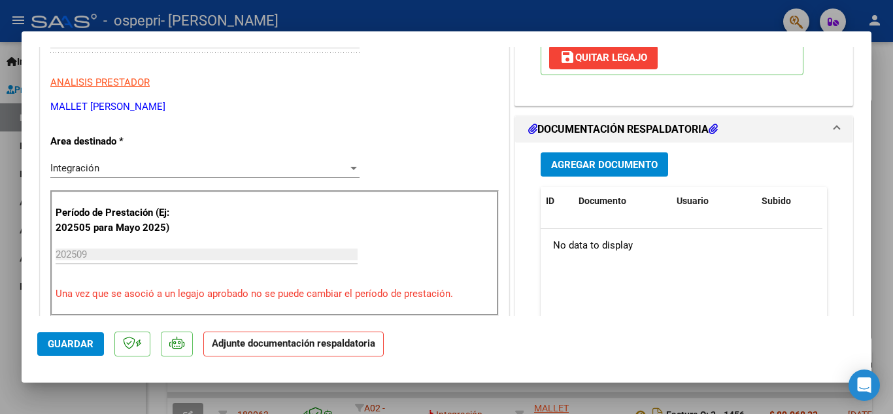
click at [640, 171] on span "Agregar Documento" at bounding box center [604, 165] width 107 height 12
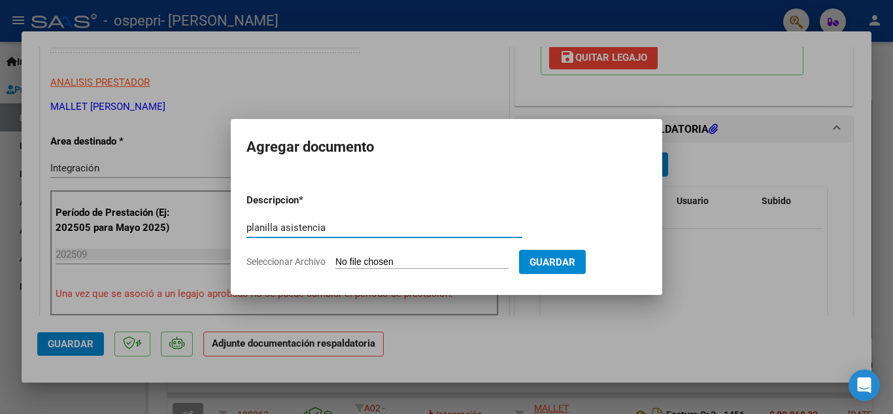
type input "planilla asistencia"
click at [426, 265] on input "Seleccionar Archivo" at bounding box center [421, 262] width 173 height 12
type input "C:\fakepath\CamScanner [DATE] 00.52_6.pdf"
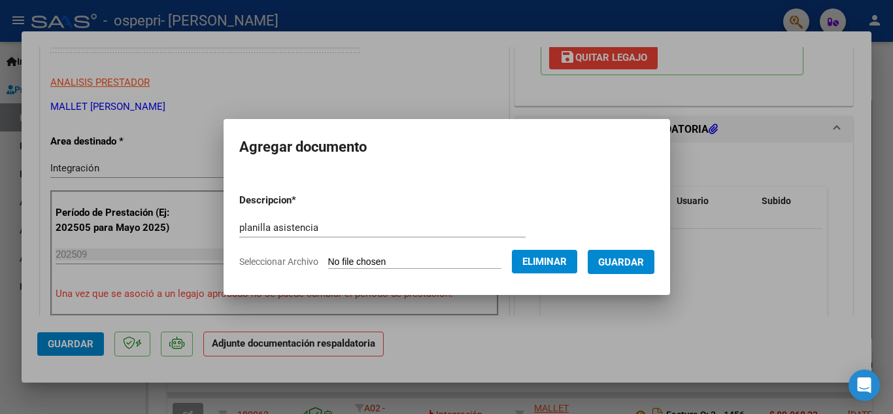
click at [617, 258] on span "Guardar" at bounding box center [621, 262] width 46 height 12
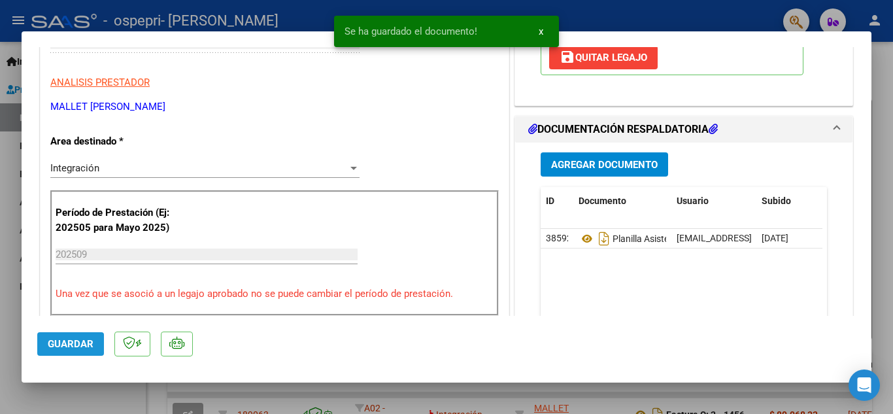
click at [67, 345] on span "Guardar" at bounding box center [71, 344] width 46 height 12
click at [602, 18] on div at bounding box center [446, 207] width 893 height 414
type input "$ 0,00"
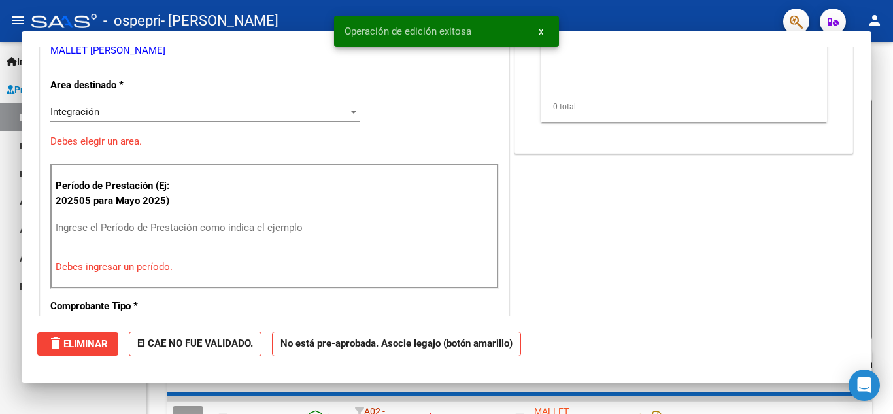
scroll to position [207, 0]
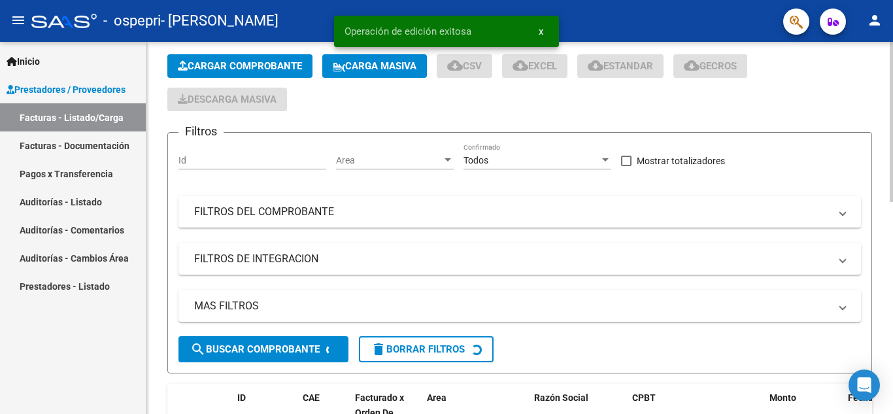
click at [307, 61] on button "Cargar Comprobante" at bounding box center [239, 66] width 145 height 24
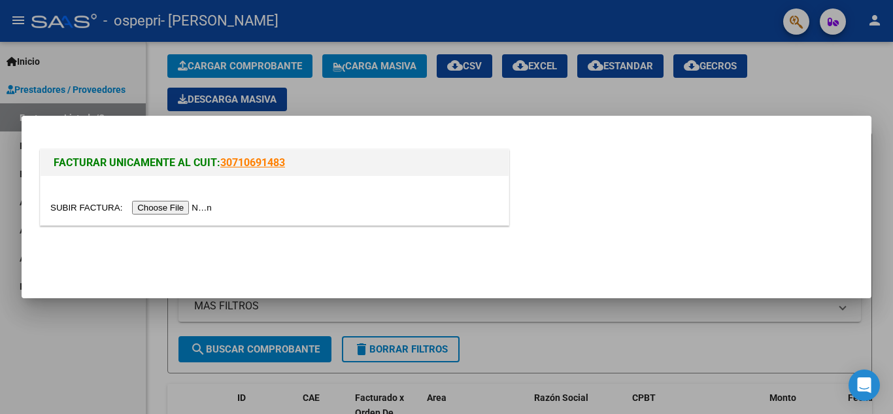
click at [146, 205] on input "file" at bounding box center [132, 208] width 165 height 14
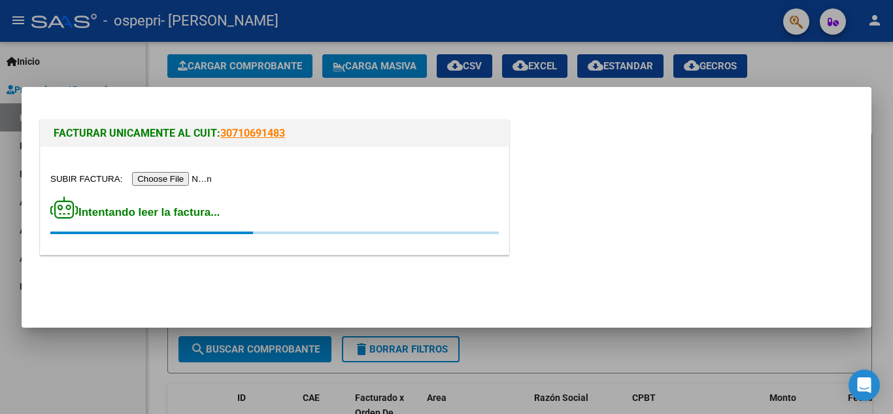
click at [856, 67] on div at bounding box center [446, 207] width 893 height 414
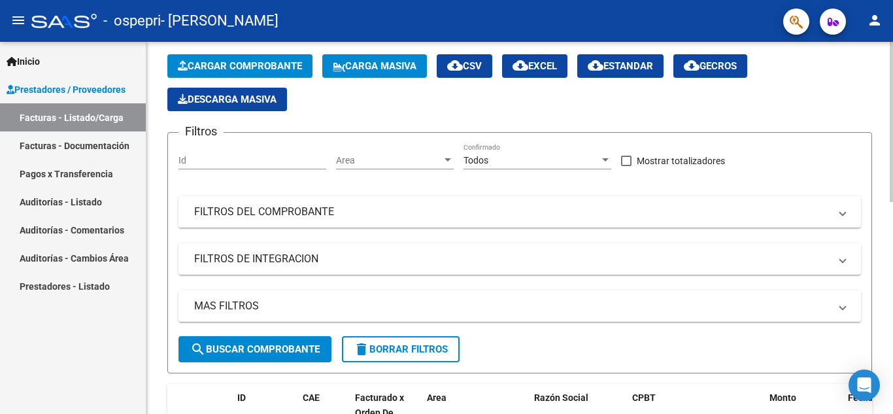
click at [257, 58] on button "Cargar Comprobante" at bounding box center [239, 66] width 145 height 24
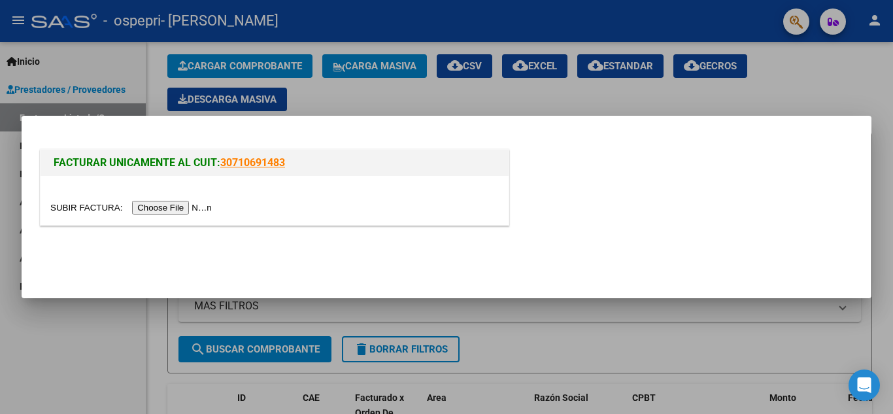
click at [171, 209] on input "file" at bounding box center [132, 208] width 165 height 14
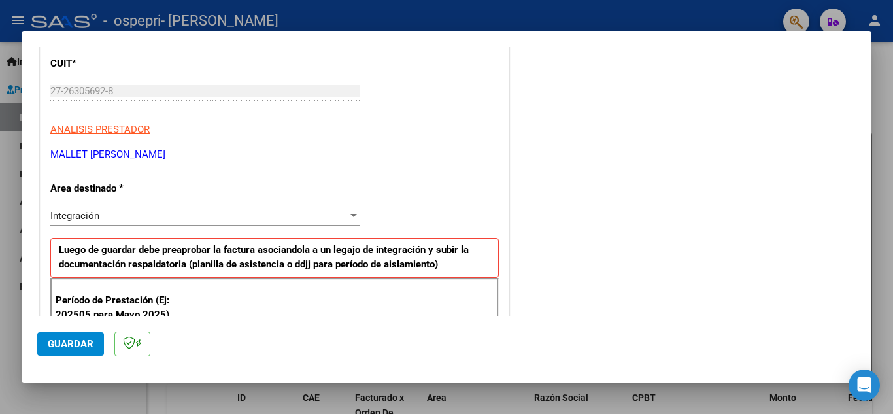
scroll to position [0, 0]
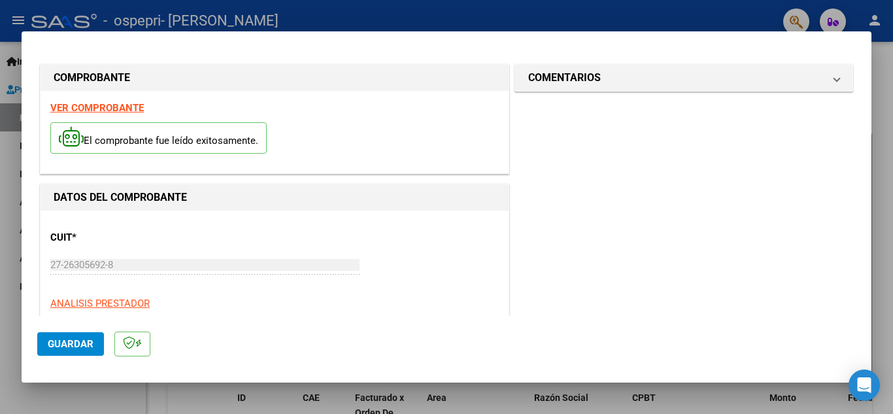
click at [84, 112] on strong "VER COMPROBANTE" at bounding box center [97, 108] width 94 height 12
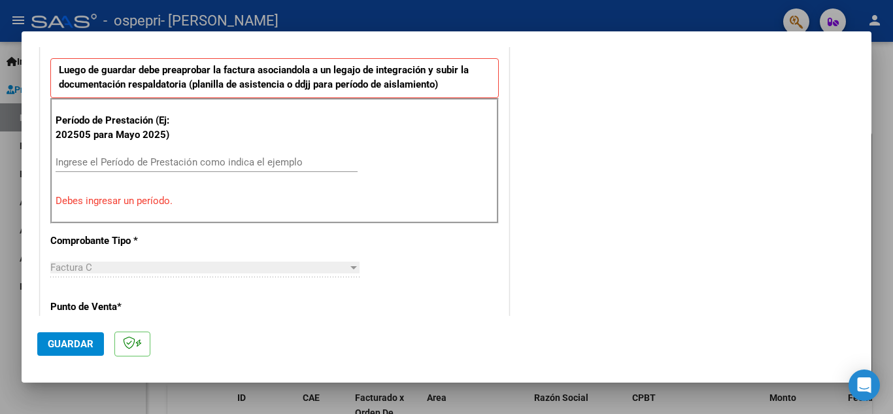
scroll to position [341, 0]
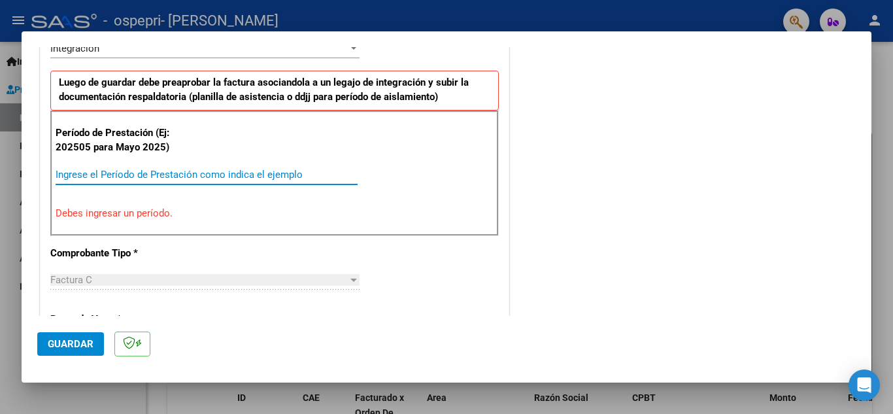
click at [186, 171] on input "Ingrese el Período de Prestación como indica el ejemplo" at bounding box center [207, 175] width 302 height 12
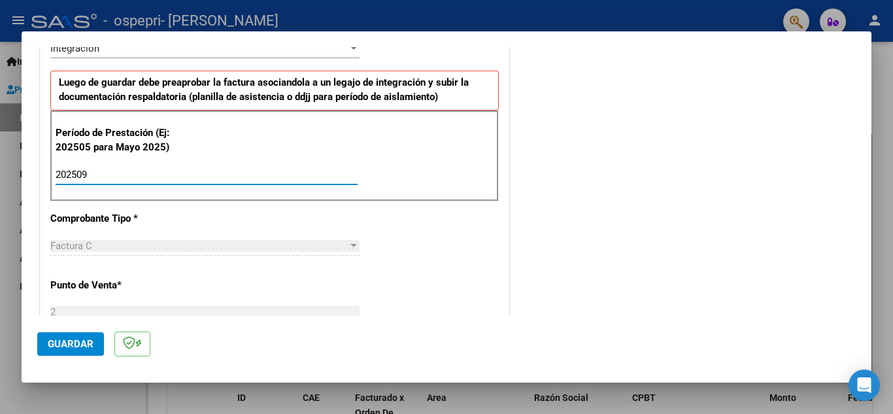
type input "202509"
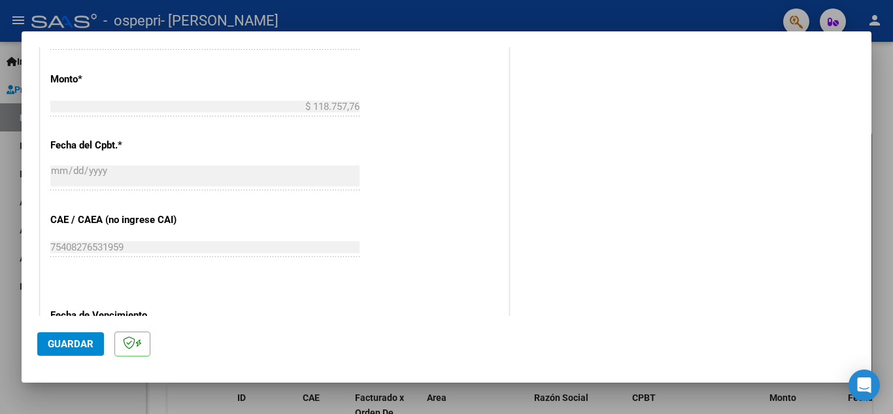
scroll to position [719, 0]
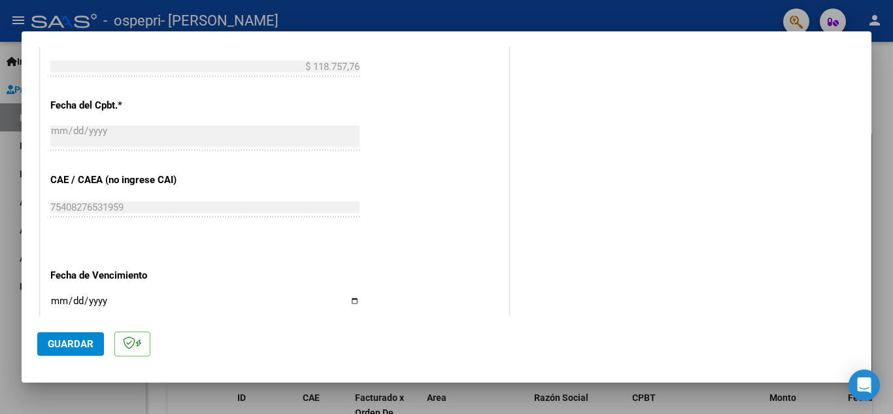
drag, startPoint x: 875, startPoint y: 250, endPoint x: 878, endPoint y: 300, distance: 49.8
click at [878, 300] on div at bounding box center [446, 207] width 893 height 414
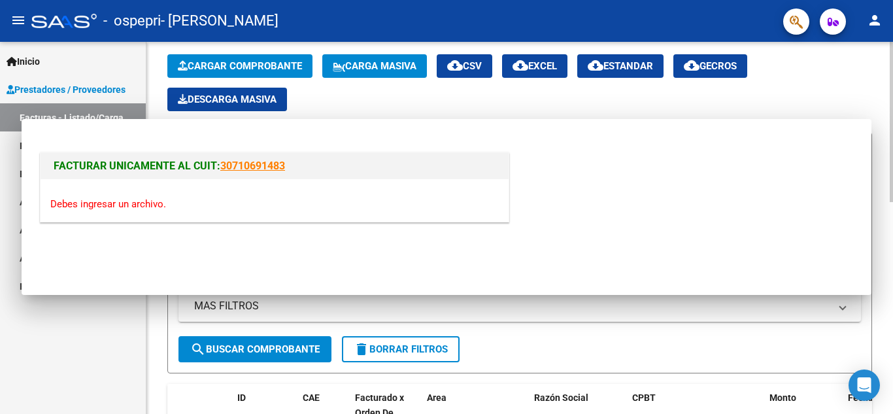
scroll to position [0, 0]
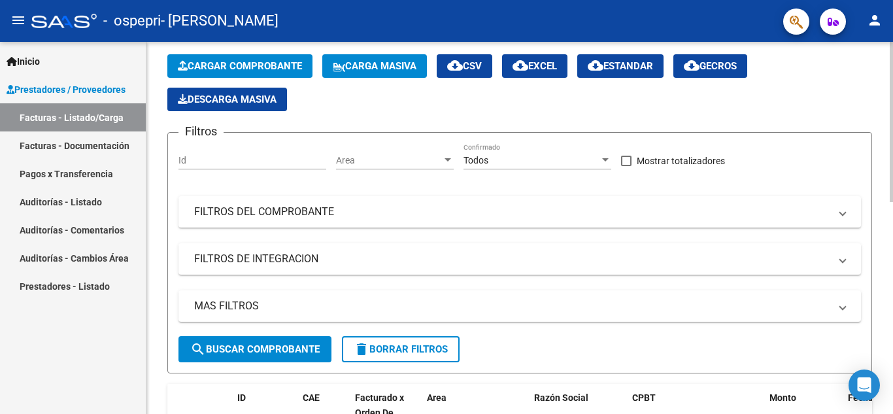
click at [882, 52] on div "Video tutorial PRESTADORES -> Listado de CPBTs Emitidos por Prestadores / Prove…" at bounding box center [519, 412] width 747 height 852
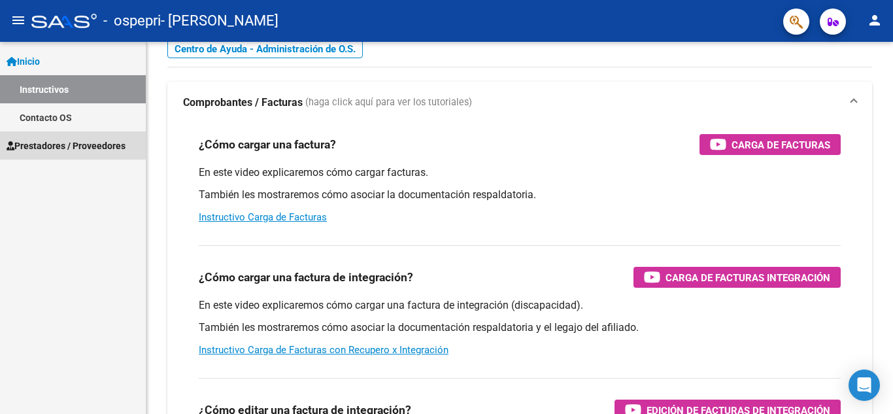
click at [69, 143] on span "Prestadores / Proveedores" at bounding box center [66, 146] width 119 height 14
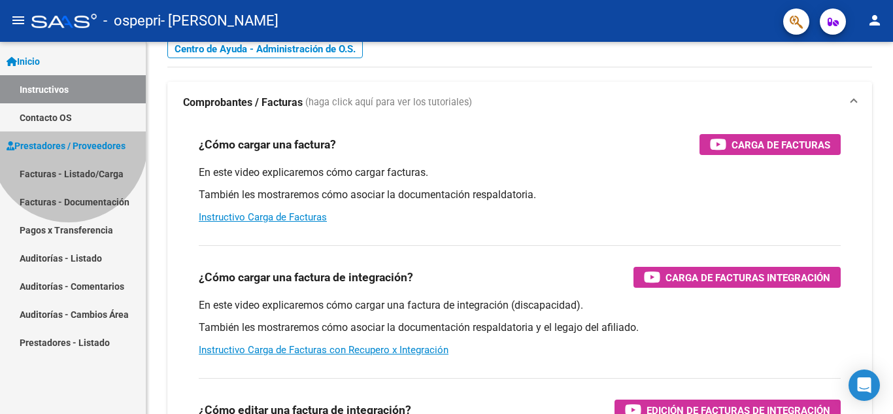
click at [69, 143] on span "Prestadores / Proveedores" at bounding box center [66, 146] width 119 height 14
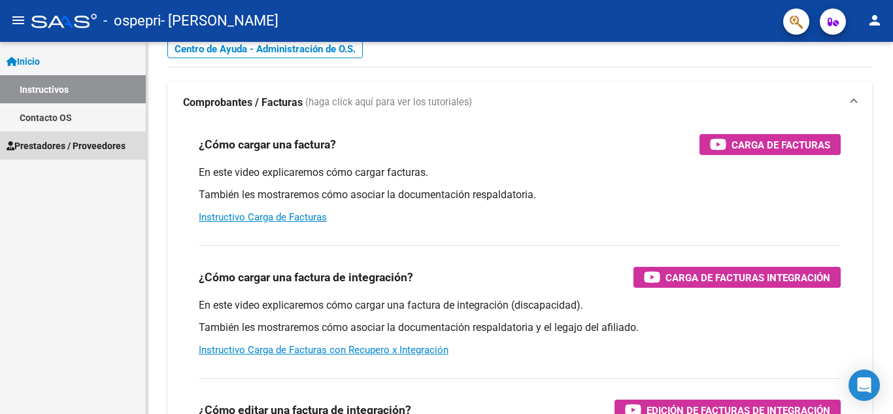
click at [69, 143] on span "Prestadores / Proveedores" at bounding box center [66, 146] width 119 height 14
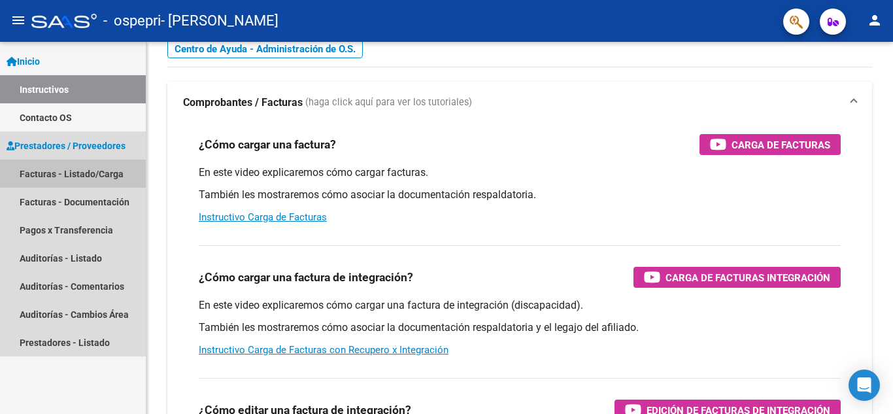
click at [75, 172] on link "Facturas - Listado/Carga" at bounding box center [73, 174] width 146 height 28
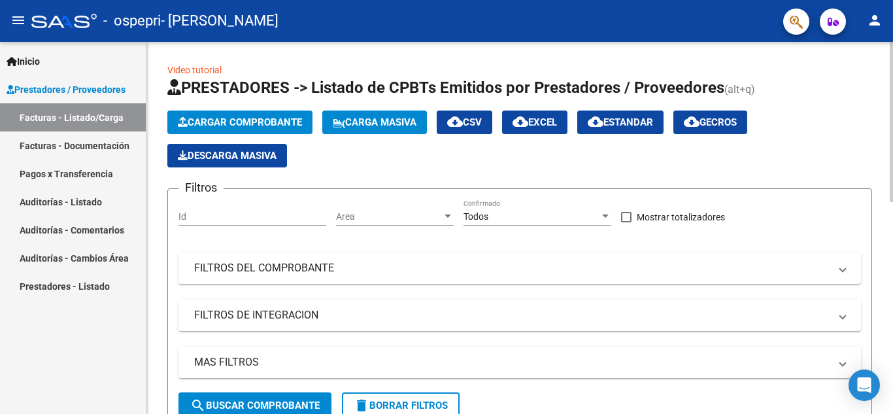
click at [893, 129] on div at bounding box center [891, 122] width 3 height 160
click at [245, 119] on span "Cargar Comprobante" at bounding box center [240, 122] width 124 height 12
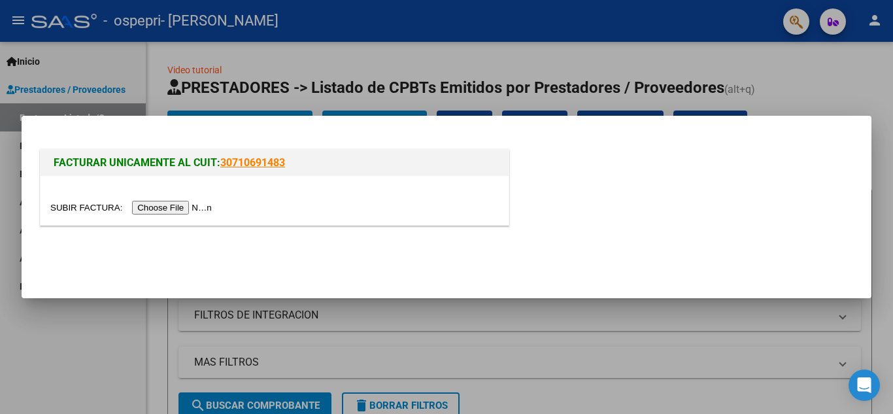
click at [165, 204] on input "file" at bounding box center [132, 208] width 165 height 14
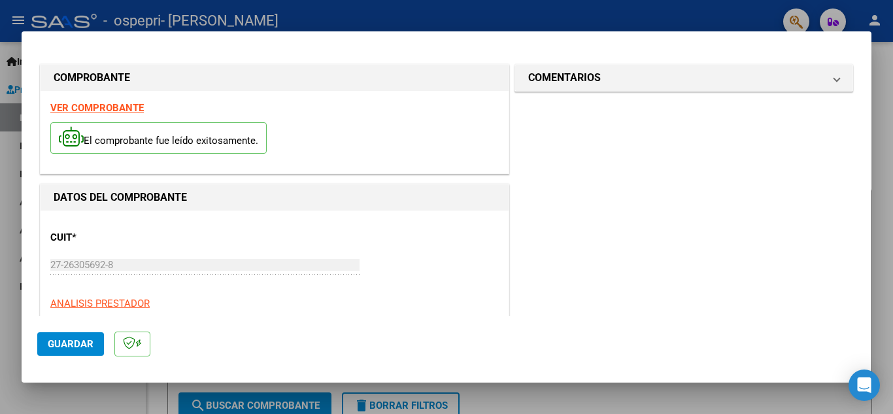
click at [122, 109] on strong "VER COMPROBANTE" at bounding box center [97, 108] width 94 height 12
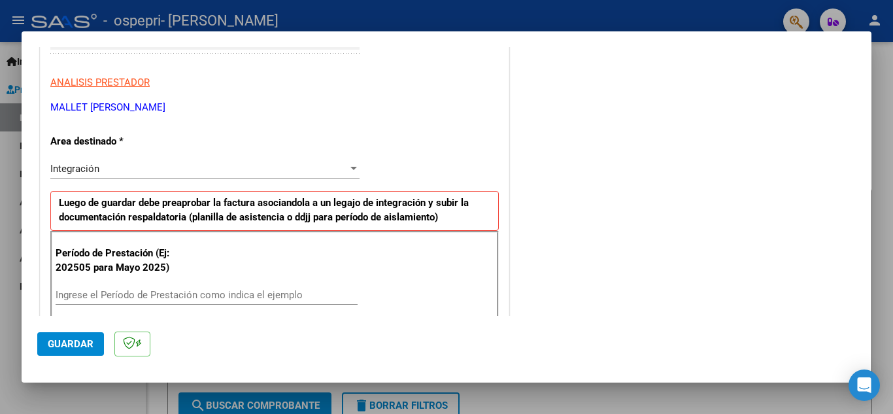
scroll to position [231, 0]
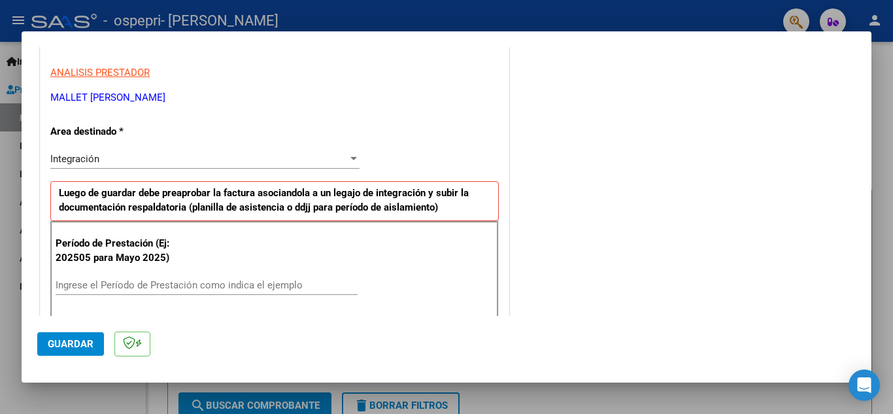
click at [230, 276] on div "Ingrese el Período de Prestación como indica el ejemplo" at bounding box center [207, 285] width 302 height 20
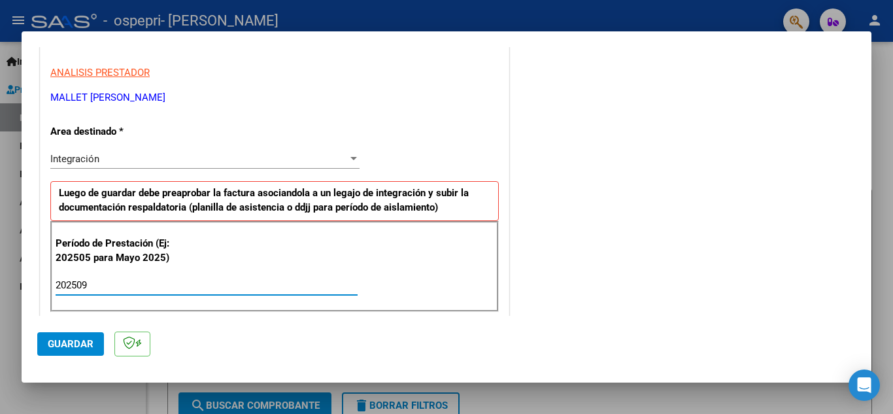
type input "202509"
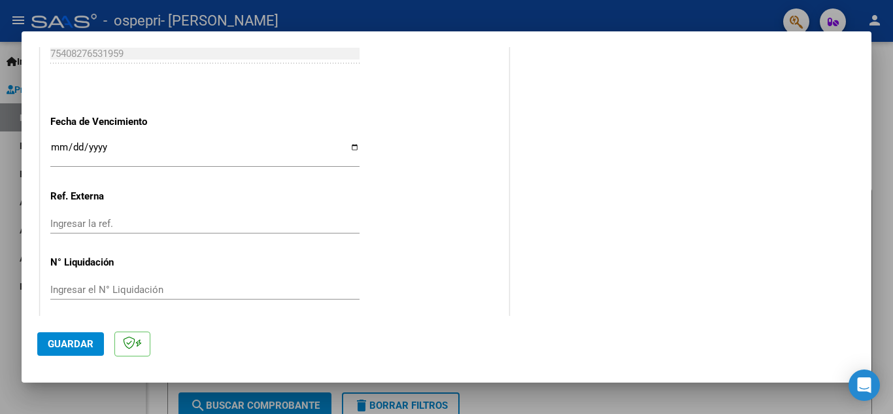
scroll to position [882, 0]
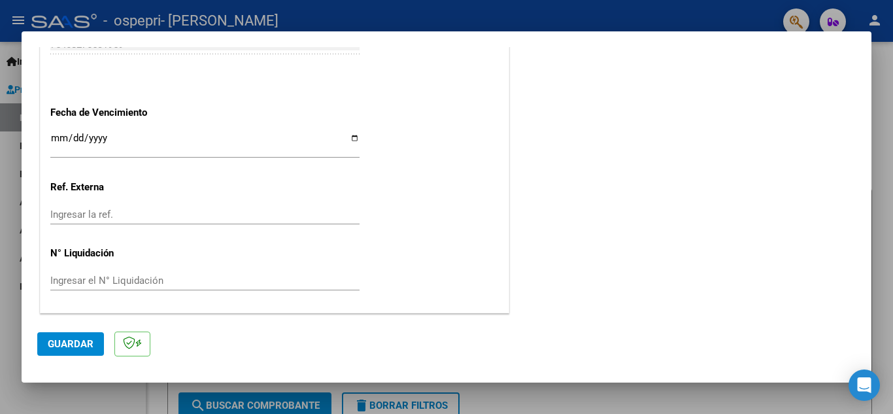
click at [107, 279] on input "Ingresar el N° Liquidación" at bounding box center [204, 281] width 309 height 12
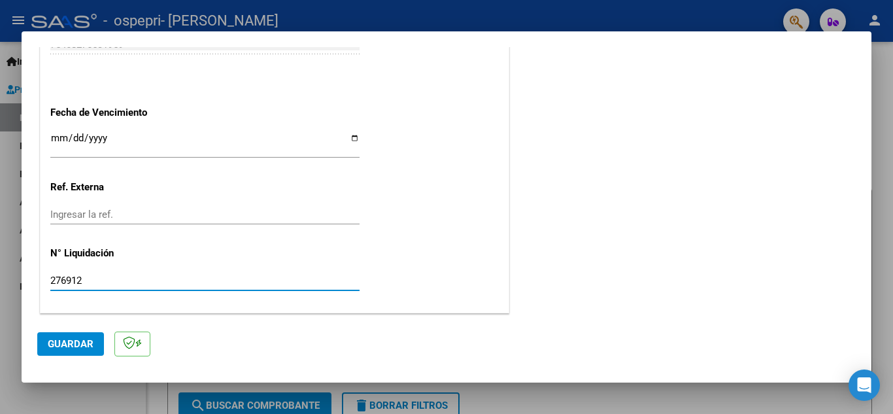
type input "276912"
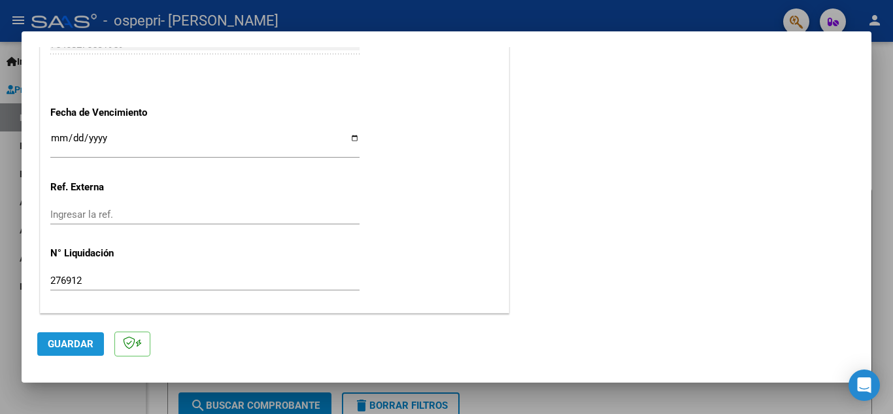
click at [84, 338] on span "Guardar" at bounding box center [71, 344] width 46 height 12
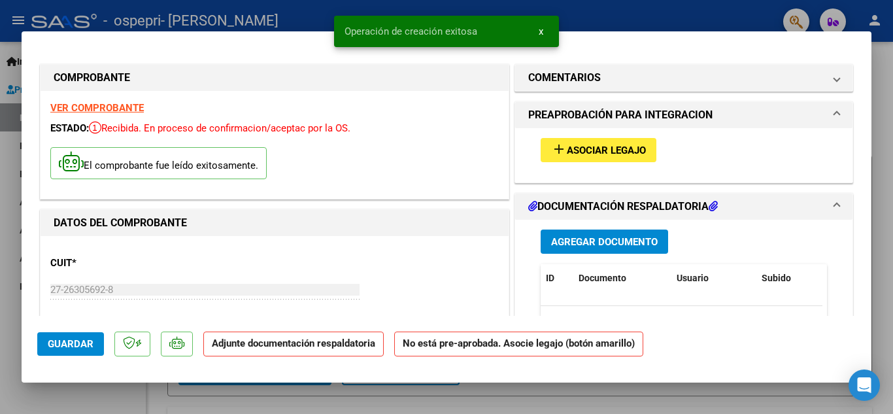
click at [577, 147] on span "Asociar Legajo" at bounding box center [606, 151] width 79 height 12
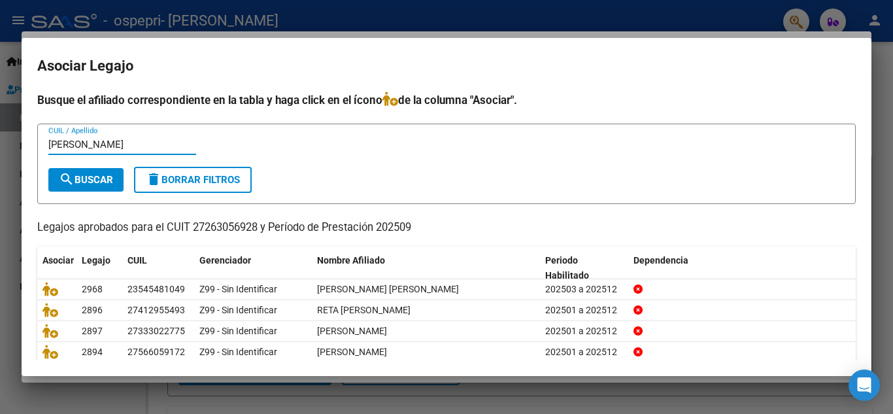
type input "[PERSON_NAME]"
click at [105, 181] on span "search Buscar" at bounding box center [86, 180] width 54 height 12
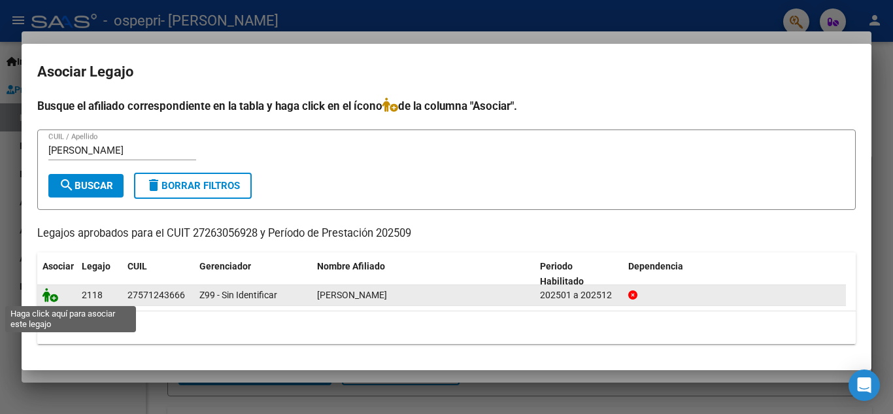
click at [49, 294] on icon at bounding box center [51, 295] width 16 height 14
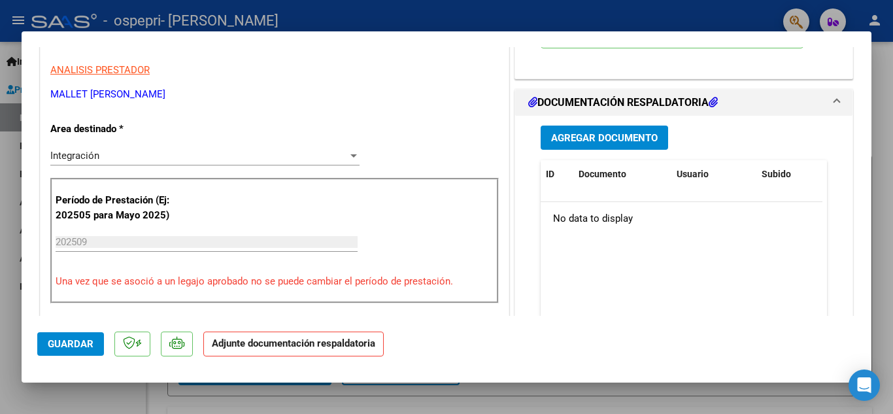
scroll to position [240, 0]
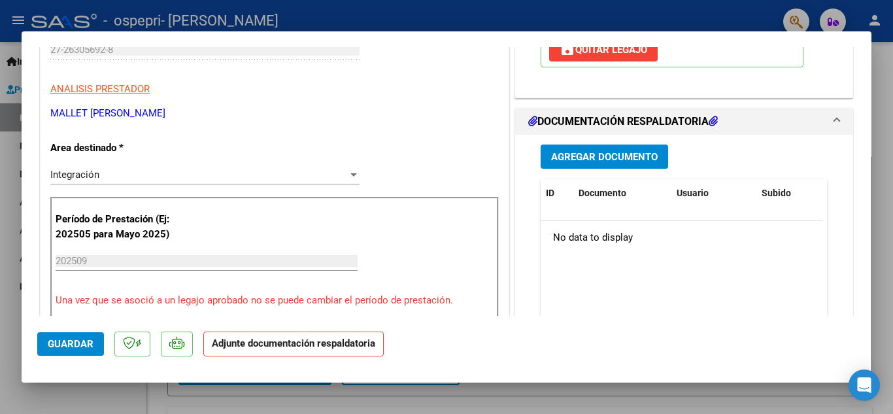
click at [651, 154] on span "Agregar Documento" at bounding box center [604, 157] width 107 height 12
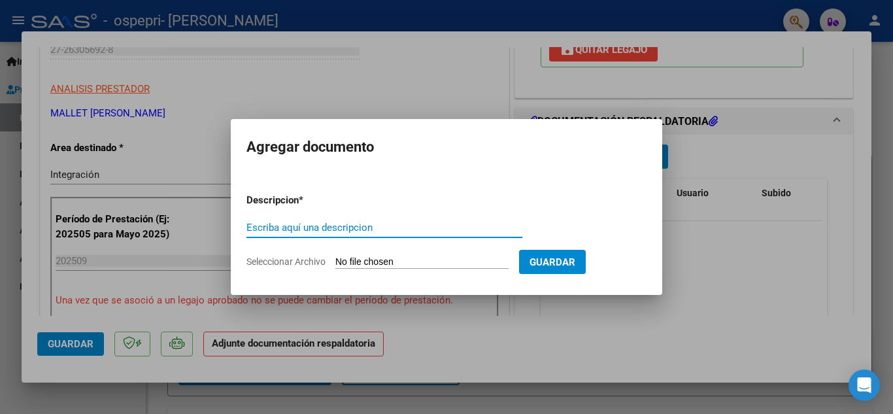
click at [379, 232] on input "Escriba aquí una descripcion" at bounding box center [385, 228] width 276 height 12
type input "planilla asistencia"
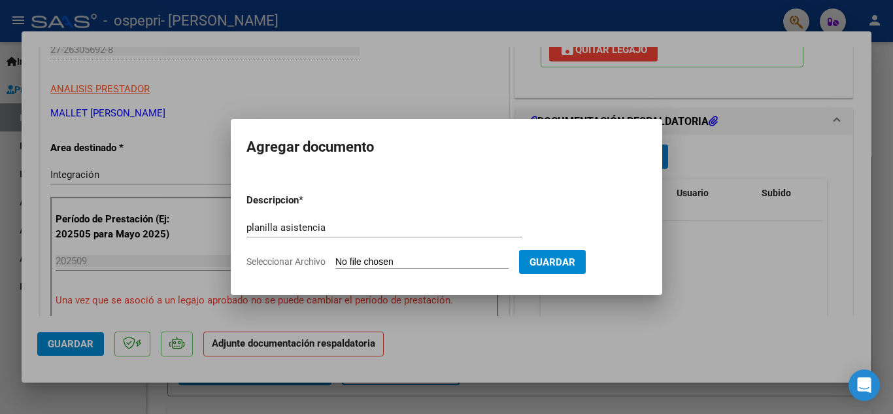
click at [385, 260] on input "Seleccionar Archivo" at bounding box center [421, 262] width 173 height 12
type input "C:\fakepath\CamScanner [DATE] 00.52_7.pdf"
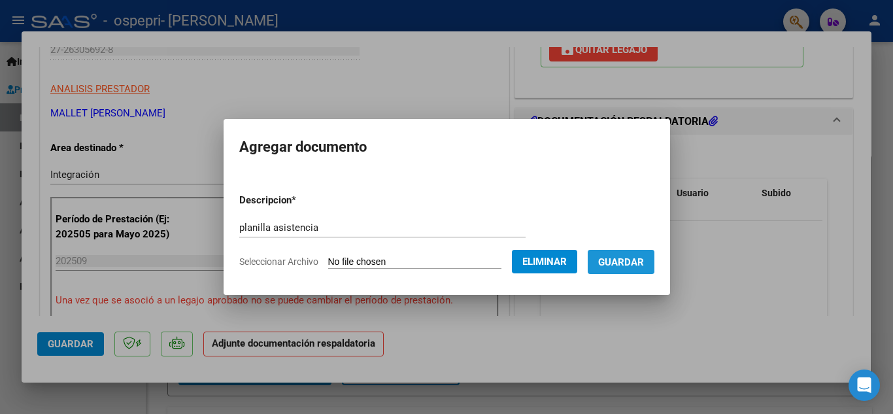
click at [620, 257] on span "Guardar" at bounding box center [621, 262] width 46 height 12
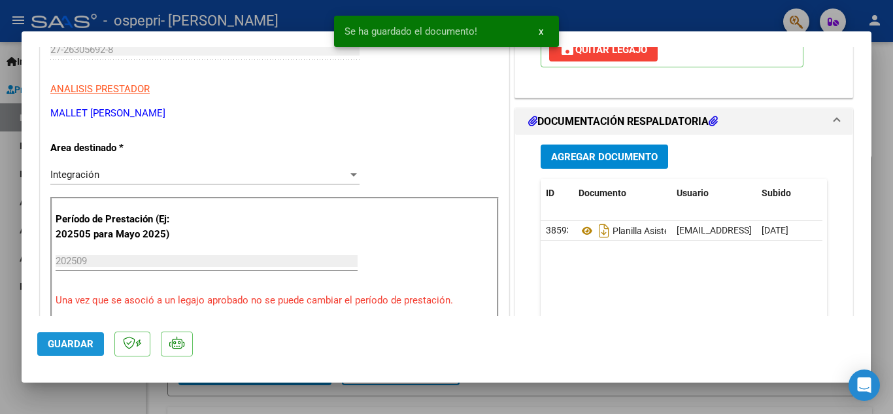
click at [84, 344] on span "Guardar" at bounding box center [71, 344] width 46 height 12
click at [608, 14] on div at bounding box center [446, 207] width 893 height 414
type input "$ 0,00"
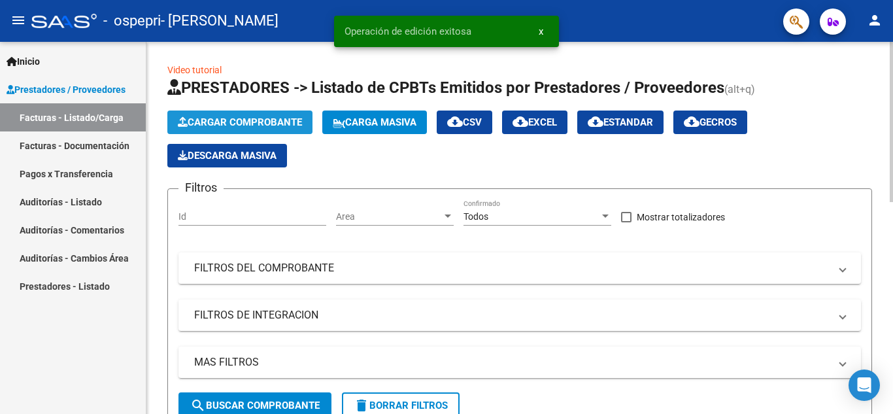
click at [288, 122] on span "Cargar Comprobante" at bounding box center [240, 122] width 124 height 12
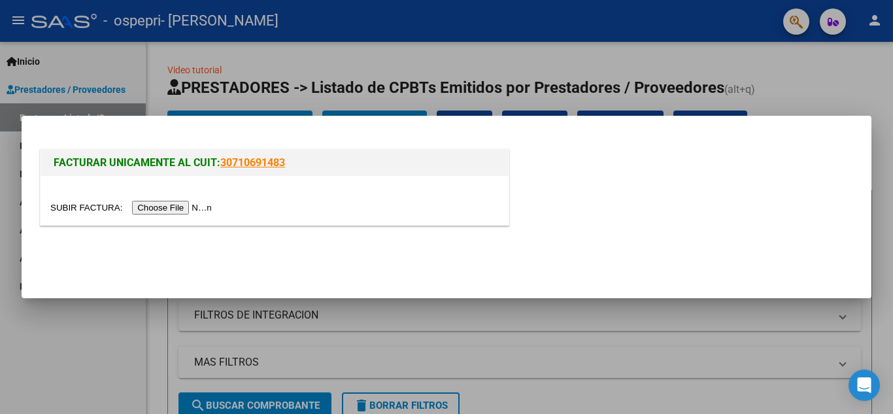
click at [196, 203] on input "file" at bounding box center [132, 208] width 165 height 14
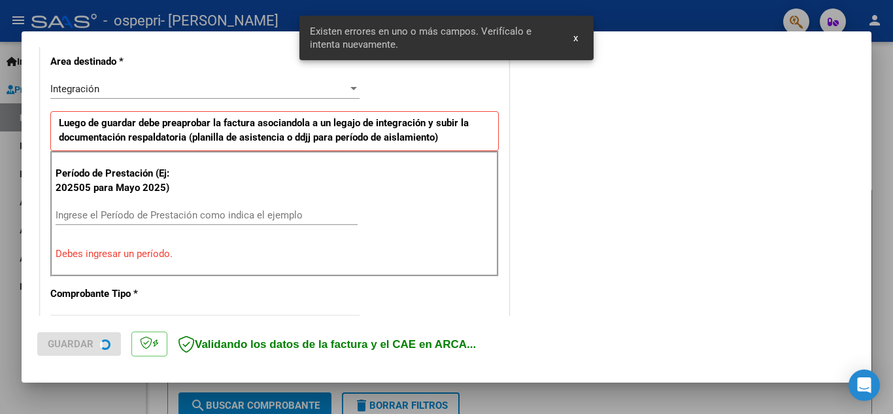
scroll to position [321, 0]
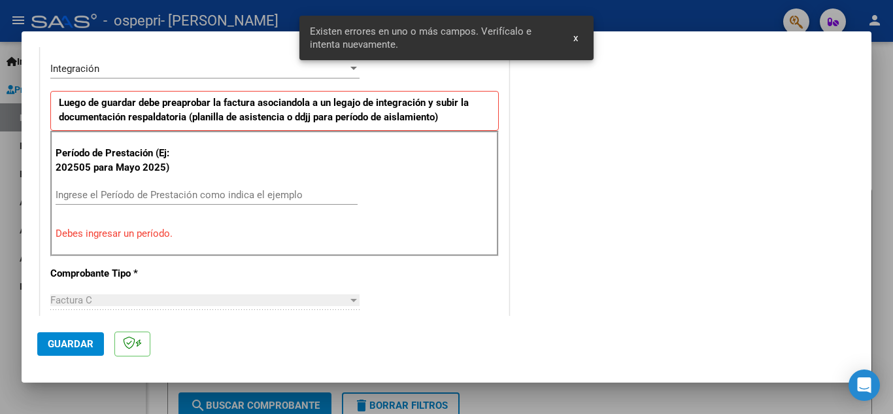
click at [99, 192] on input "Ingrese el Período de Prestación como indica el ejemplo" at bounding box center [207, 195] width 302 height 12
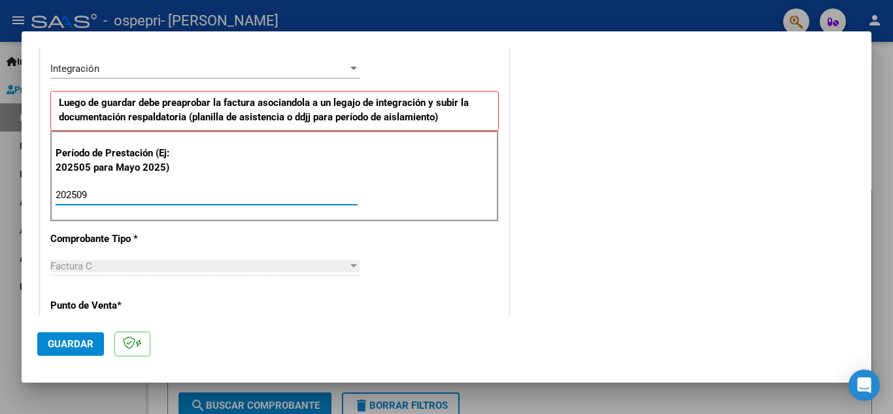
type input "202509"
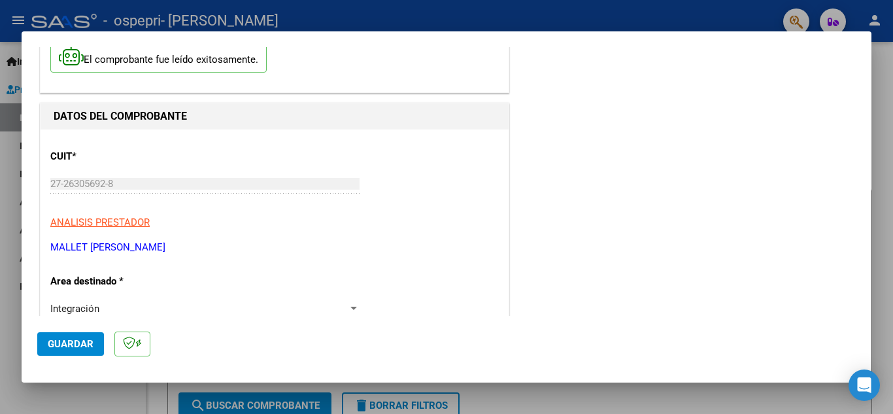
scroll to position [0, 0]
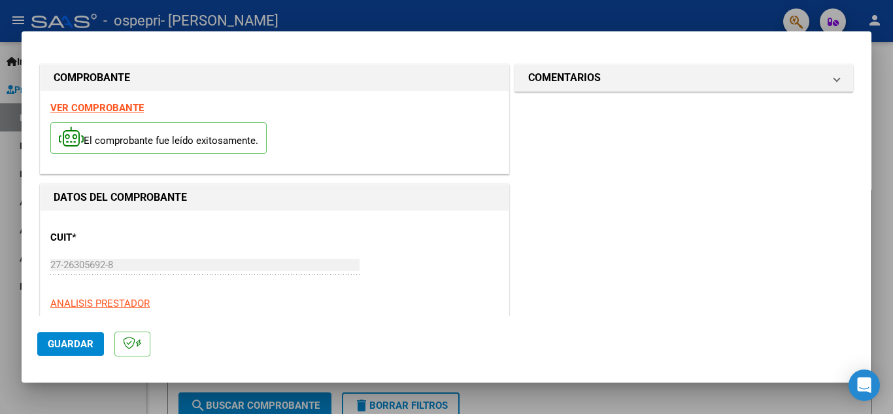
click at [118, 105] on strong "VER COMPROBANTE" at bounding box center [97, 108] width 94 height 12
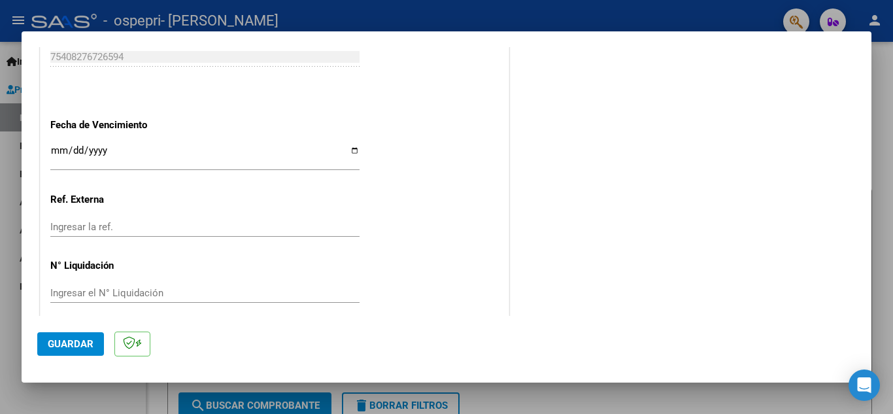
scroll to position [882, 0]
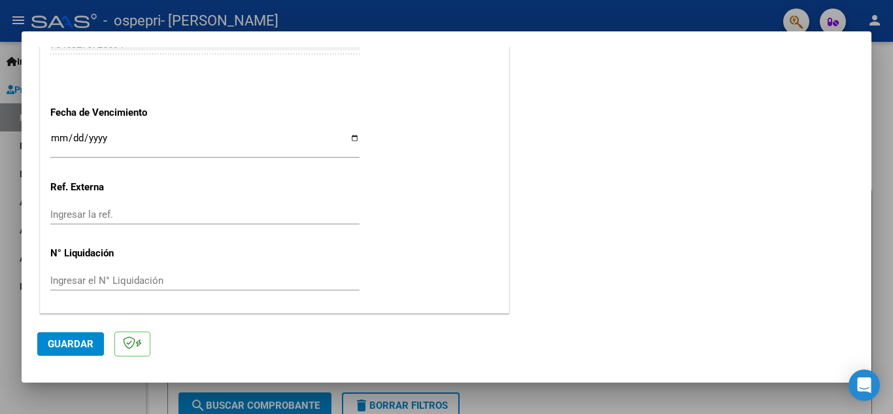
click at [206, 282] on input "Ingresar el N° Liquidación" at bounding box center [204, 281] width 309 height 12
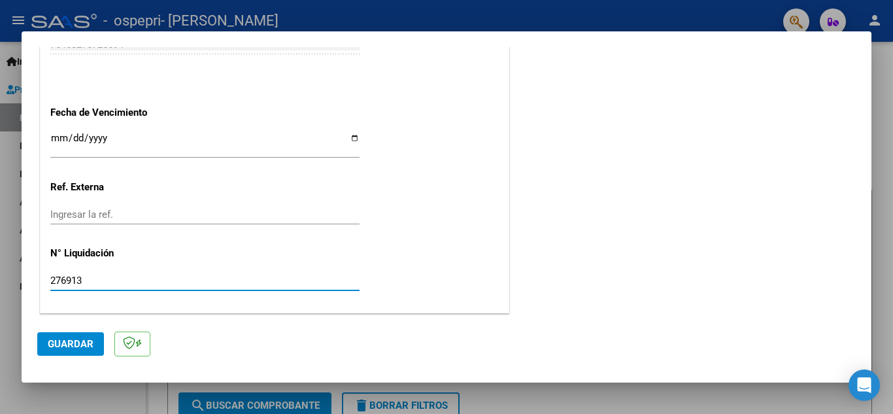
type input "276913"
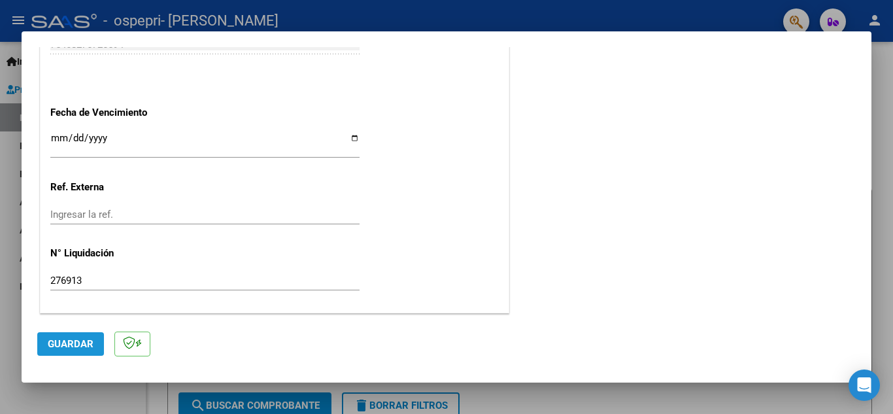
click at [67, 341] on span "Guardar" at bounding box center [71, 344] width 46 height 12
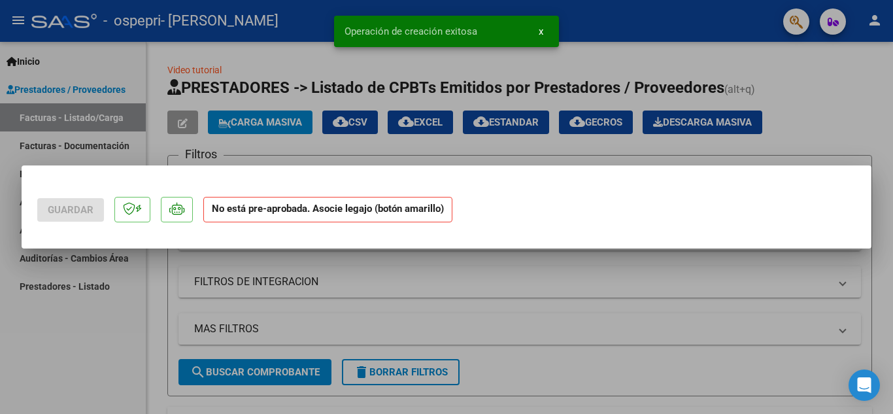
scroll to position [0, 0]
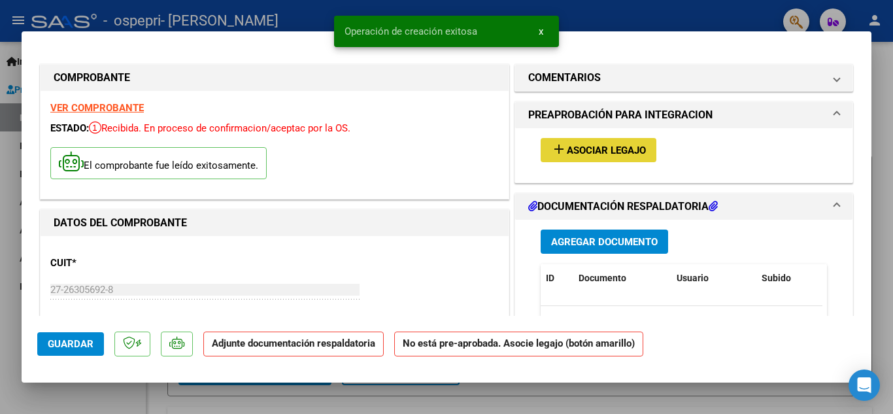
click at [615, 154] on span "Asociar Legajo" at bounding box center [606, 151] width 79 height 12
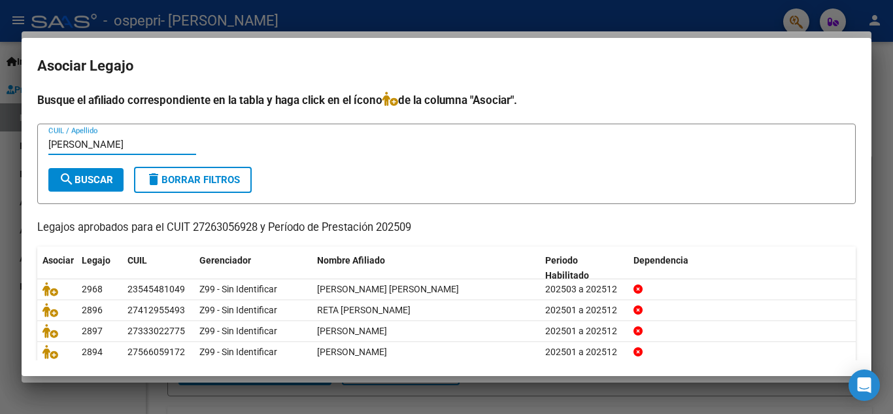
type input "[PERSON_NAME]"
click at [102, 168] on button "search Buscar" at bounding box center [85, 180] width 75 height 24
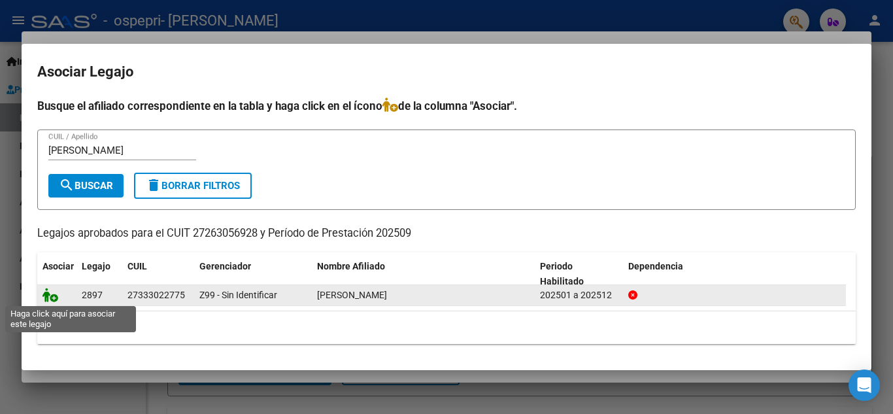
click at [48, 292] on icon at bounding box center [51, 295] width 16 height 14
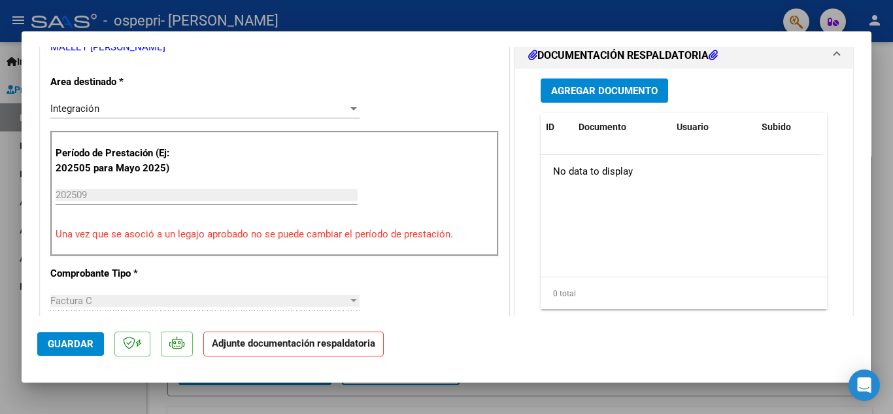
scroll to position [334, 0]
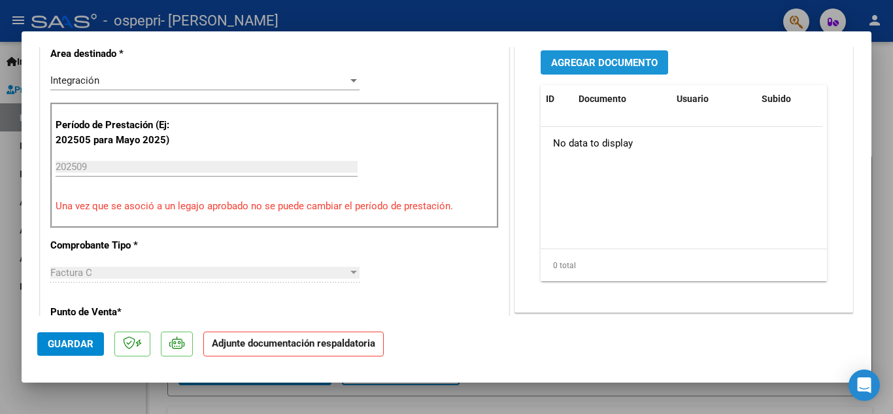
click at [627, 59] on span "Agregar Documento" at bounding box center [604, 63] width 107 height 12
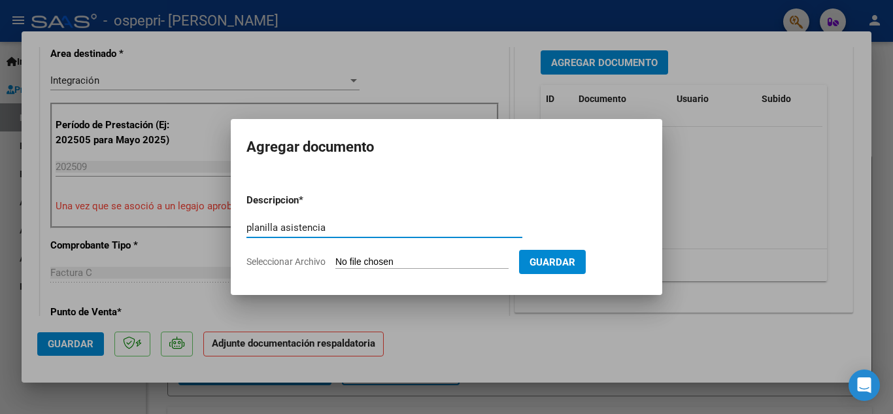
type input "planilla asistencia"
click at [404, 262] on input "Seleccionar Archivo" at bounding box center [421, 262] width 173 height 12
type input "C:\fakepath\CamScanner [DATE] 00.52_8.pdf"
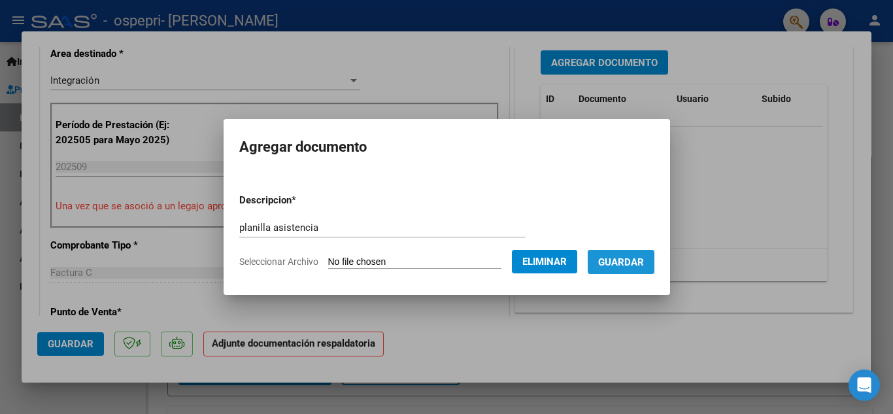
click at [616, 259] on span "Guardar" at bounding box center [621, 262] width 46 height 12
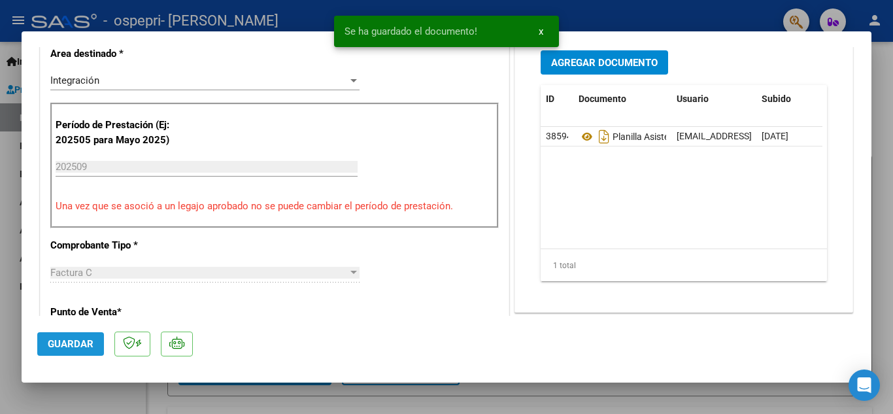
click at [89, 340] on span "Guardar" at bounding box center [71, 344] width 46 height 12
click at [615, 9] on div at bounding box center [446, 207] width 893 height 414
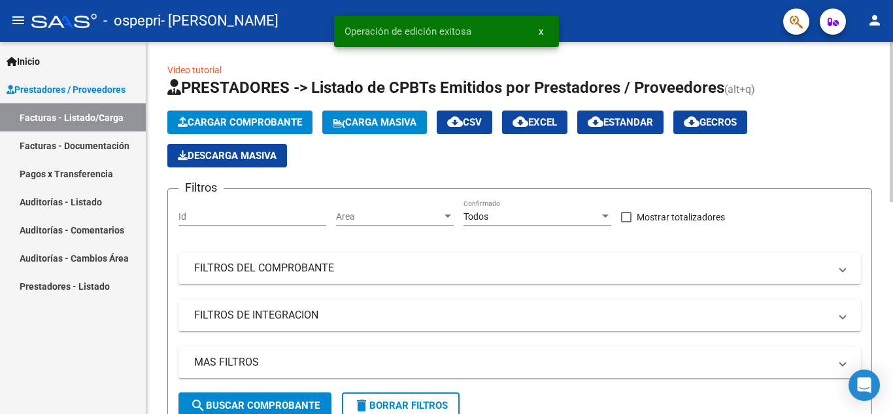
click at [218, 118] on span "Cargar Comprobante" at bounding box center [240, 122] width 124 height 12
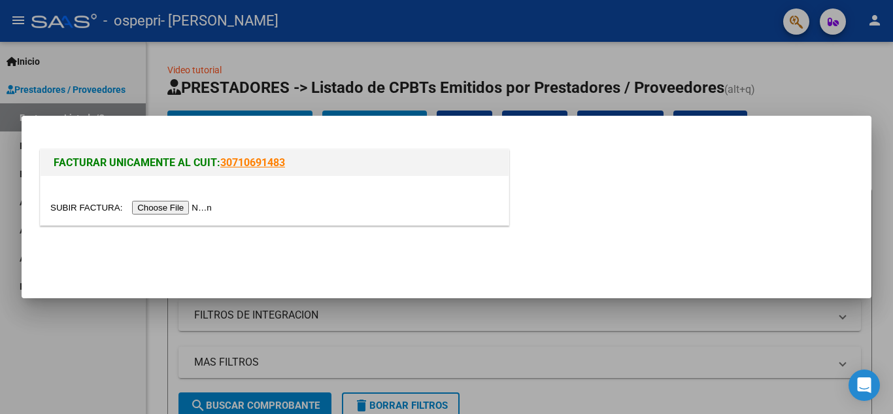
click at [194, 207] on input "file" at bounding box center [132, 208] width 165 height 14
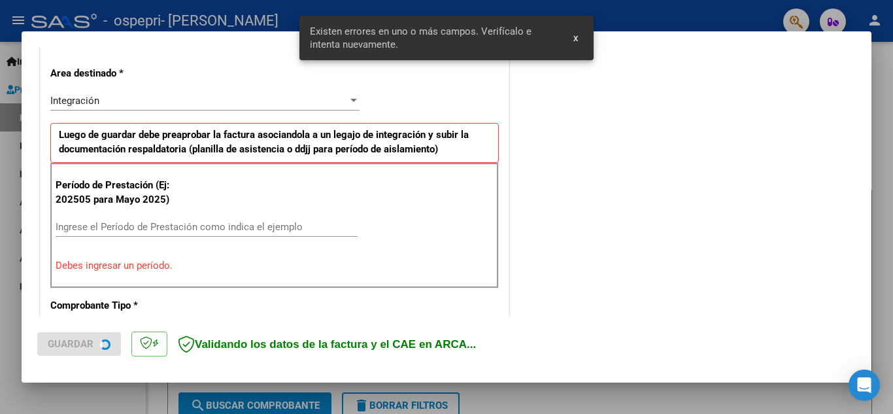
scroll to position [296, 0]
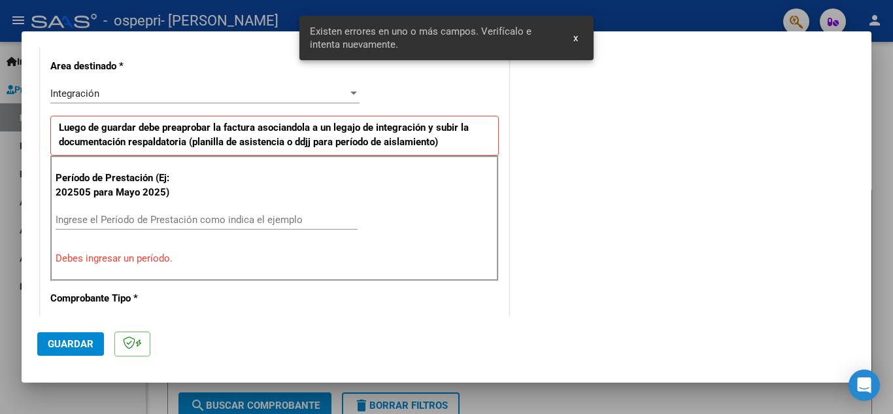
click at [182, 211] on div "Ingrese el Período de Prestación como indica el ejemplo" at bounding box center [207, 220] width 302 height 20
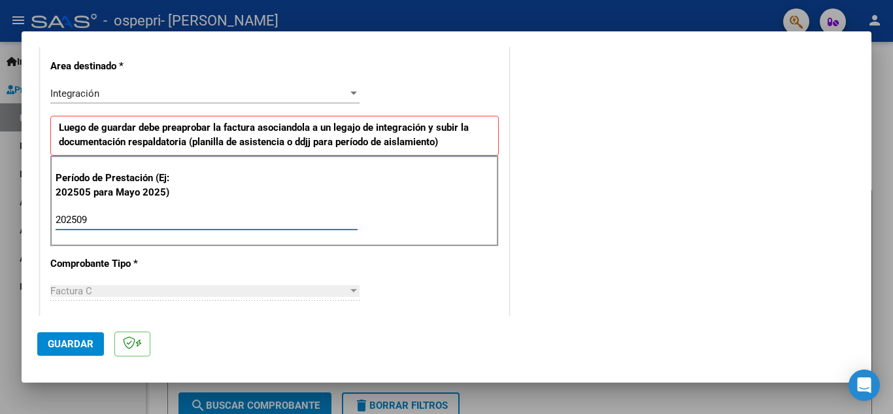
type input "202509"
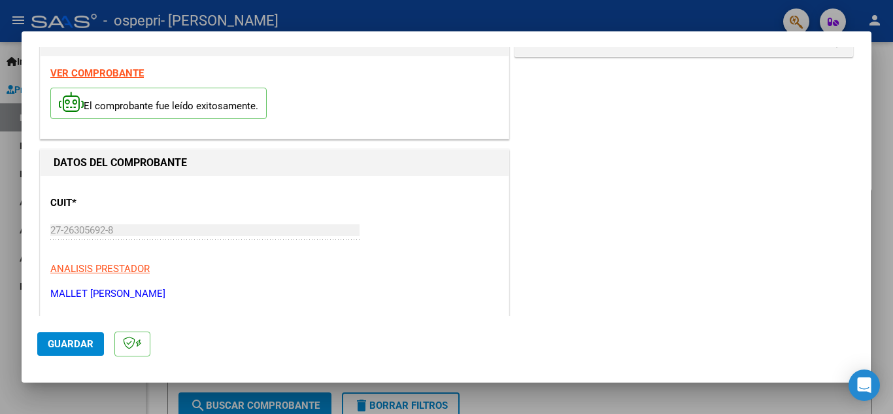
click at [128, 71] on strong "VER COMPROBANTE" at bounding box center [97, 73] width 94 height 12
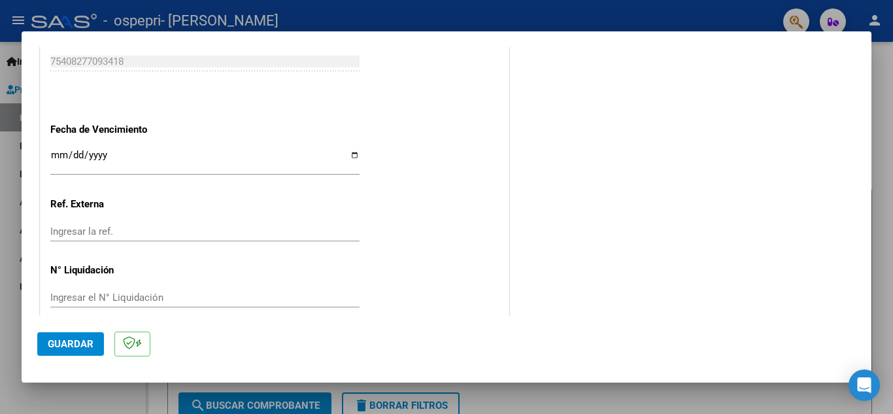
scroll to position [882, 0]
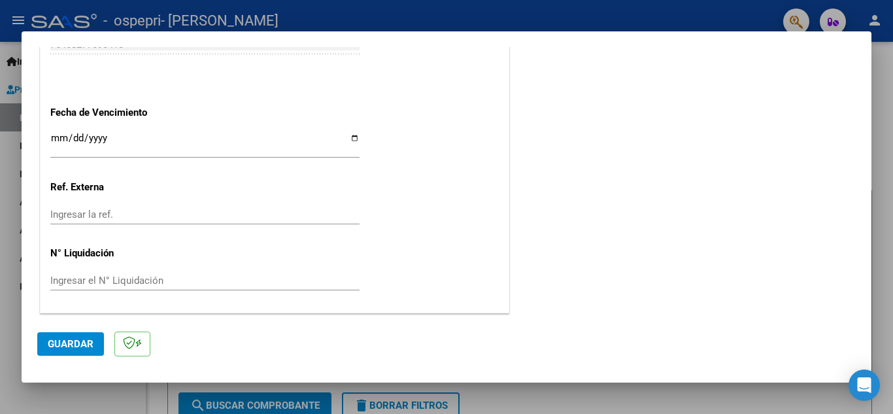
click at [150, 281] on input "Ingresar el N° Liquidación" at bounding box center [204, 281] width 309 height 12
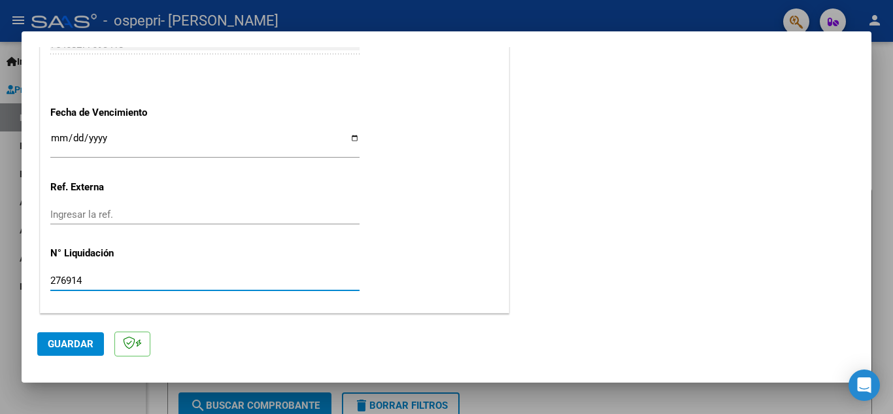
type input "276914"
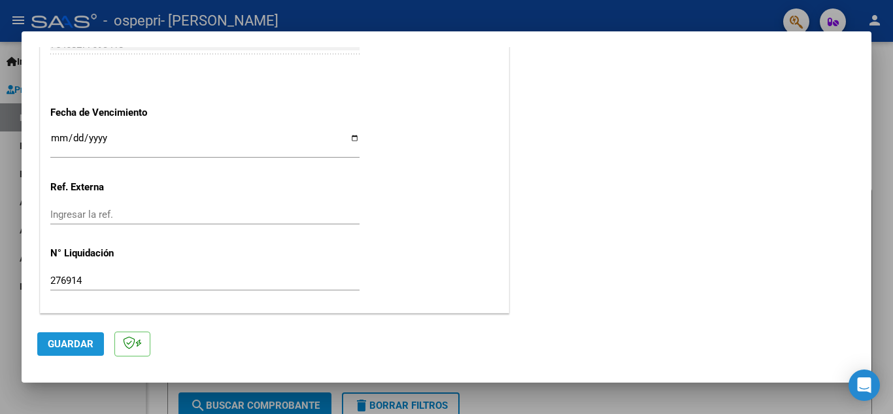
click at [58, 346] on span "Guardar" at bounding box center [71, 344] width 46 height 12
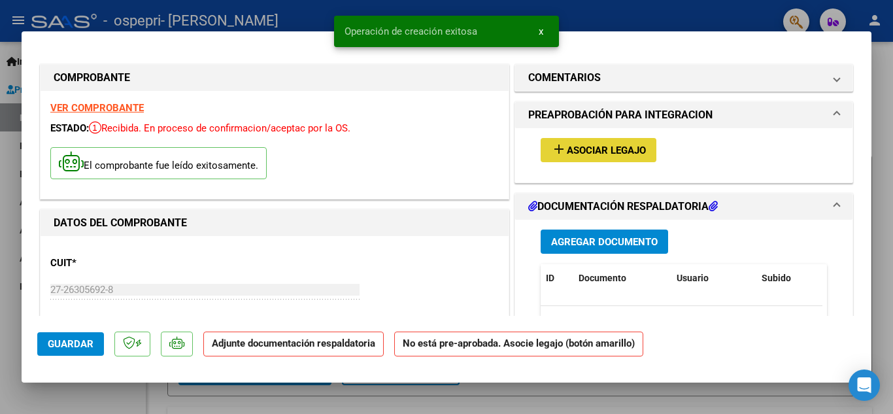
click at [583, 140] on button "add Asociar Legajo" at bounding box center [599, 150] width 116 height 24
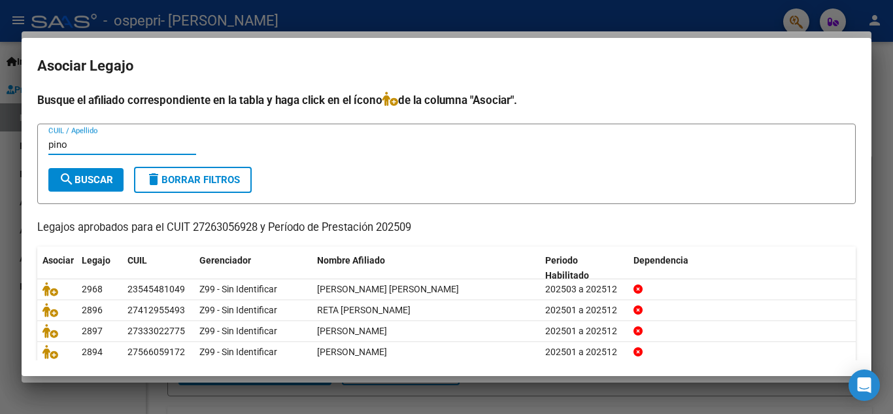
type input "pino"
click at [82, 186] on button "search Buscar" at bounding box center [85, 180] width 75 height 24
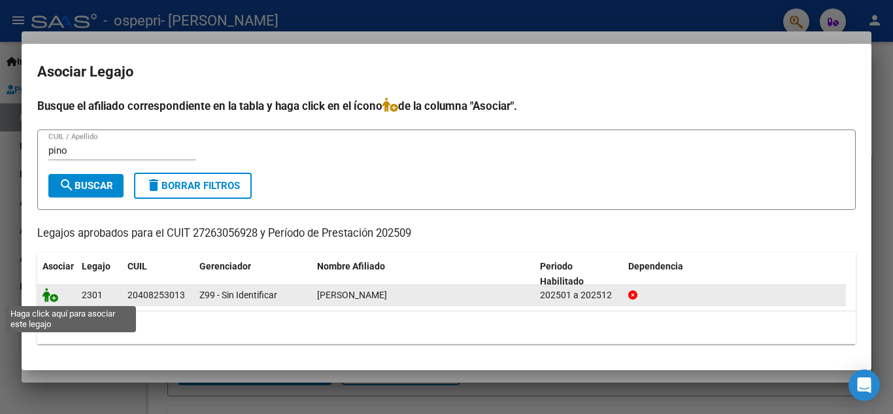
click at [50, 295] on icon at bounding box center [51, 295] width 16 height 14
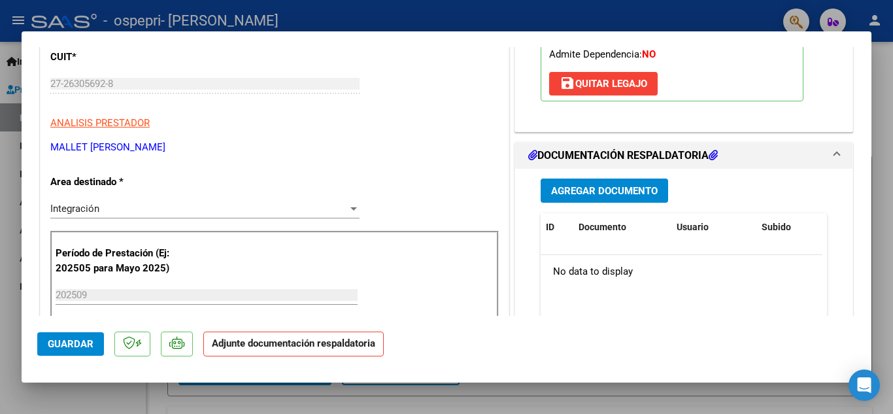
scroll to position [215, 0]
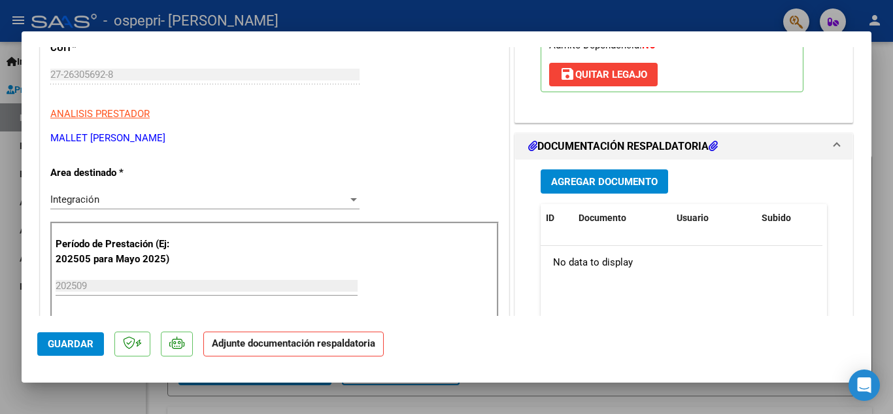
click at [639, 179] on span "Agregar Documento" at bounding box center [604, 182] width 107 height 12
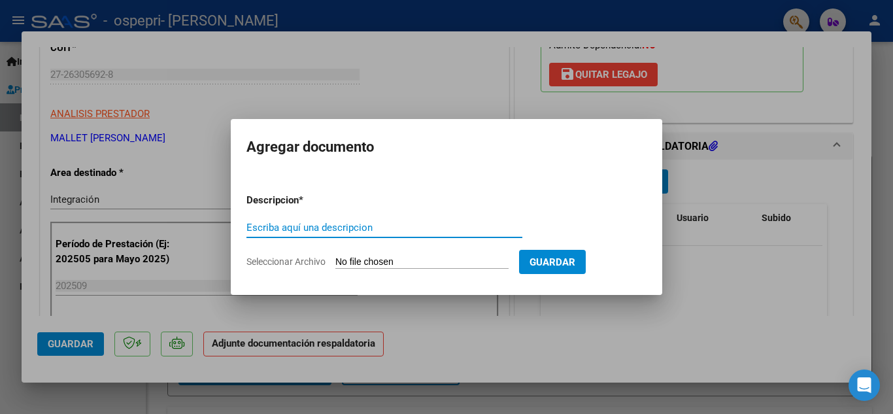
click at [309, 224] on input "Escriba aquí una descripcion" at bounding box center [385, 228] width 276 height 12
type input "planilla asistencia"
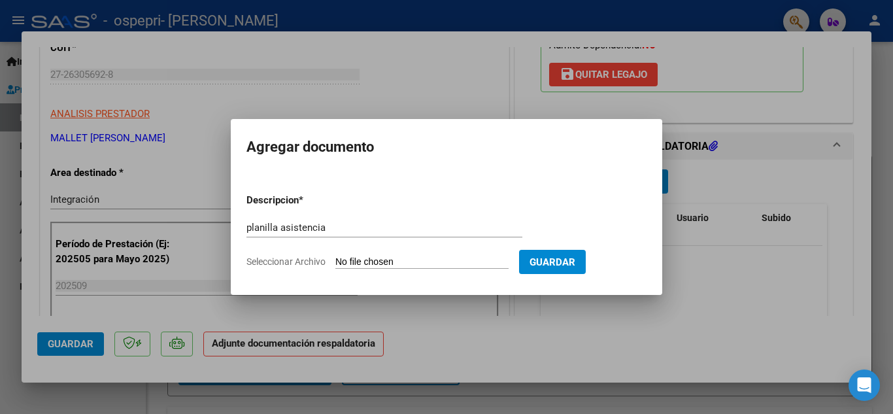
click at [417, 260] on input "Seleccionar Archivo" at bounding box center [421, 262] width 173 height 12
type input "C:\fakepath\CamScanner [DATE] 00.52_9.pdf"
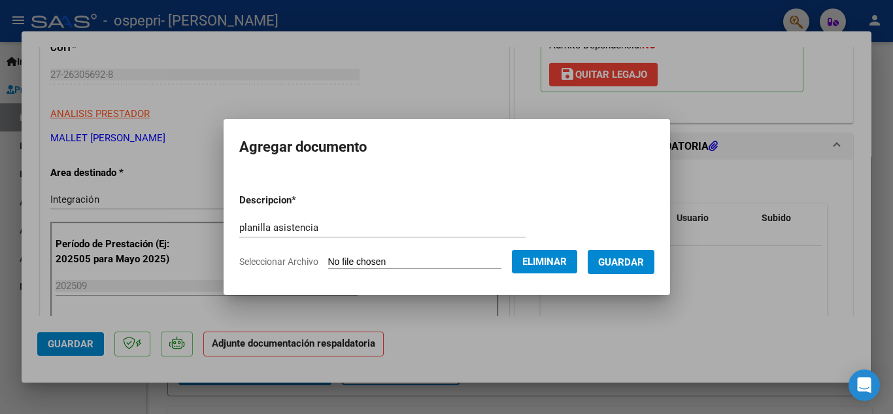
click at [617, 260] on span "Guardar" at bounding box center [621, 262] width 46 height 12
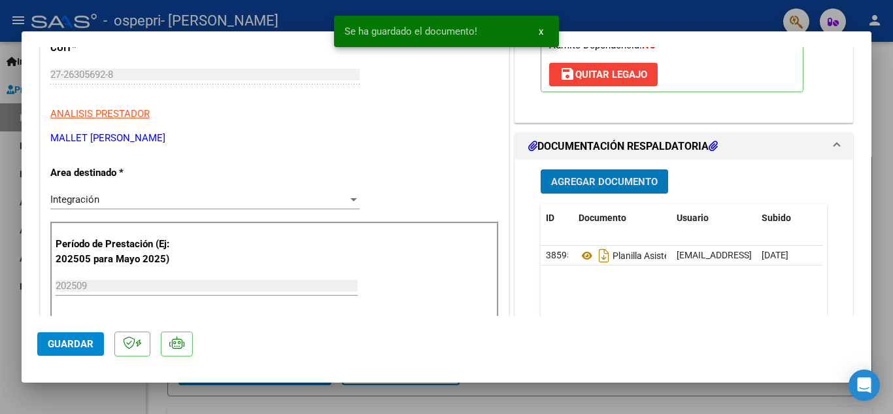
click at [82, 342] on span "Guardar" at bounding box center [71, 344] width 46 height 12
click at [662, 18] on div at bounding box center [446, 207] width 893 height 414
type input "$ 0,00"
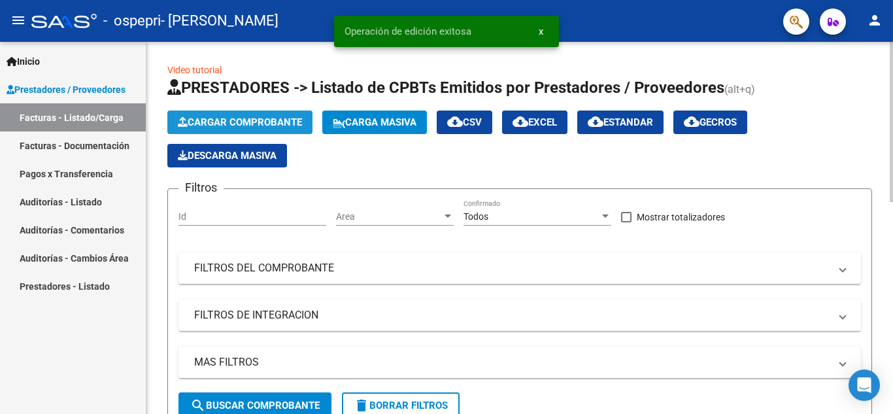
click at [254, 120] on span "Cargar Comprobante" at bounding box center [240, 122] width 124 height 12
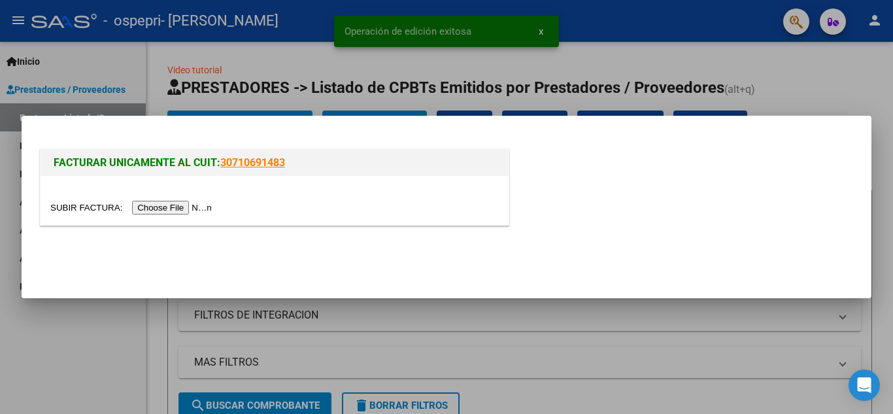
click at [197, 205] on input "file" at bounding box center [132, 208] width 165 height 14
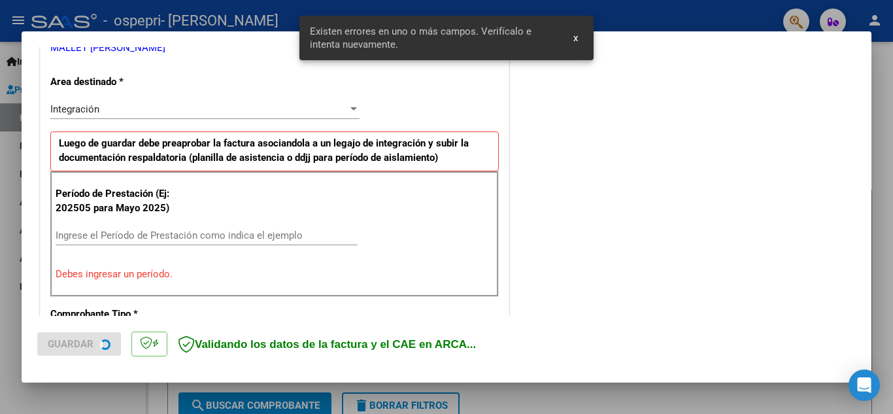
scroll to position [296, 0]
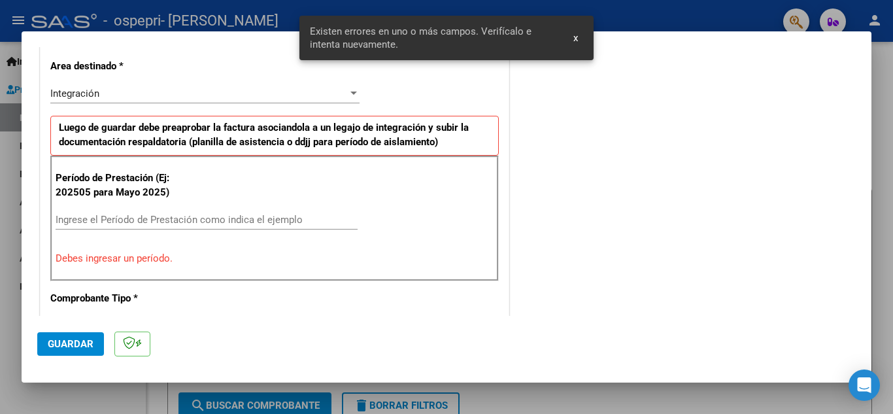
click at [151, 221] on input "Ingrese el Período de Prestación como indica el ejemplo" at bounding box center [207, 220] width 302 height 12
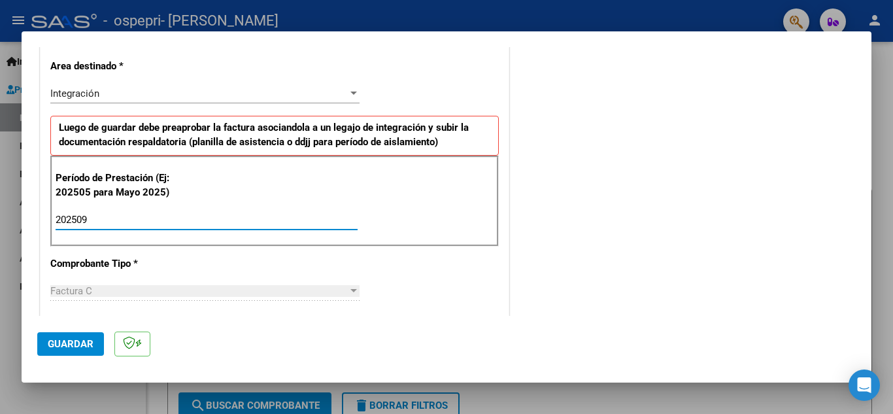
type input "202509"
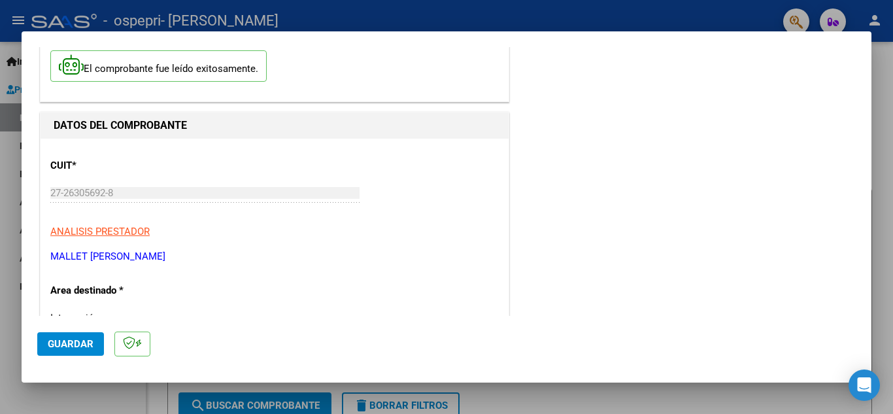
scroll to position [41, 0]
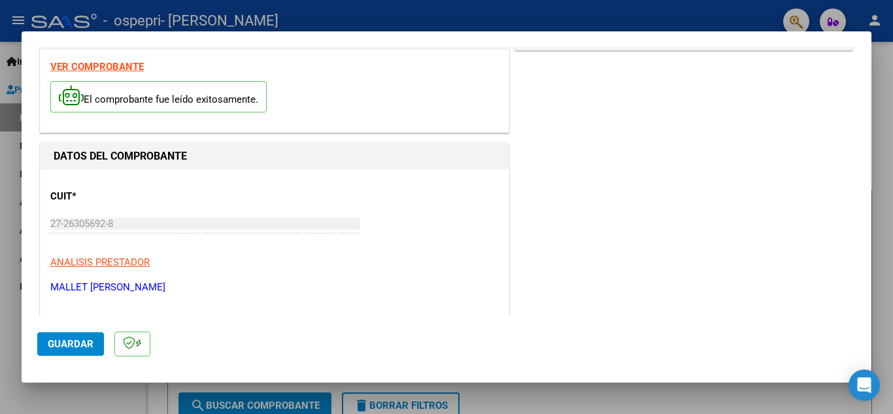
click at [133, 69] on strong "VER COMPROBANTE" at bounding box center [97, 67] width 94 height 12
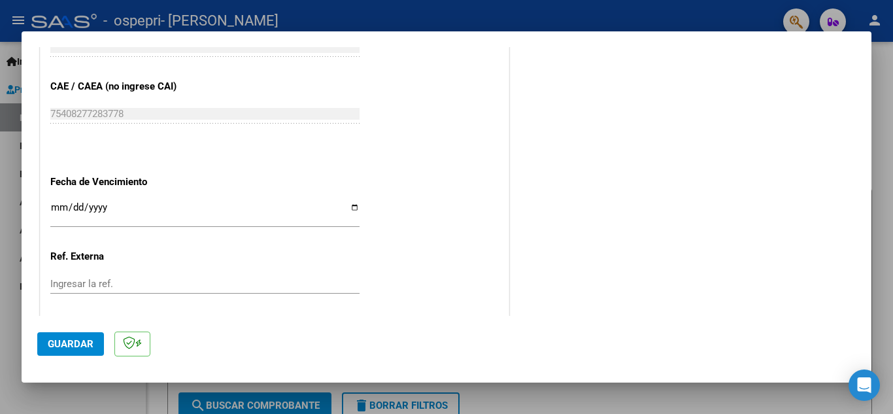
scroll to position [882, 0]
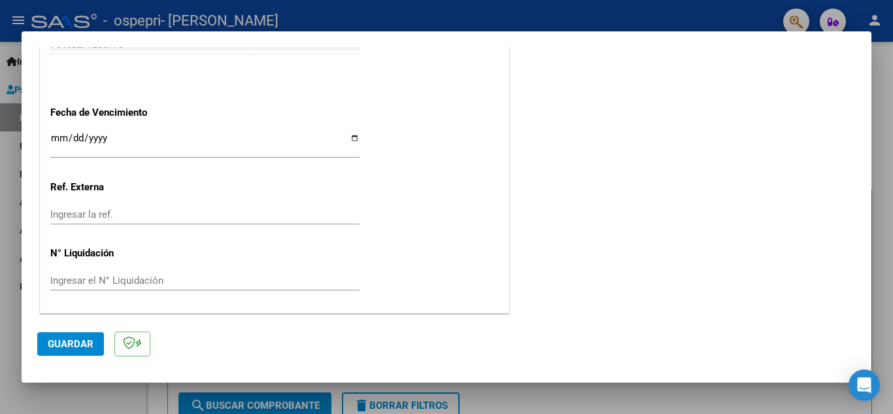
click at [128, 279] on input "Ingresar el N° Liquidación" at bounding box center [204, 281] width 309 height 12
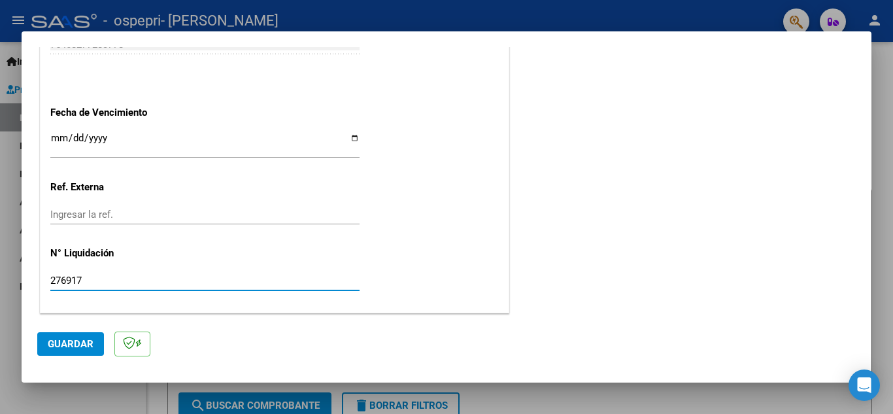
type input "276917"
click at [75, 341] on span "Guardar" at bounding box center [71, 344] width 46 height 12
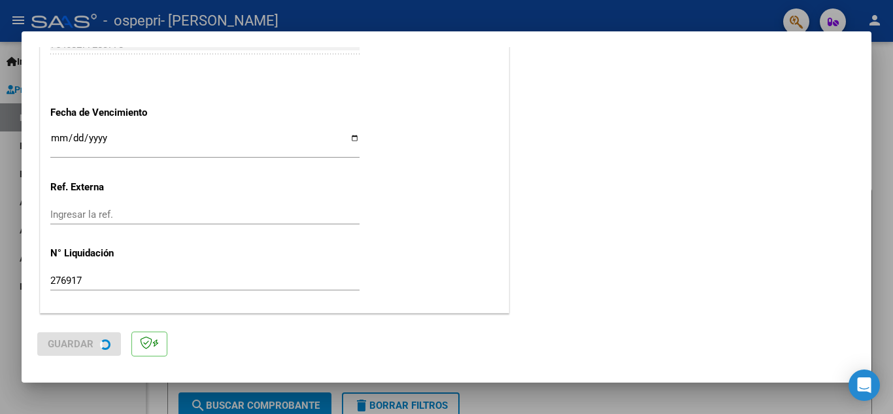
scroll to position [0, 0]
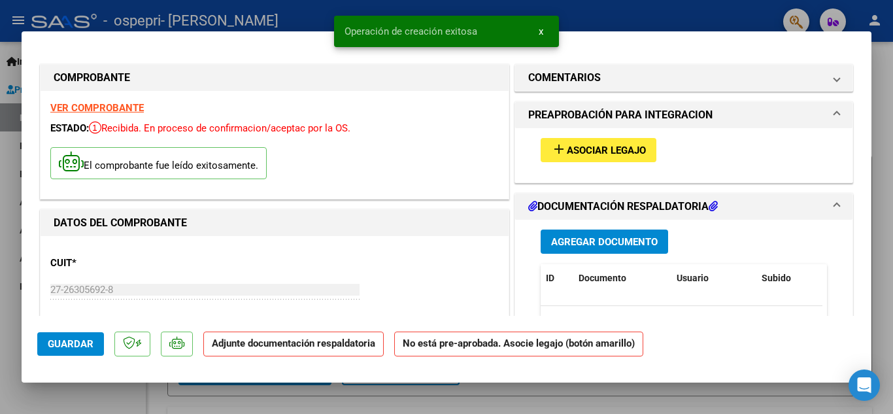
click at [603, 152] on span "Asociar Legajo" at bounding box center [606, 151] width 79 height 12
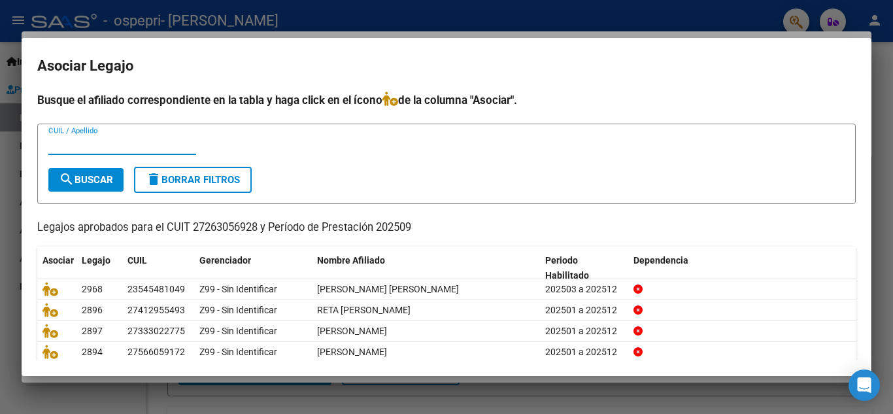
click at [139, 139] on input "CUIL / Apellido" at bounding box center [122, 145] width 148 height 12
type input "[PERSON_NAME]"
click at [95, 181] on span "search Buscar" at bounding box center [86, 180] width 54 height 12
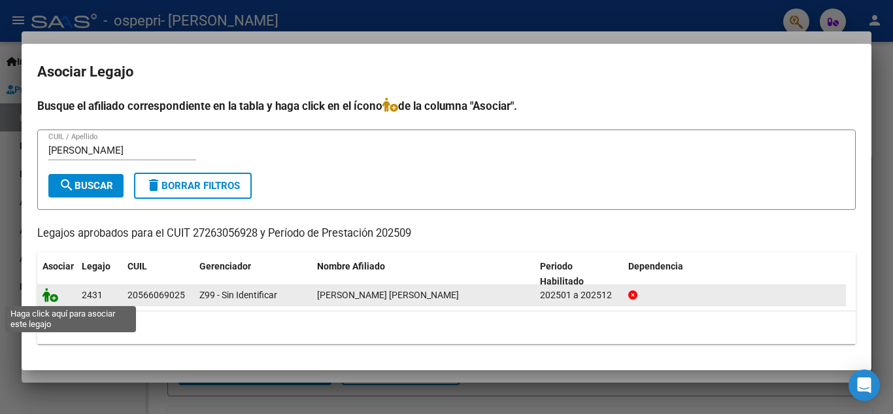
click at [43, 294] on icon at bounding box center [51, 295] width 16 height 14
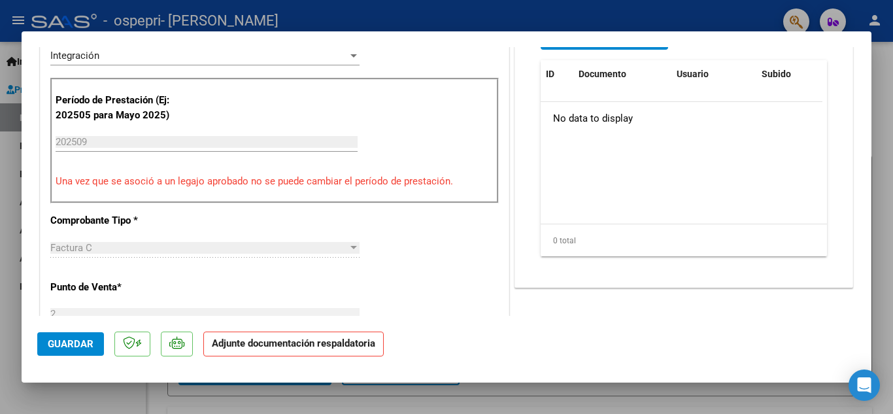
scroll to position [347, 0]
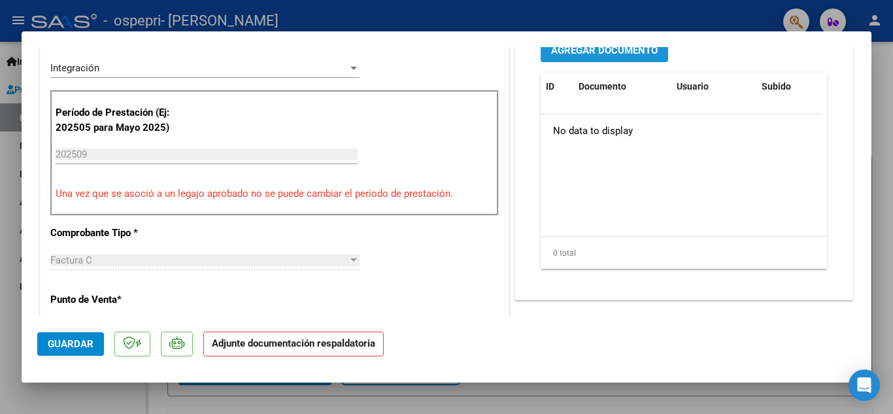
click at [645, 56] on span "Agregar Documento" at bounding box center [604, 50] width 107 height 12
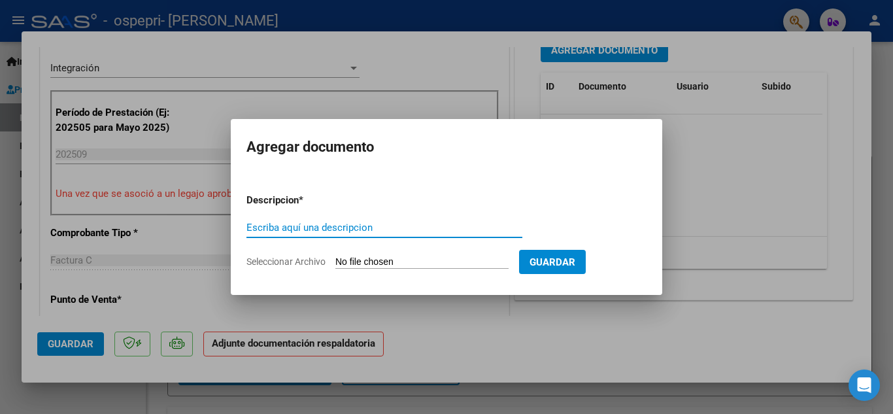
click at [350, 225] on input "Escriba aquí una descripcion" at bounding box center [385, 228] width 276 height 12
type input "planilla asistencia"
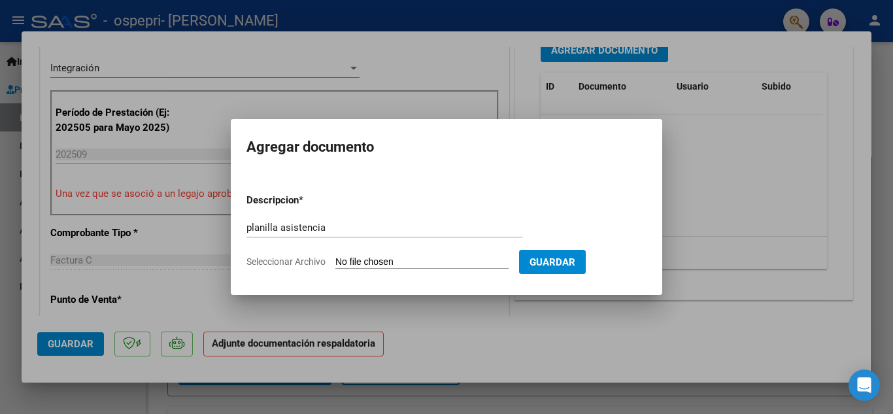
click at [432, 262] on input "Seleccionar Archivo" at bounding box center [421, 262] width 173 height 12
type input "C:\fakepath\CamScanner [DATE] 00.52_10.pdf"
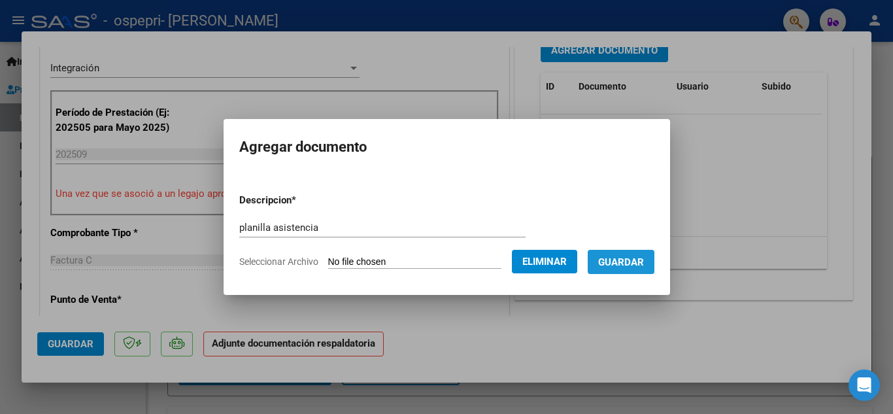
click at [623, 258] on span "Guardar" at bounding box center [621, 262] width 46 height 12
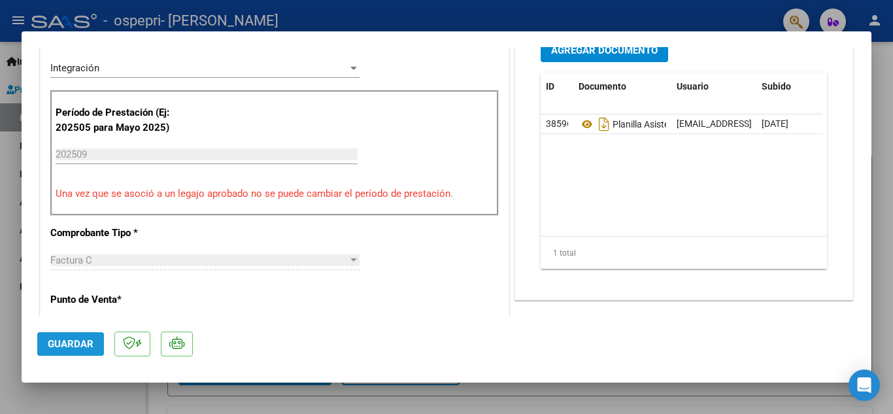
click at [70, 345] on span "Guardar" at bounding box center [71, 344] width 46 height 12
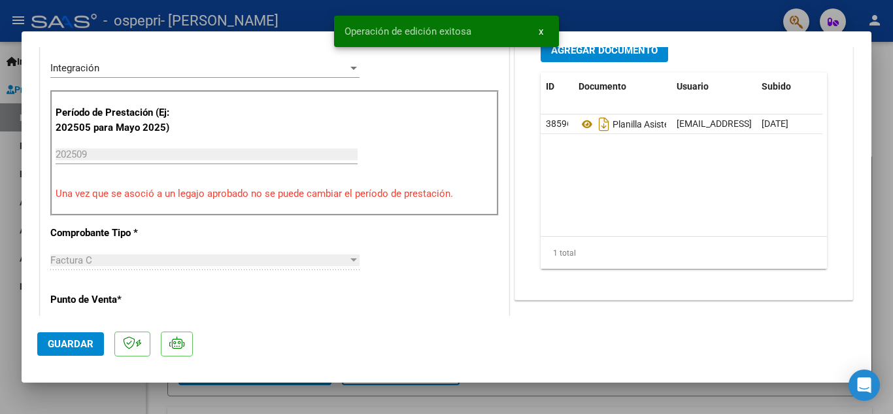
click at [613, 11] on div at bounding box center [446, 207] width 893 height 414
type input "$ 0,00"
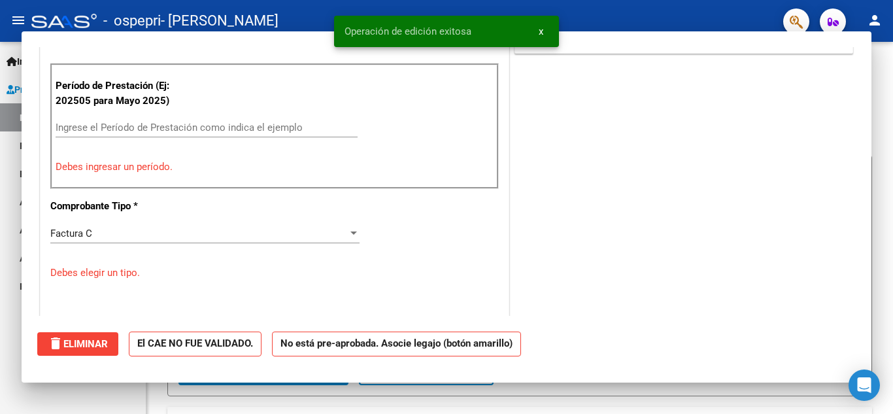
scroll to position [290, 0]
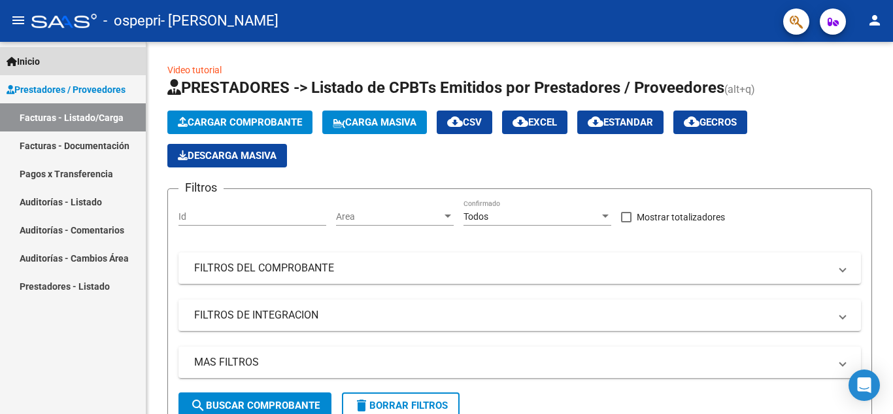
click at [88, 65] on link "Inicio" at bounding box center [73, 61] width 146 height 28
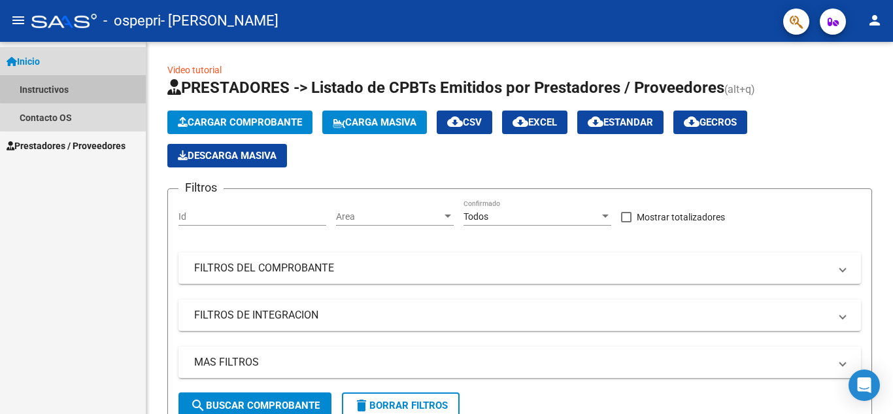
click at [78, 88] on link "Instructivos" at bounding box center [73, 89] width 146 height 28
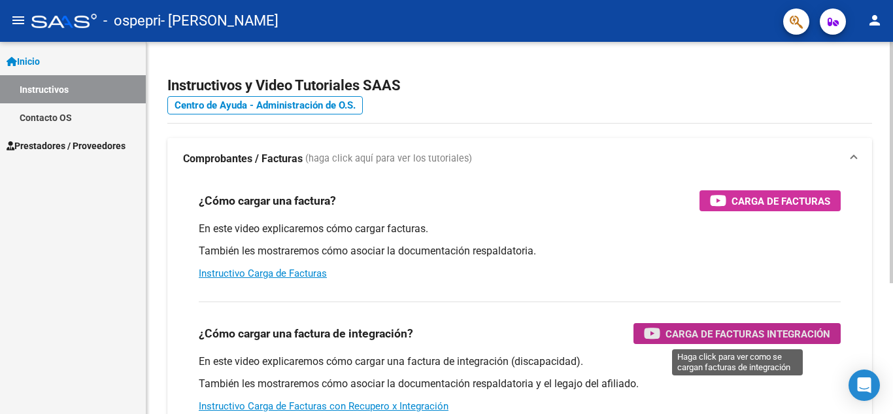
click at [794, 335] on span "Carga de Facturas Integración" at bounding box center [748, 334] width 165 height 16
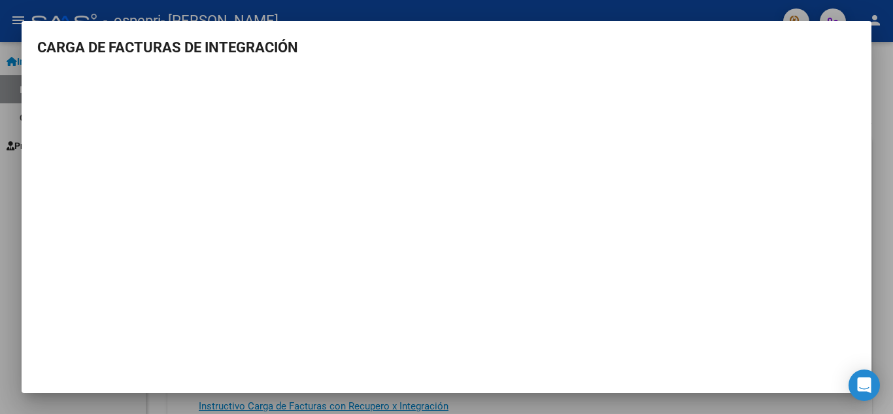
click at [504, 50] on h3 "CARGA DE FACTURAS DE INTEGRACIÓN" at bounding box center [446, 48] width 819 height 22
click at [523, 12] on div at bounding box center [446, 207] width 893 height 414
